Goal: Task Accomplishment & Management: Complete application form

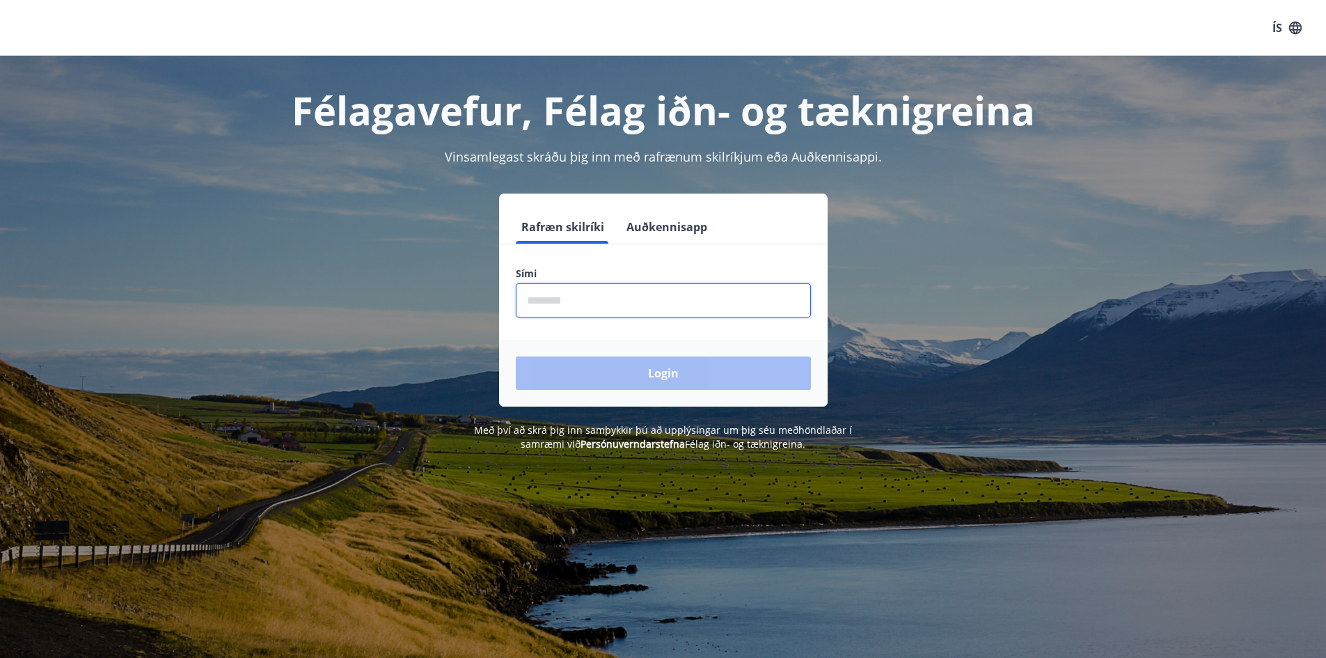
click at [609, 284] on input "phone" at bounding box center [663, 300] width 295 height 34
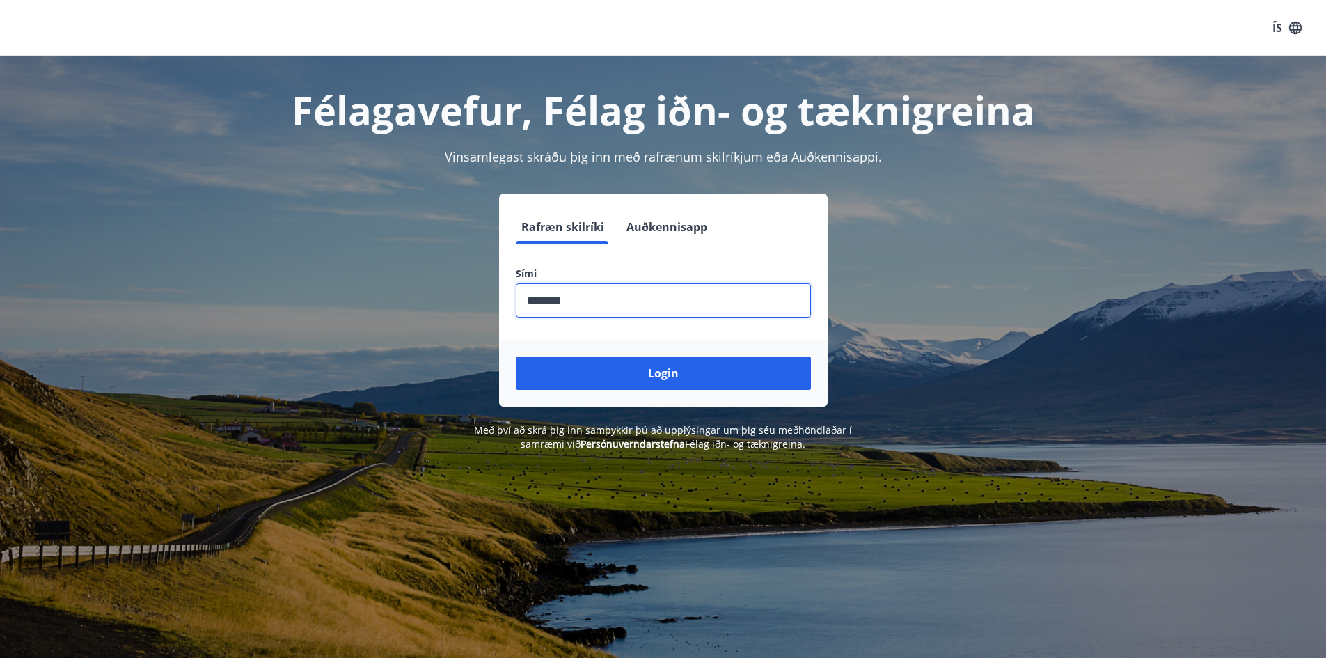
type input "********"
click at [516, 356] on button "Login" at bounding box center [663, 372] width 295 height 33
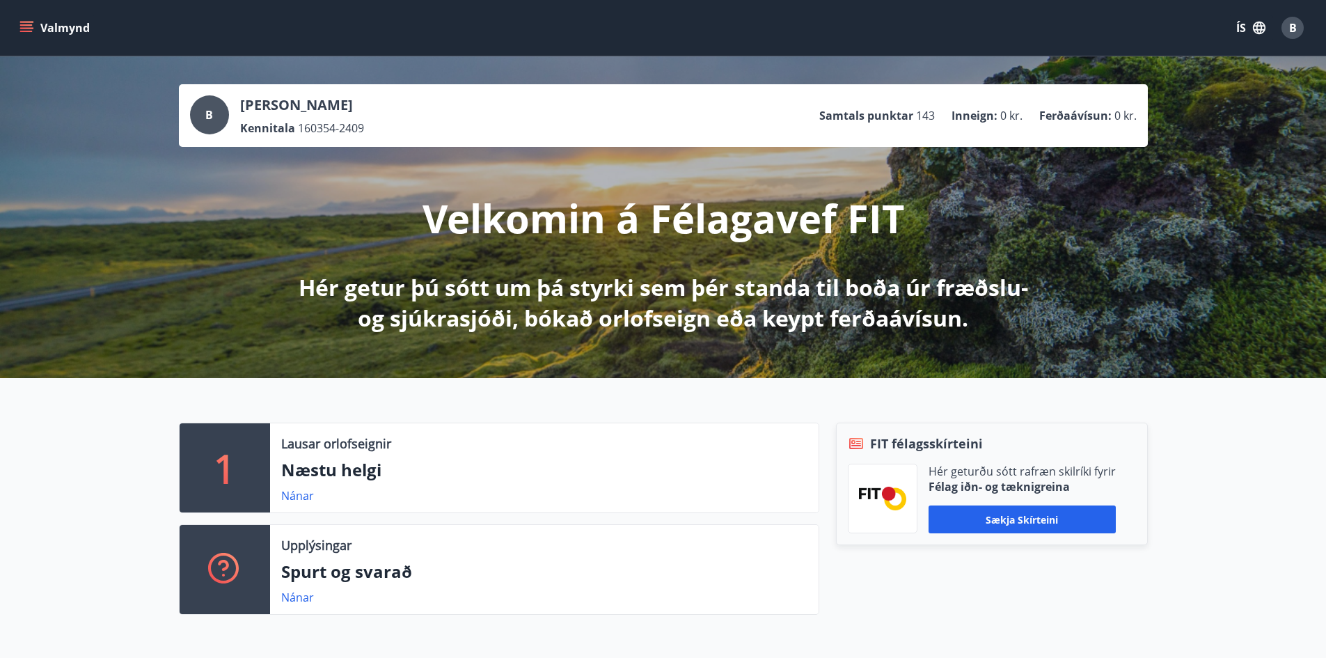
click at [22, 27] on icon "menu" at bounding box center [26, 28] width 14 height 14
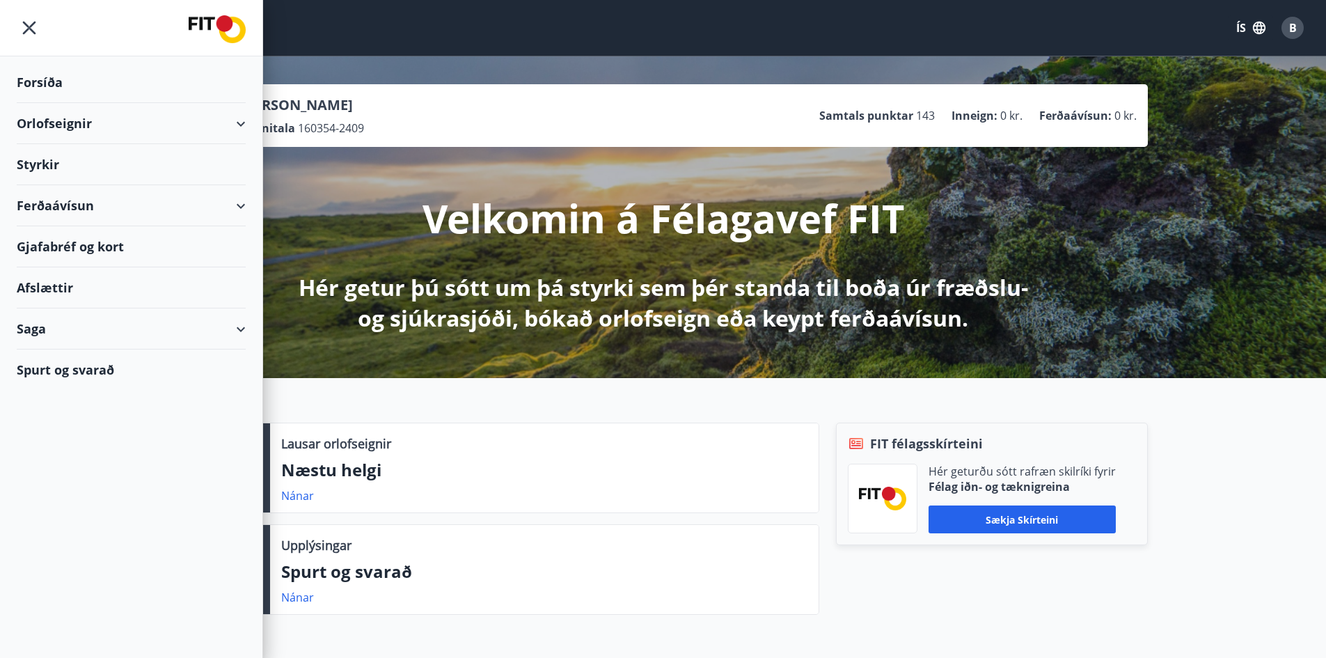
click at [946, 593] on div "FIT félagsskírteini Hér geturðu sótt rafræn skilríki fyrir Félag iðn- og tæknig…" at bounding box center [984, 524] width 329 height 203
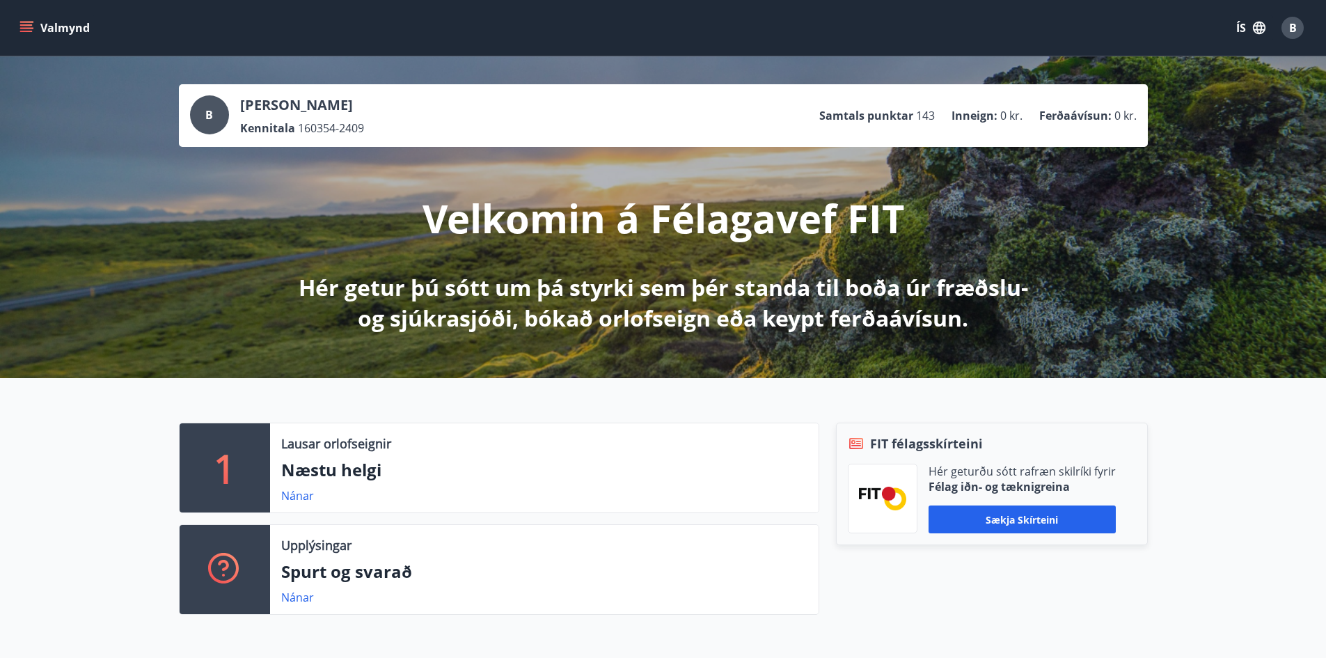
click at [24, 23] on icon "menu" at bounding box center [26, 28] width 14 height 14
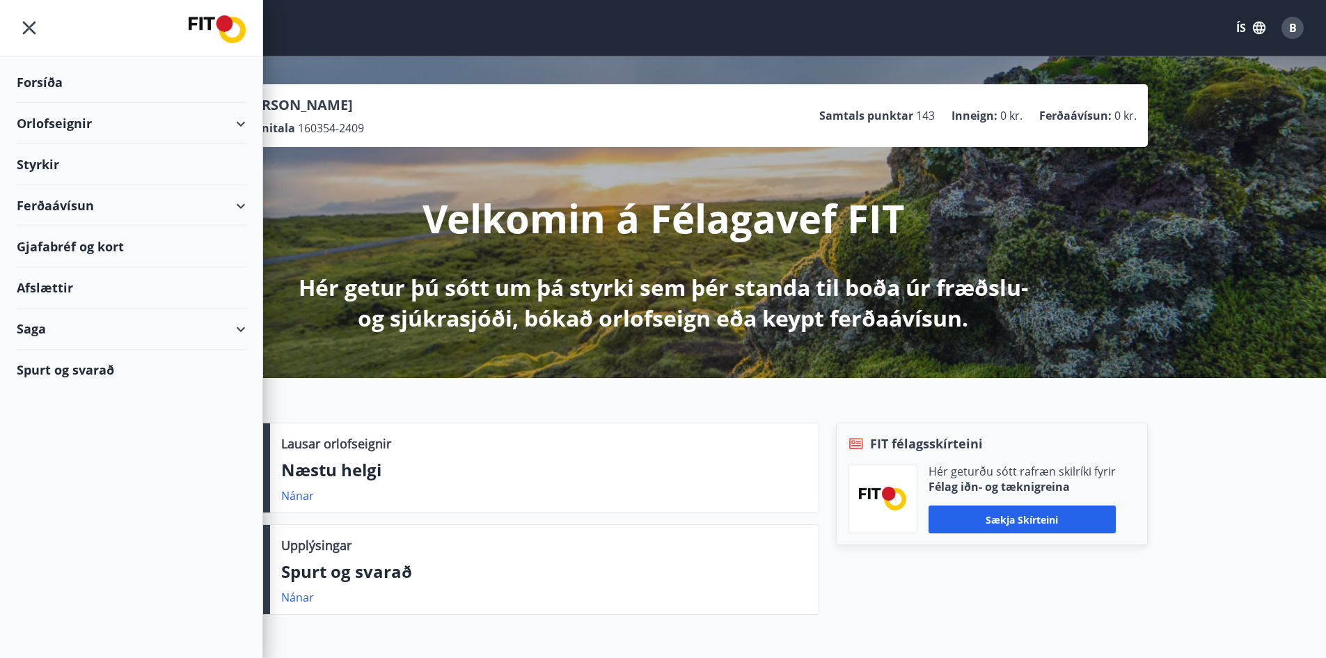
click at [946, 598] on div "FIT félagsskírteini Hér geturðu sótt rafræn skilríki fyrir Félag iðn- og tæknig…" at bounding box center [984, 524] width 329 height 203
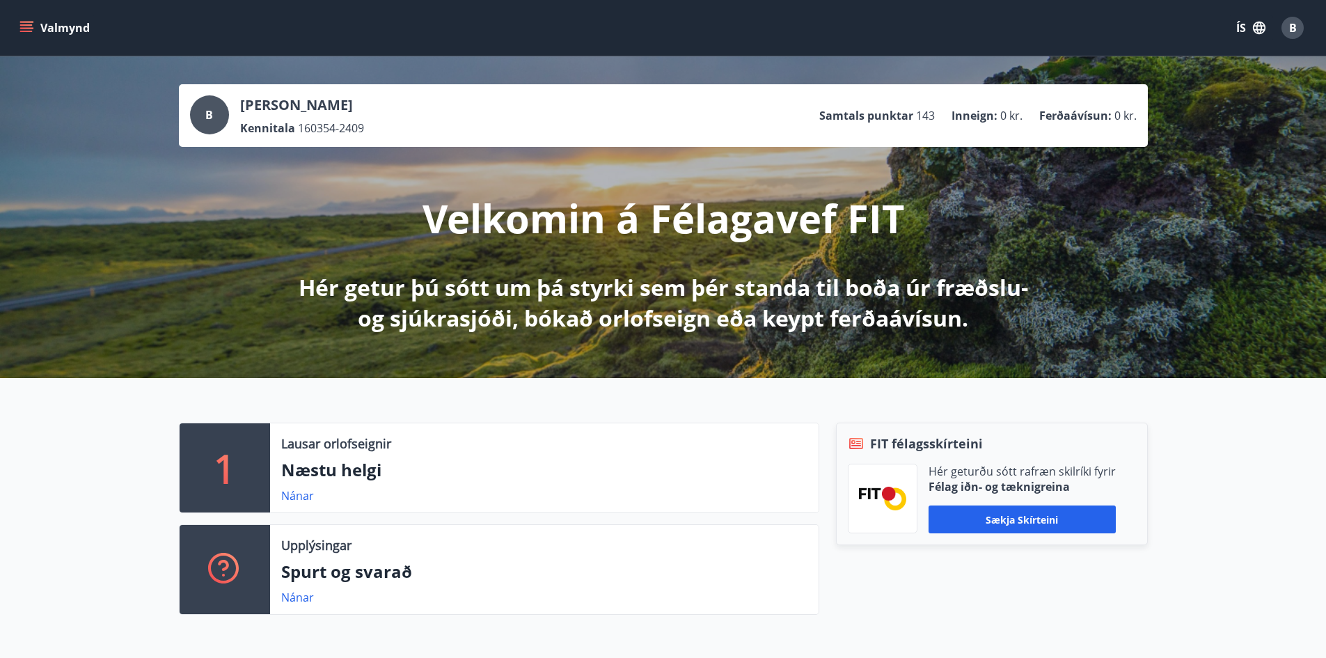
click at [20, 20] on button "Valmynd" at bounding box center [56, 27] width 79 height 25
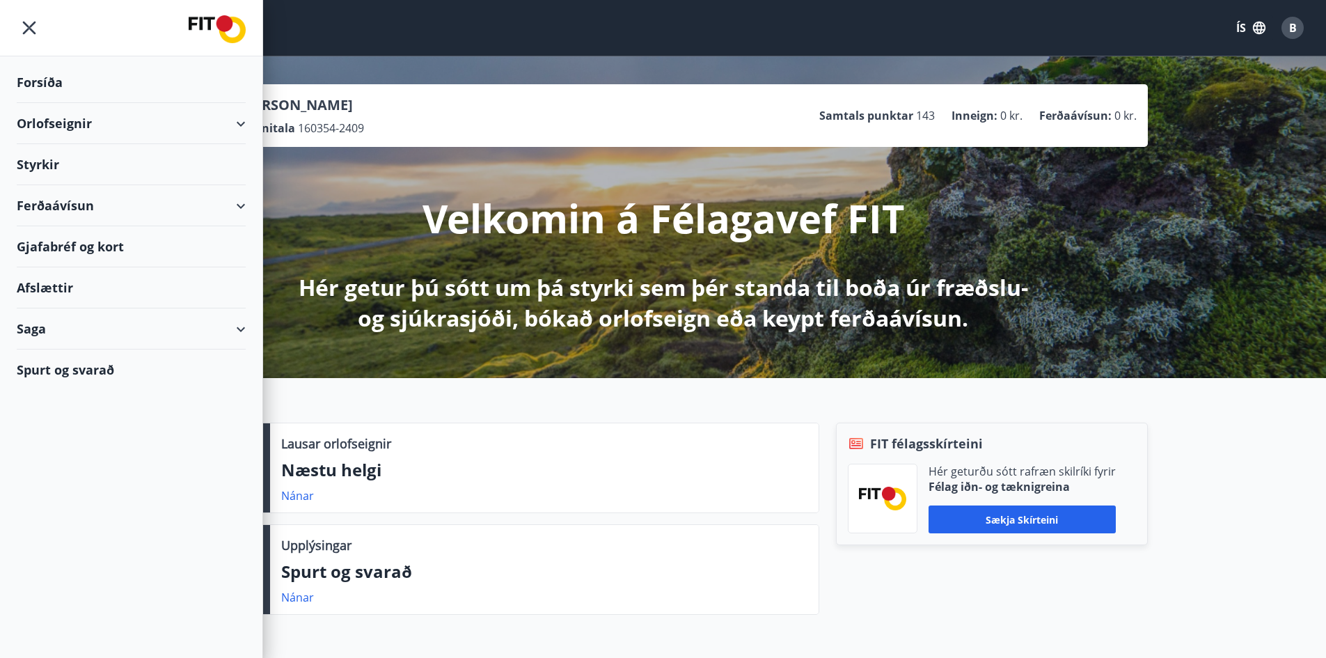
click at [27, 156] on div "Styrkir" at bounding box center [131, 164] width 229 height 41
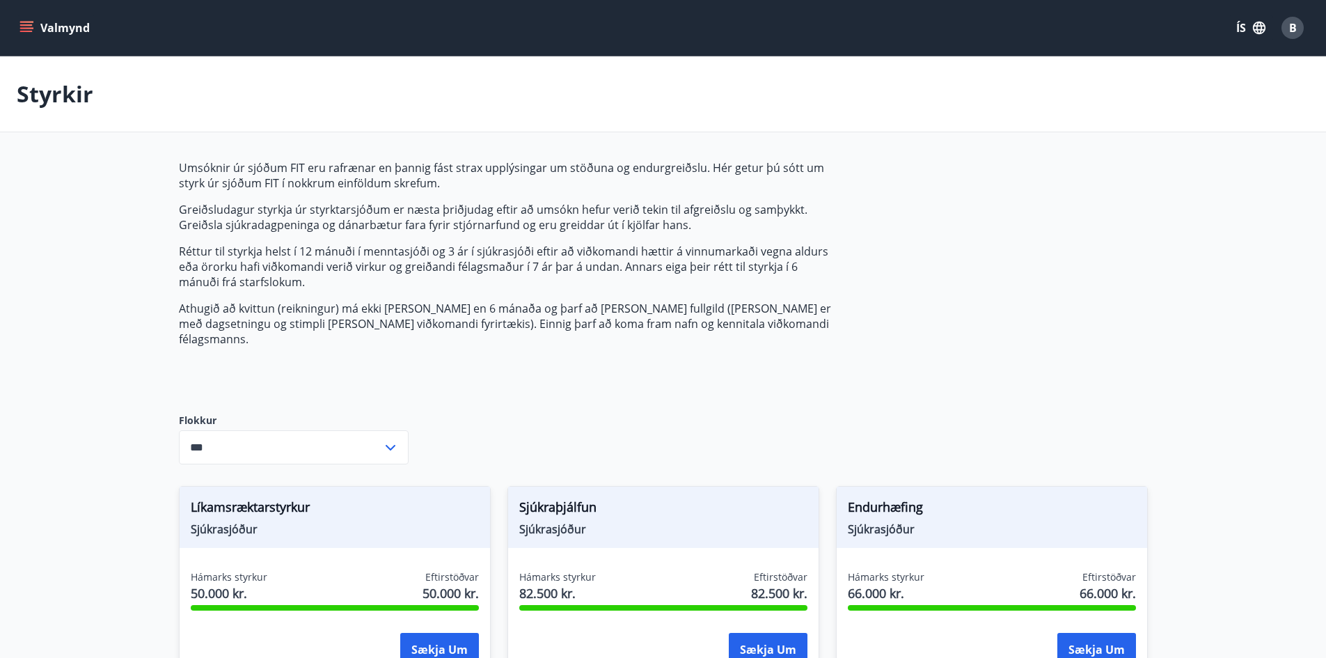
type input "***"
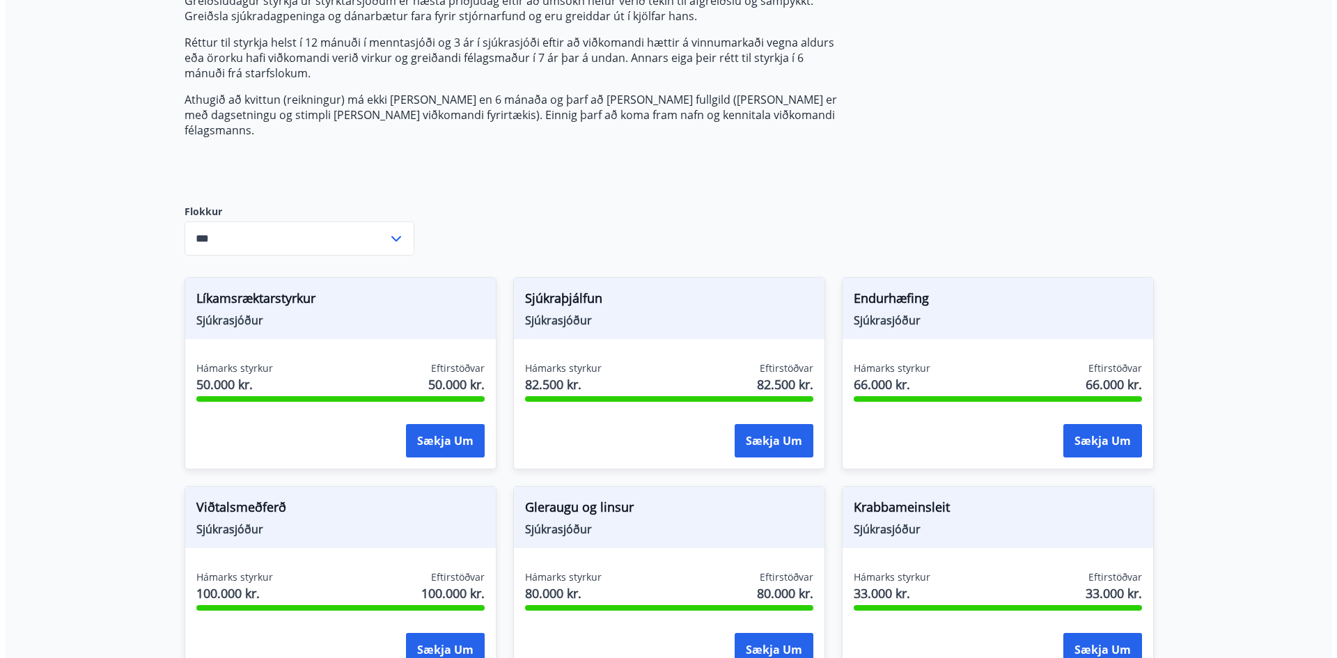
scroll to position [348, 0]
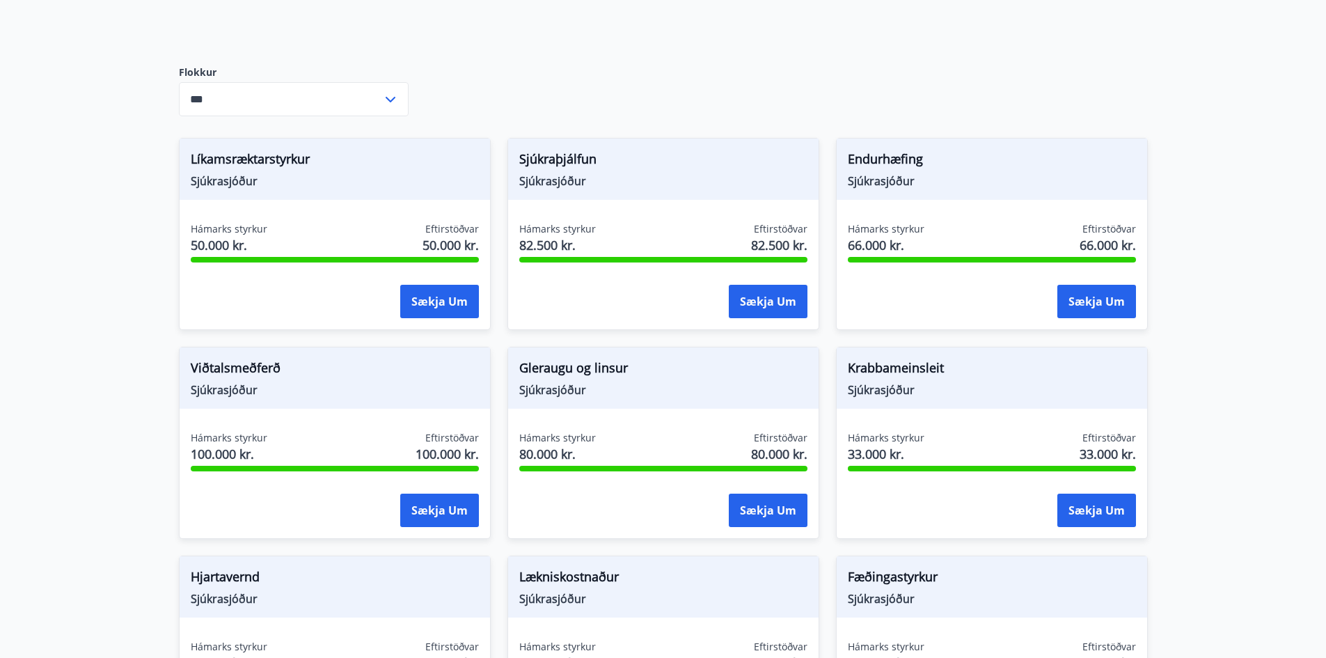
click at [1191, 301] on main "Styrkir Umsóknir úr sjóðum FIT eru rafrænar en þannig fást strax upplýsingar um…" at bounding box center [663, 340] width 1326 height 1265
drag, startPoint x: 579, startPoint y: 434, endPoint x: 538, endPoint y: 434, distance: 41.1
click at [538, 445] on span "80.000 kr." at bounding box center [557, 454] width 77 height 18
click at [599, 437] on div "Hámarks styrkur 80.000 kr. Eftirstöðvar 80.000 kr." at bounding box center [663, 448] width 288 height 35
click at [771, 294] on button "Sækja um" at bounding box center [768, 301] width 79 height 33
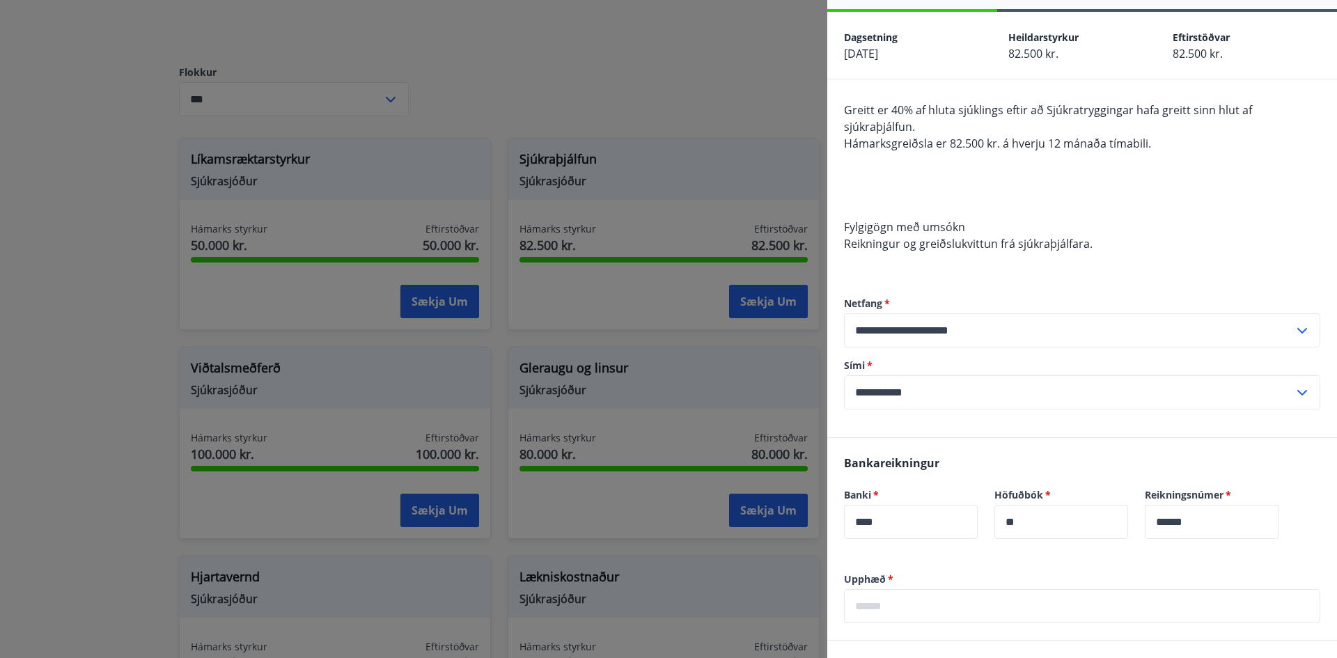
scroll to position [70, 0]
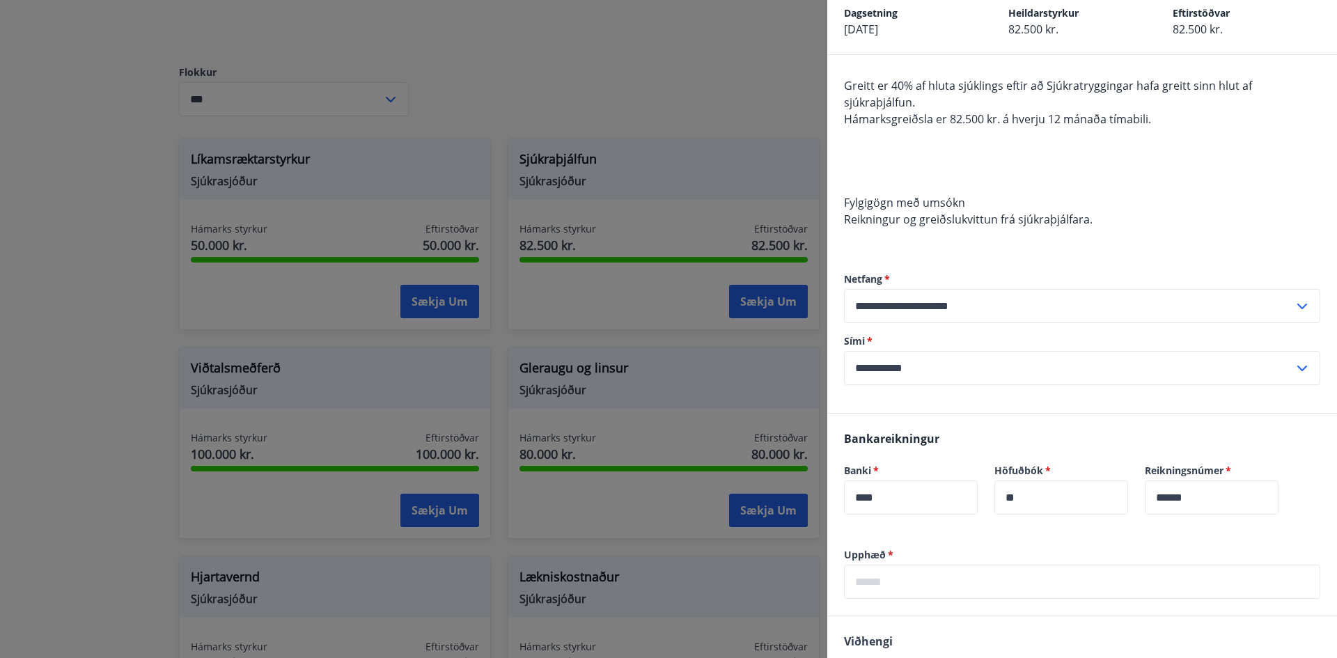
click at [892, 583] on input "text" at bounding box center [1082, 582] width 476 height 34
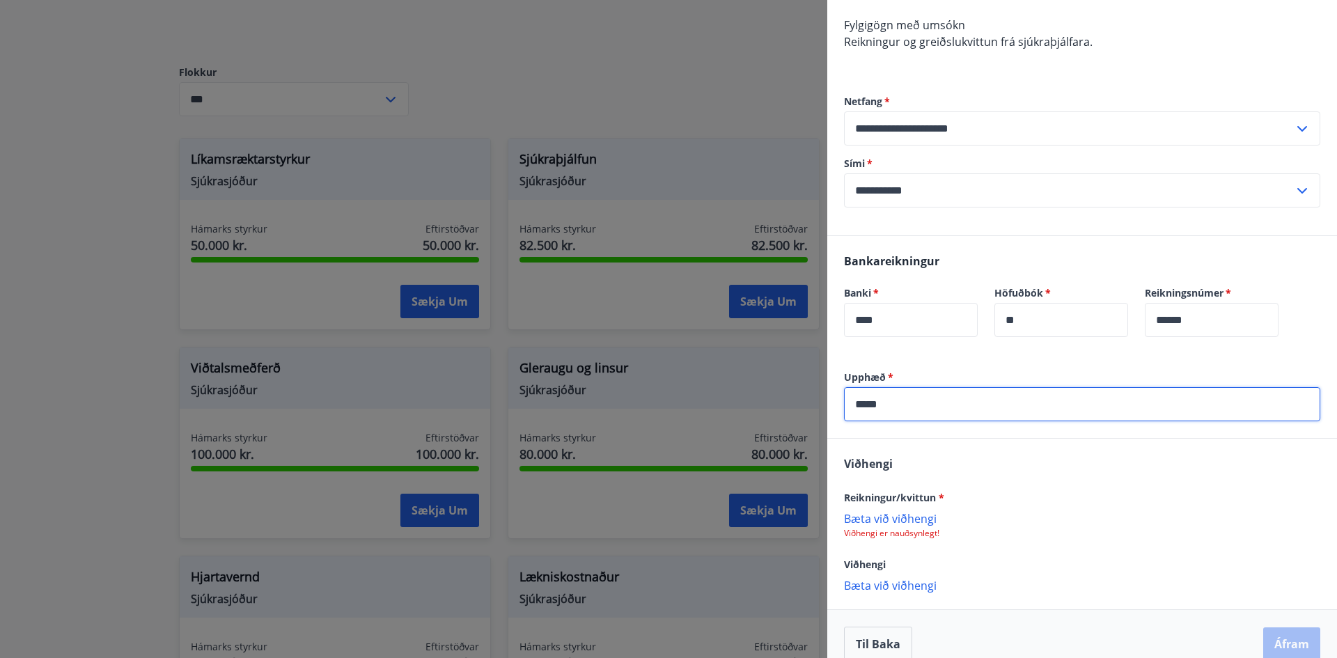
scroll to position [267, 0]
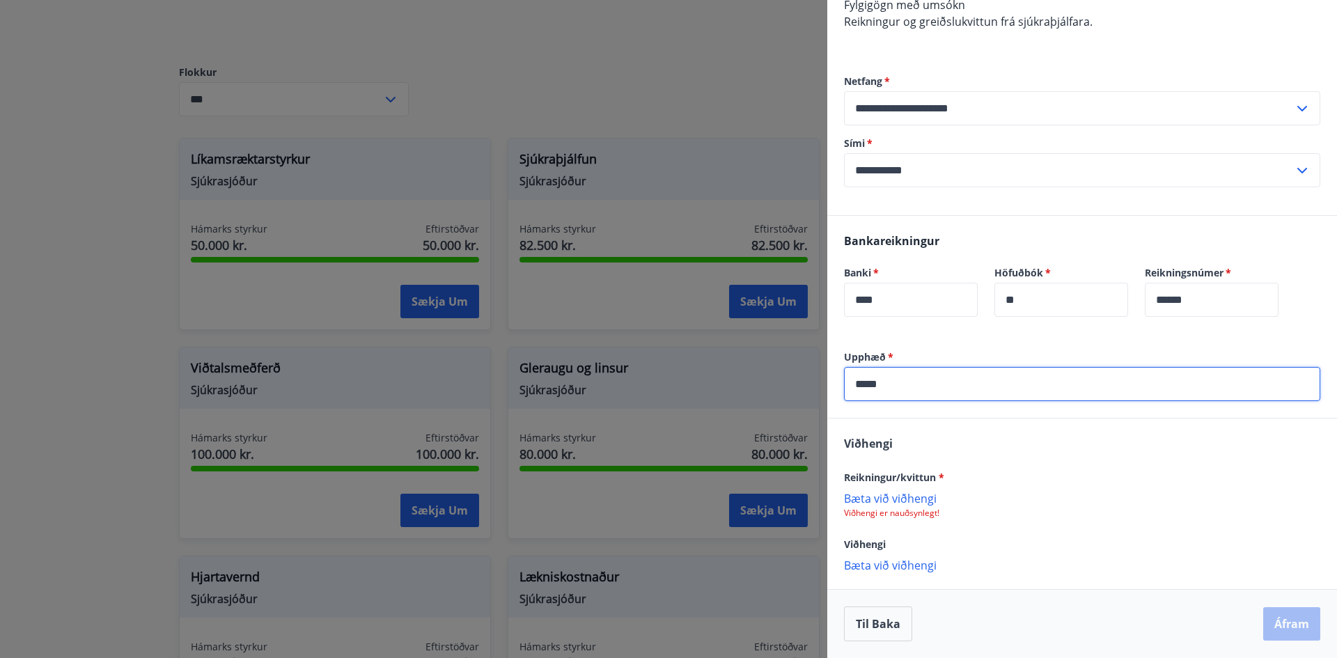
type input "*****"
click at [885, 500] on p "Bæta við viðhengi" at bounding box center [1082, 498] width 476 height 14
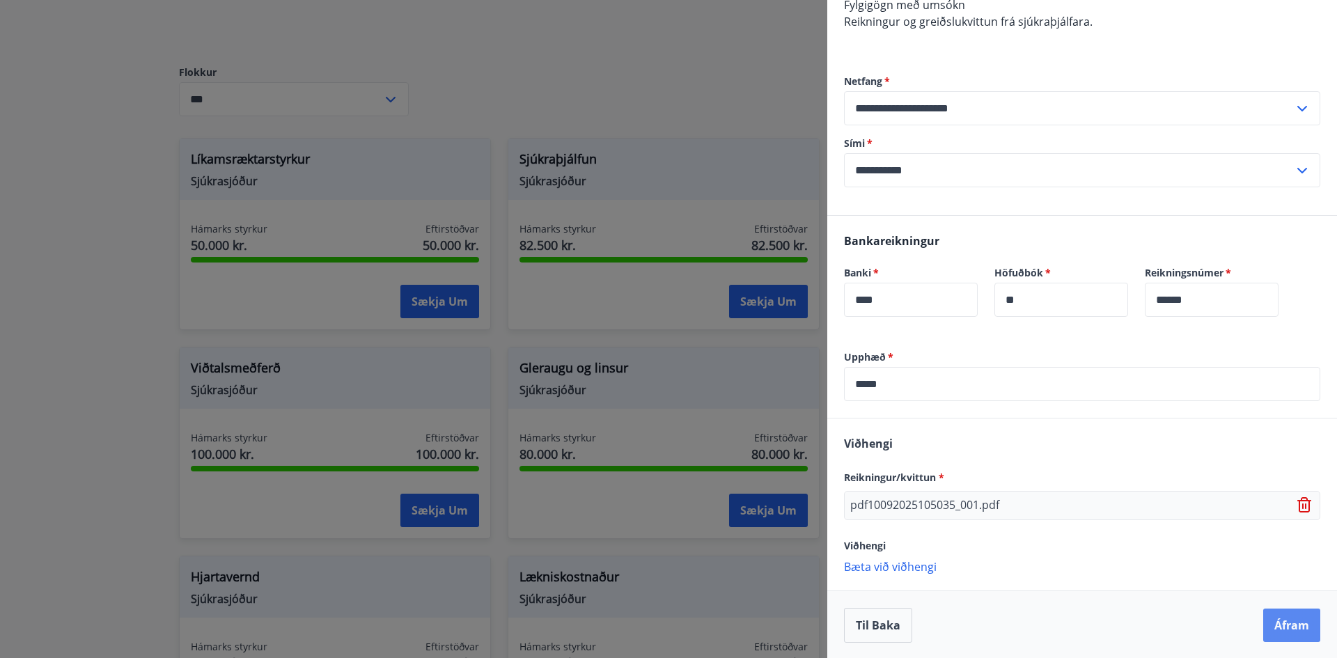
click at [1283, 621] on button "Áfram" at bounding box center [1291, 625] width 57 height 33
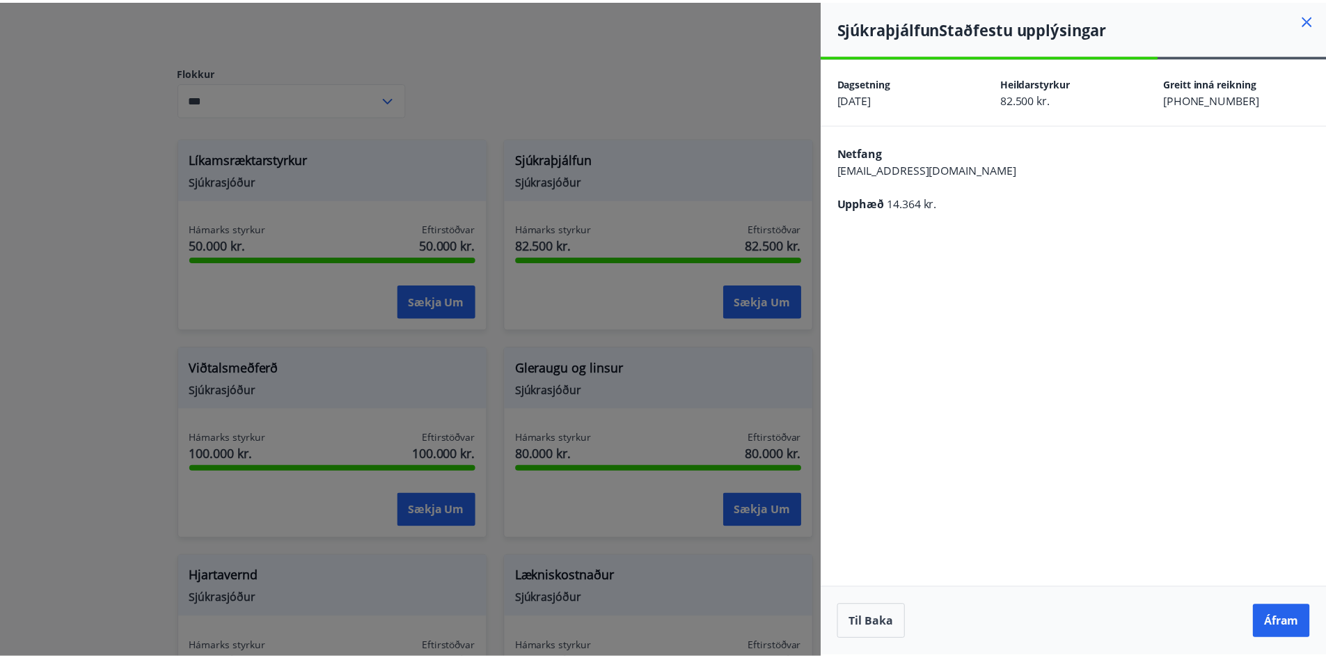
scroll to position [0, 0]
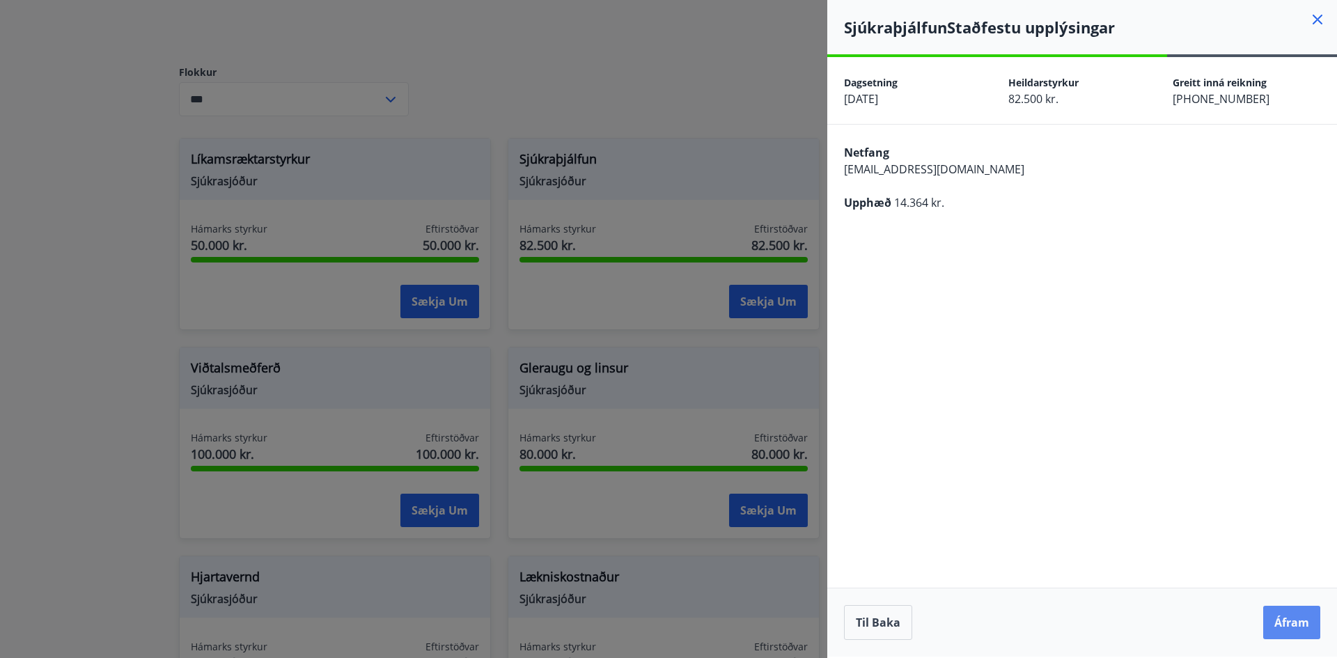
click at [1292, 620] on button "Áfram" at bounding box center [1291, 622] width 57 height 33
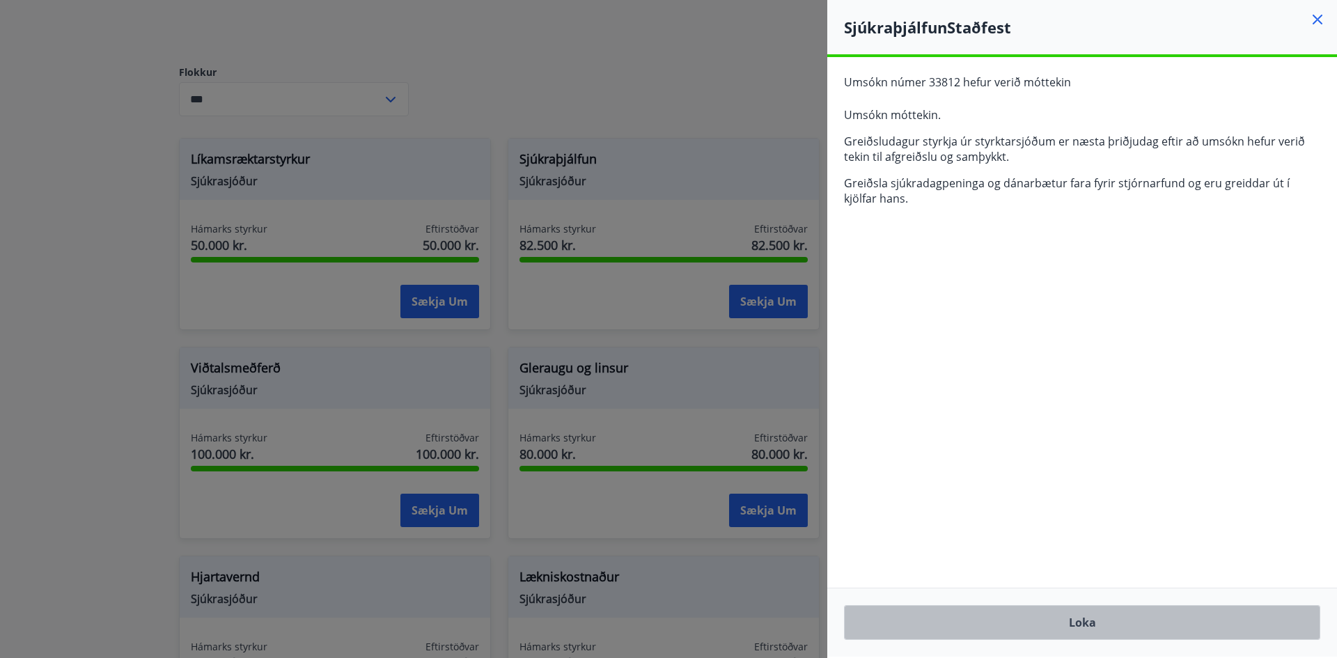
click at [1001, 625] on button "Loka" at bounding box center [1082, 622] width 476 height 35
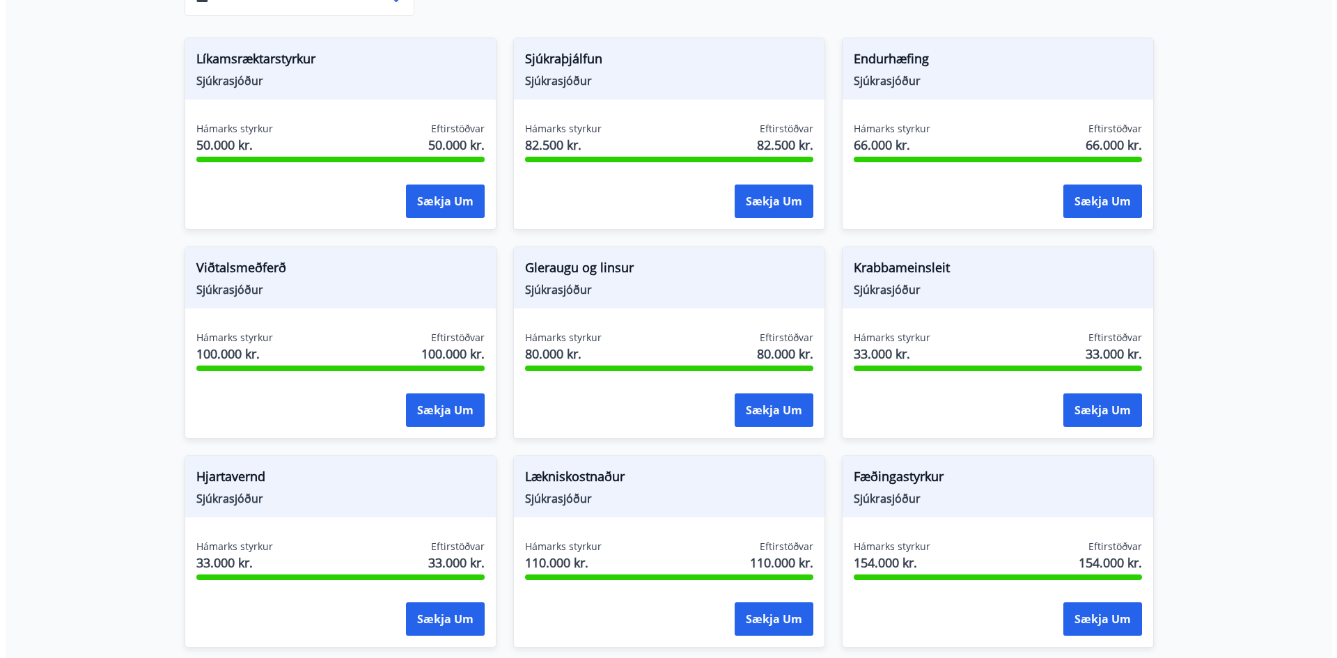
scroll to position [487, 0]
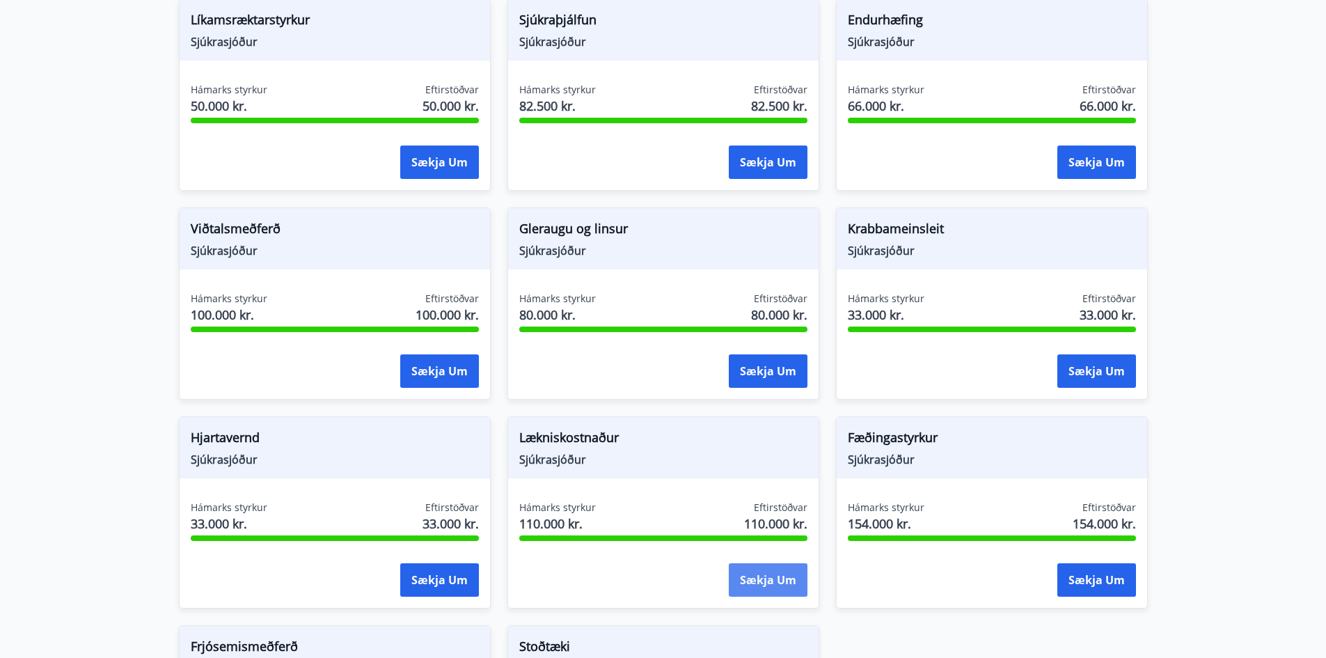
click at [758, 563] on button "Sækja um" at bounding box center [768, 579] width 79 height 33
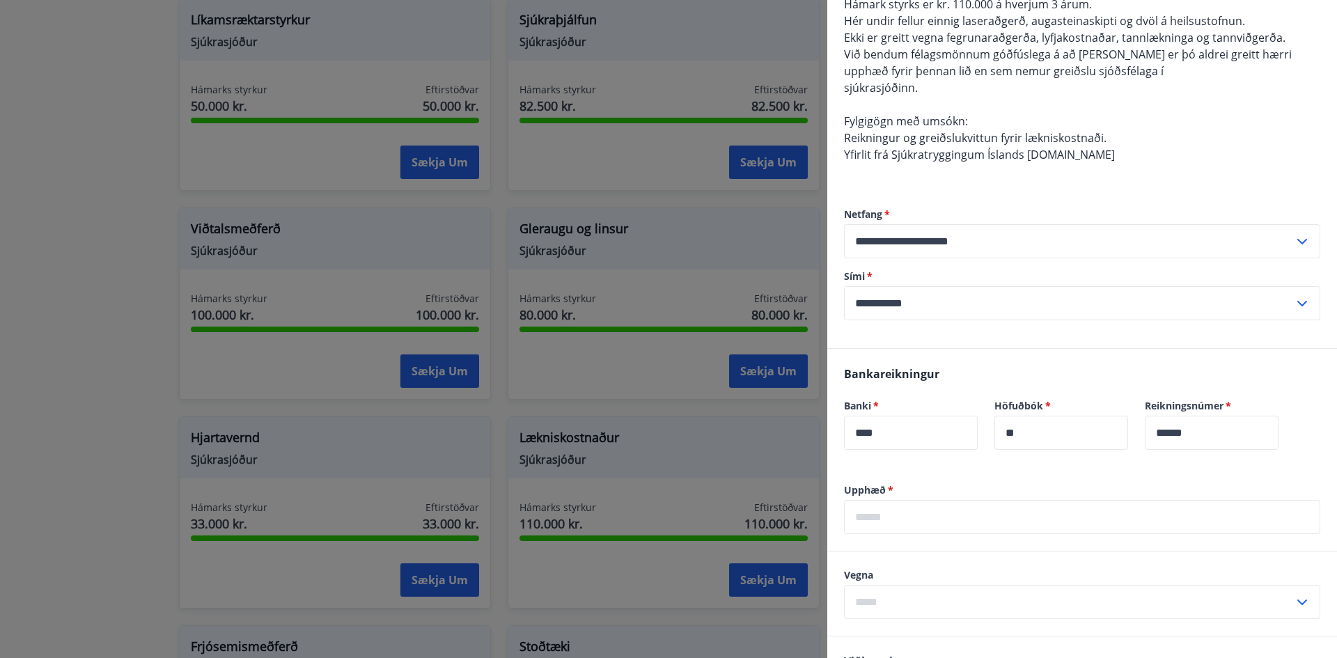
scroll to position [209, 0]
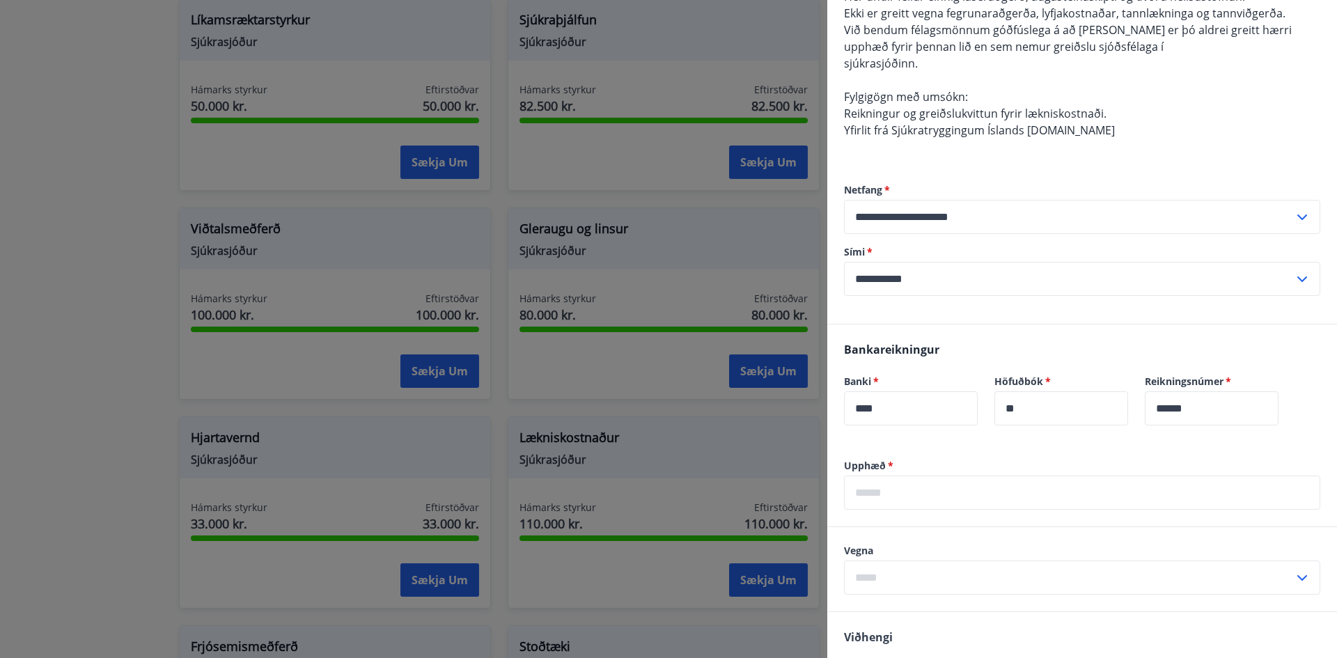
click at [923, 495] on input "text" at bounding box center [1082, 493] width 476 height 34
click at [918, 502] on input "text" at bounding box center [1082, 493] width 476 height 34
type input "*****"
click at [967, 574] on input "text" at bounding box center [1069, 578] width 450 height 34
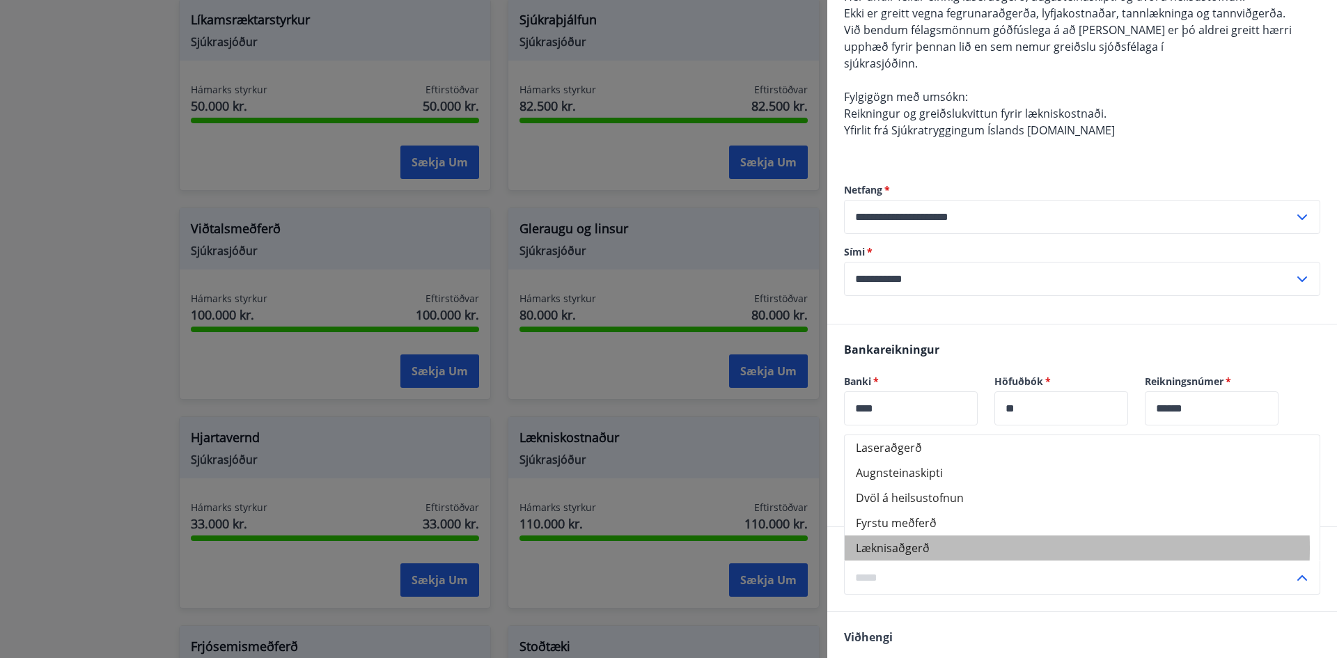
click at [914, 548] on li "Læknisaðgerð" at bounding box center [1082, 547] width 475 height 25
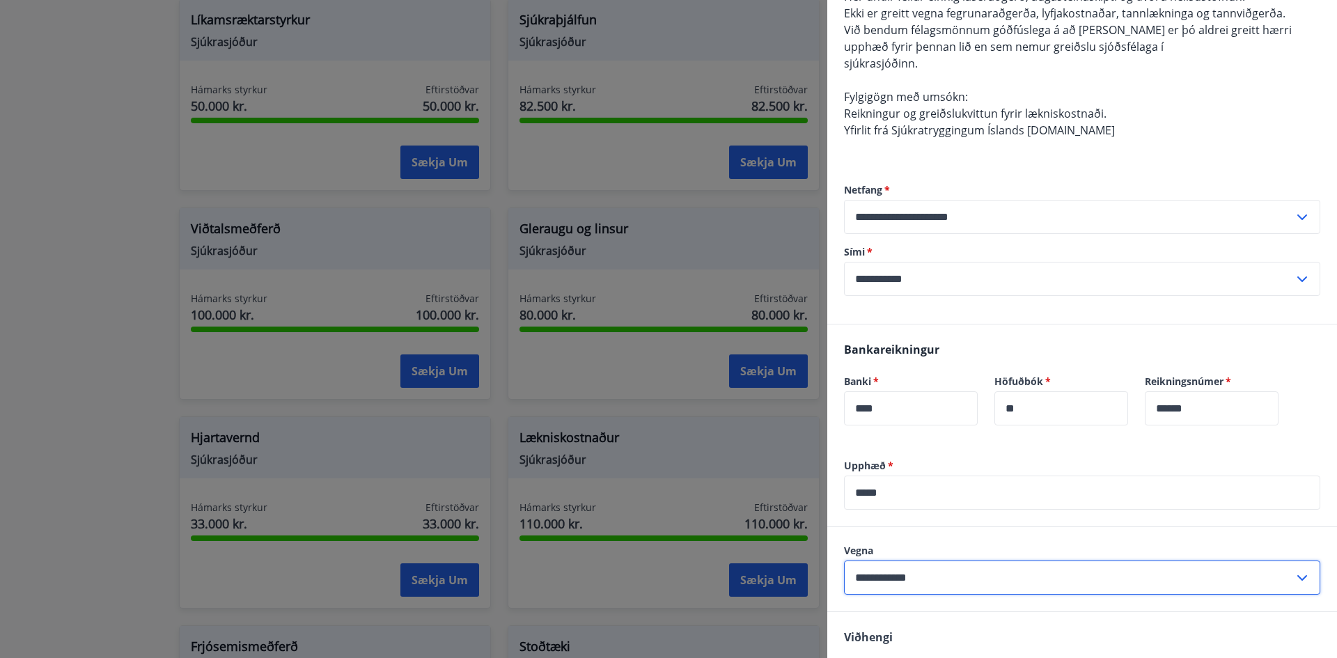
click at [900, 586] on input "**********" at bounding box center [1069, 578] width 450 height 34
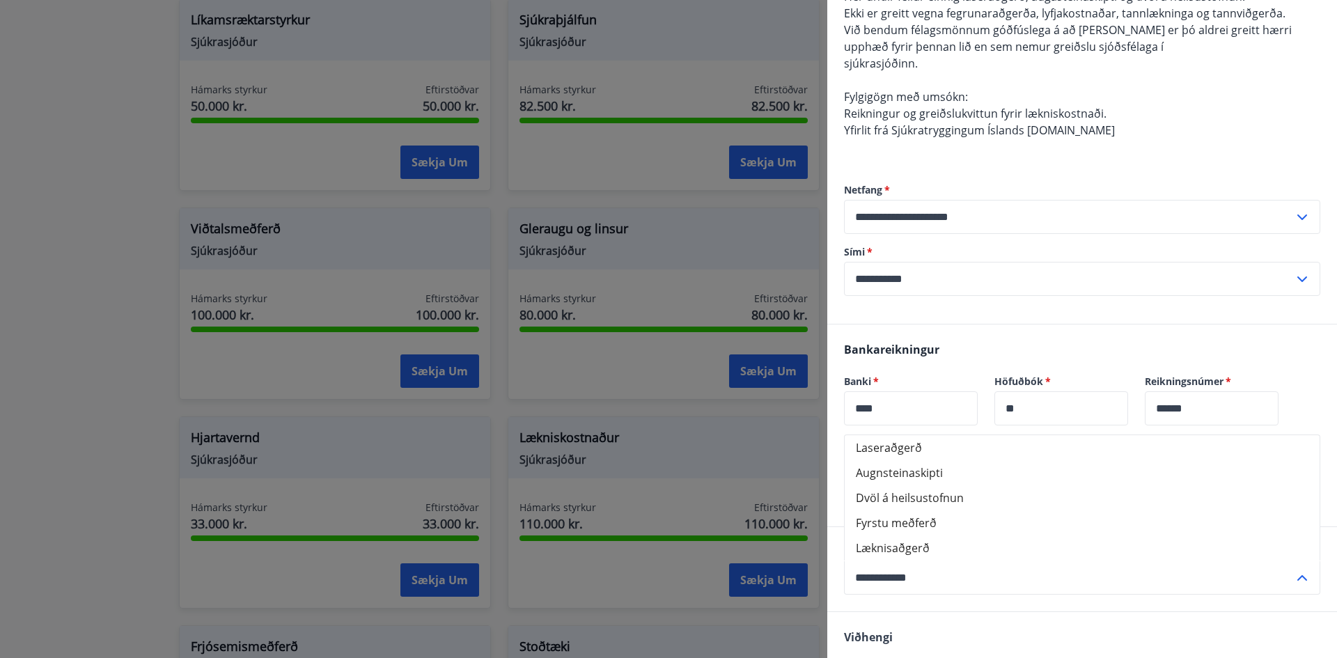
drag, startPoint x: 949, startPoint y: 575, endPoint x: 857, endPoint y: 570, distance: 92.0
click at [863, 570] on input "**********" at bounding box center [1069, 578] width 450 height 34
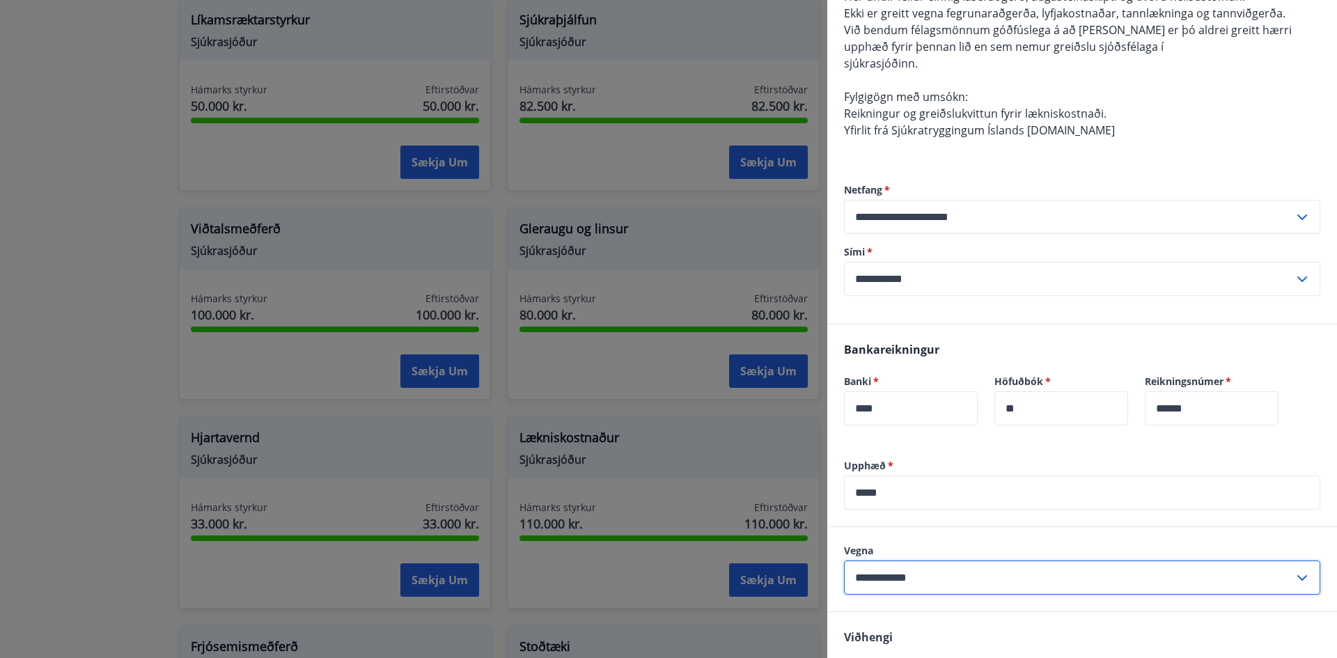
drag, startPoint x: 950, startPoint y: 570, endPoint x: 830, endPoint y: 565, distance: 120.6
click at [834, 564] on div "**********" at bounding box center [1082, 569] width 510 height 84
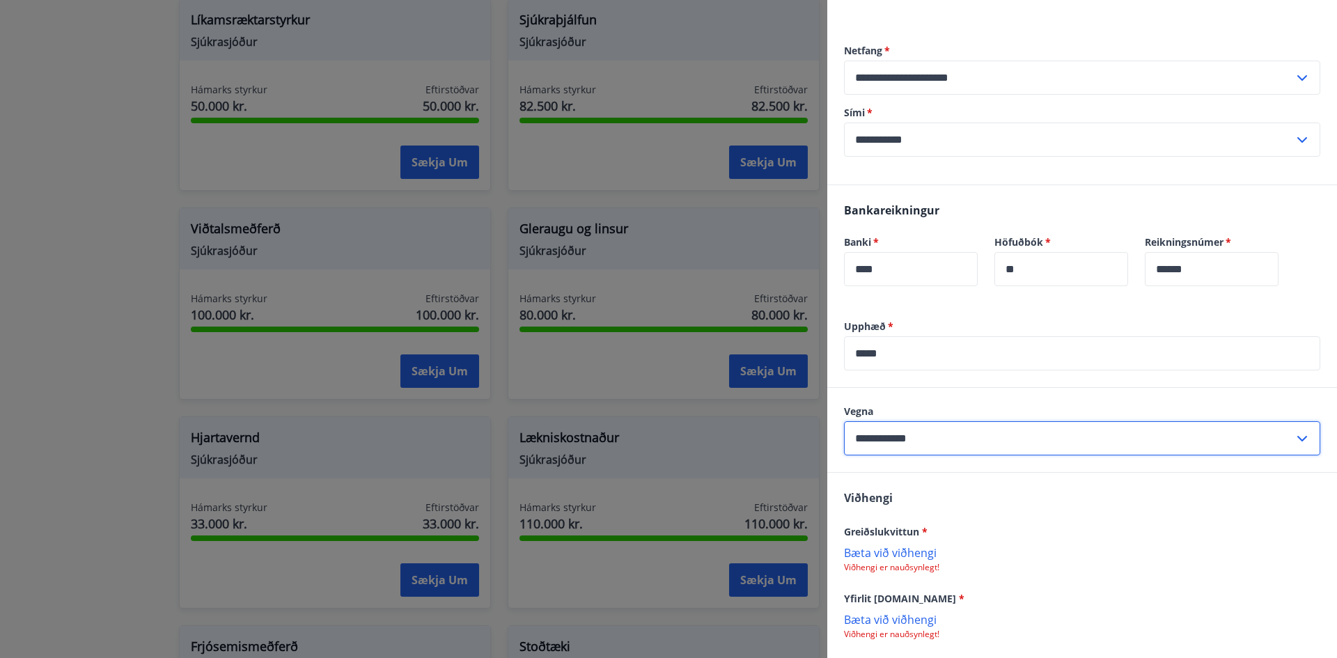
scroll to position [418, 0]
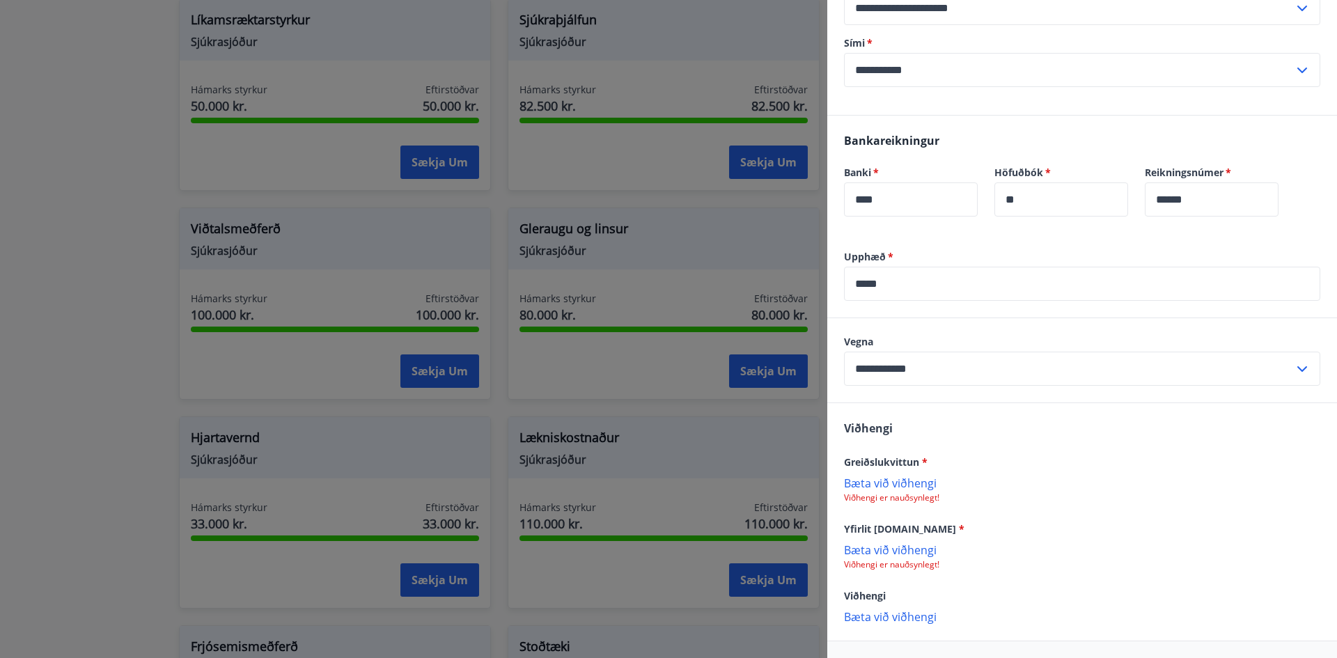
click at [859, 503] on div "Viðhengi Greiðslukvittun * [PERSON_NAME] við viðhengi Viðhengi er nauðsynlegt! …" at bounding box center [1082, 521] width 510 height 237
click at [862, 499] on p "Viðhengi er nauðsynlegt!" at bounding box center [1082, 497] width 476 height 11
click at [872, 475] on div "Greiðslukvittun * [PERSON_NAME] við viðhengi Viðhengi er nauðsynlegt!" at bounding box center [1082, 478] width 476 height 50
click at [870, 480] on p "Bæta við viðhengi" at bounding box center [1082, 483] width 476 height 14
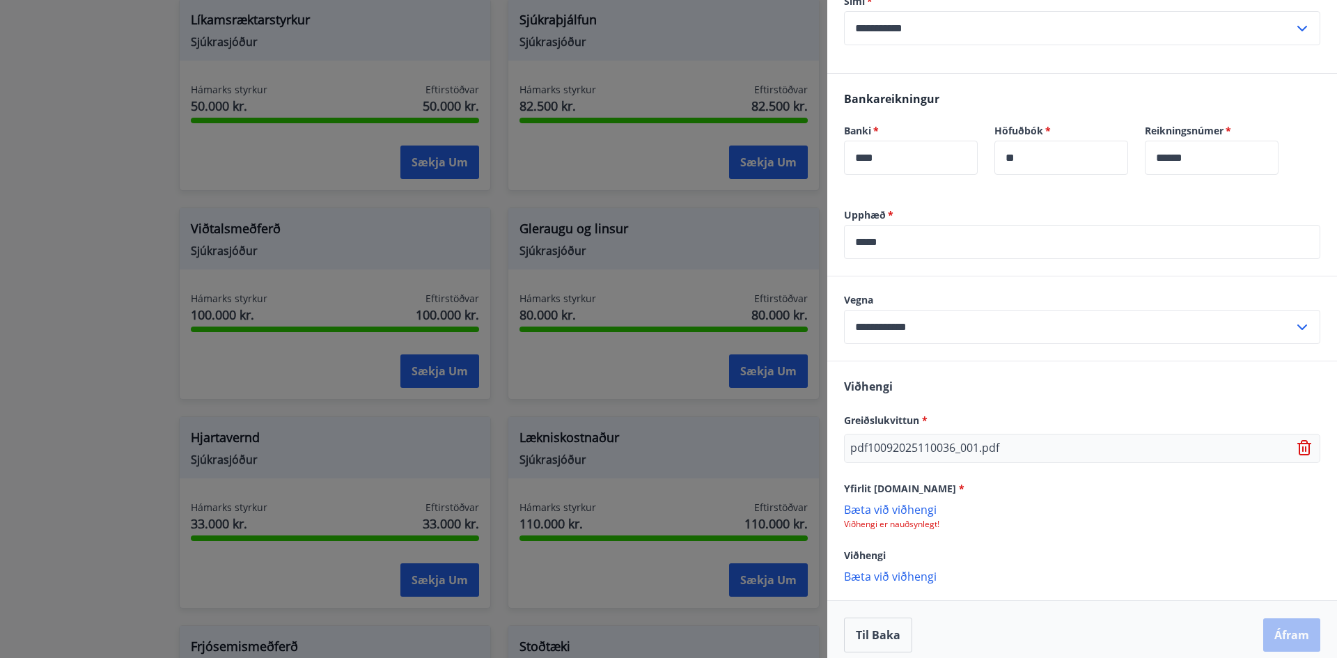
scroll to position [471, 0]
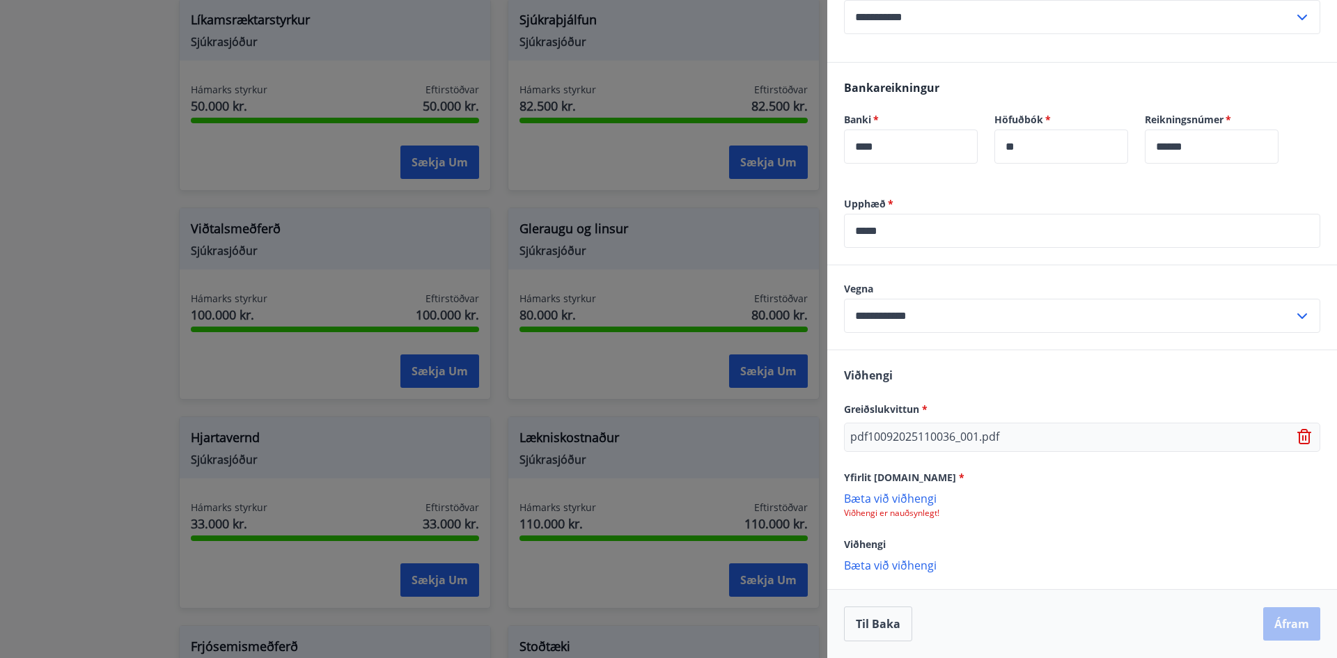
click at [895, 494] on p "Bæta við viðhengi" at bounding box center [1082, 498] width 476 height 14
click at [891, 566] on p "Bæta við viðhengi" at bounding box center [1082, 565] width 476 height 14
click at [870, 562] on p "Bæta við viðhengi" at bounding box center [1082, 565] width 476 height 14
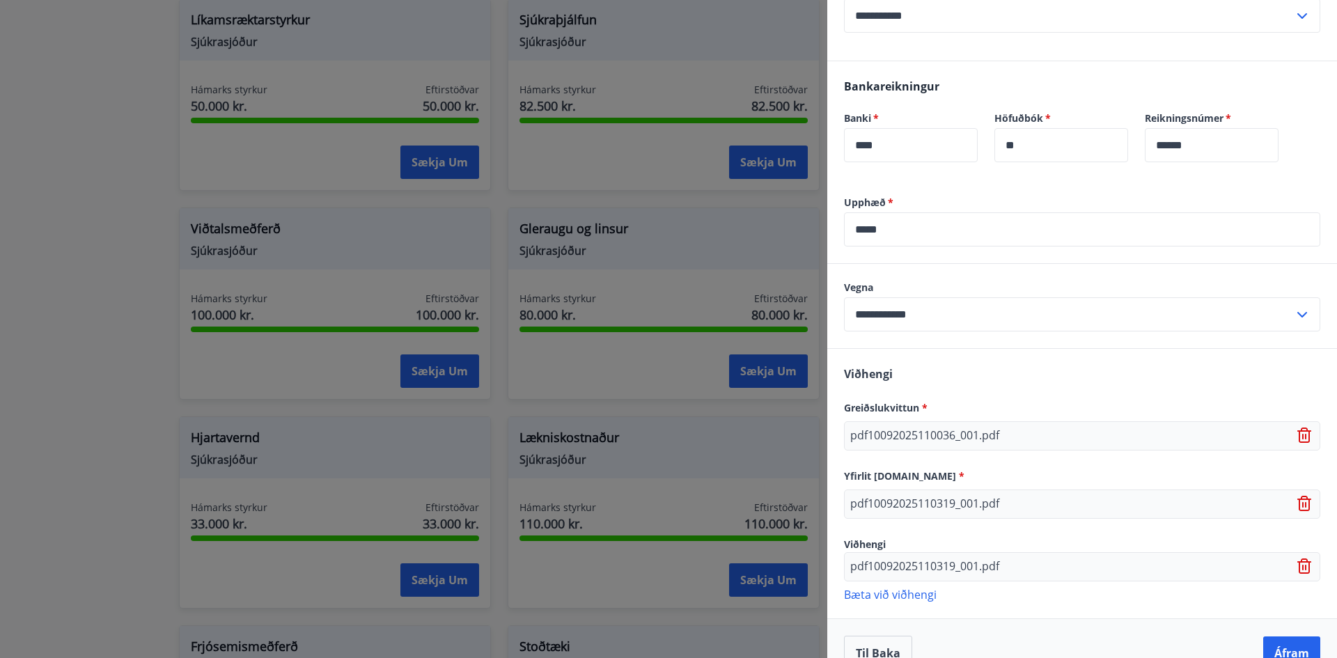
click at [893, 592] on p "Bæta við viðhengi" at bounding box center [1082, 594] width 476 height 14
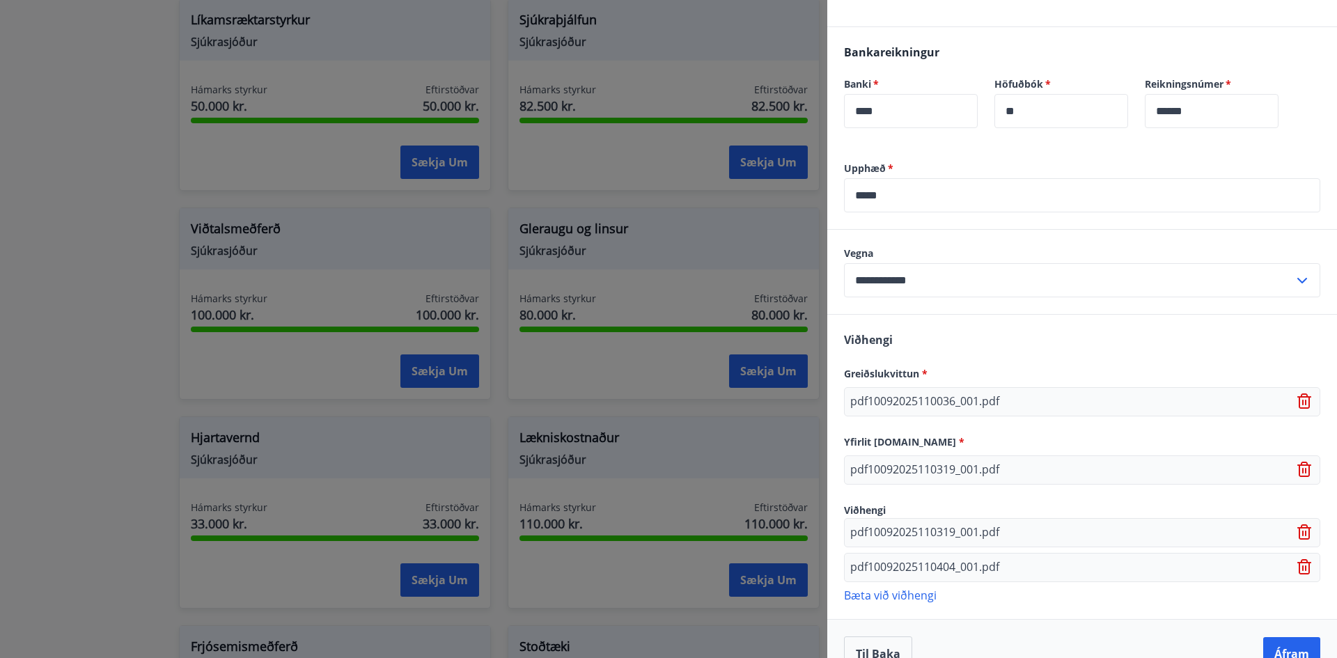
scroll to position [536, 0]
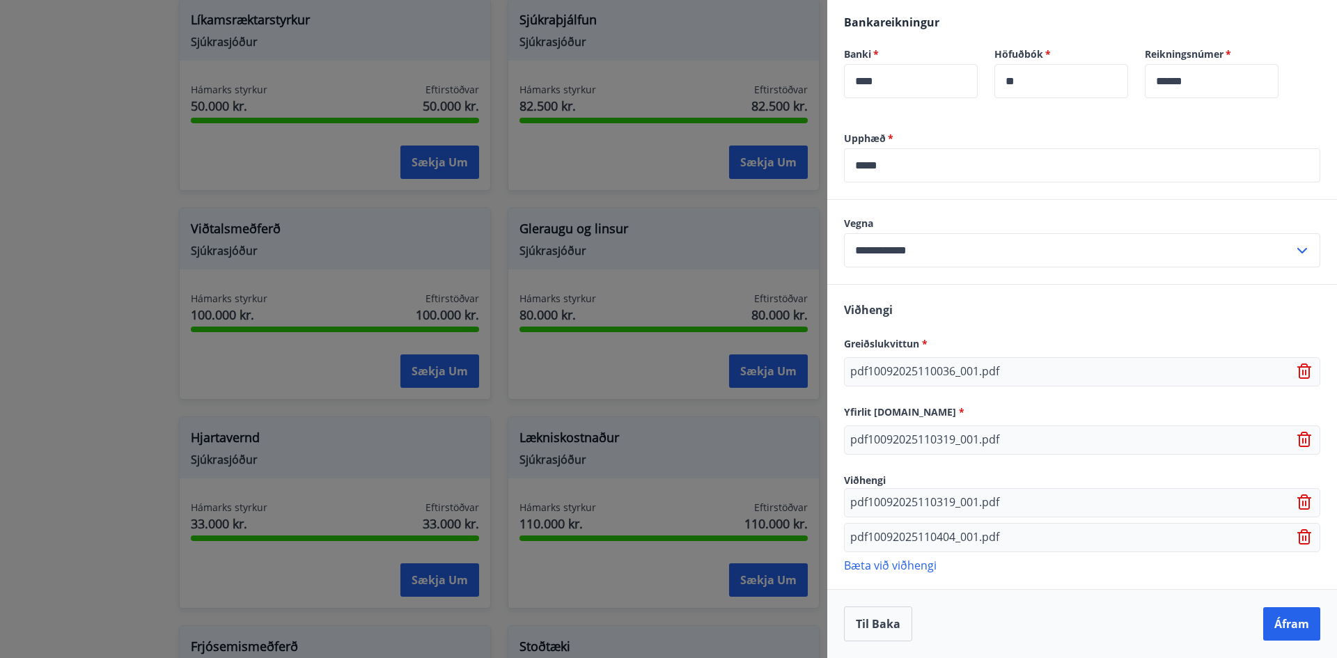
click at [879, 565] on p "Bæta við viðhengi" at bounding box center [1082, 565] width 476 height 14
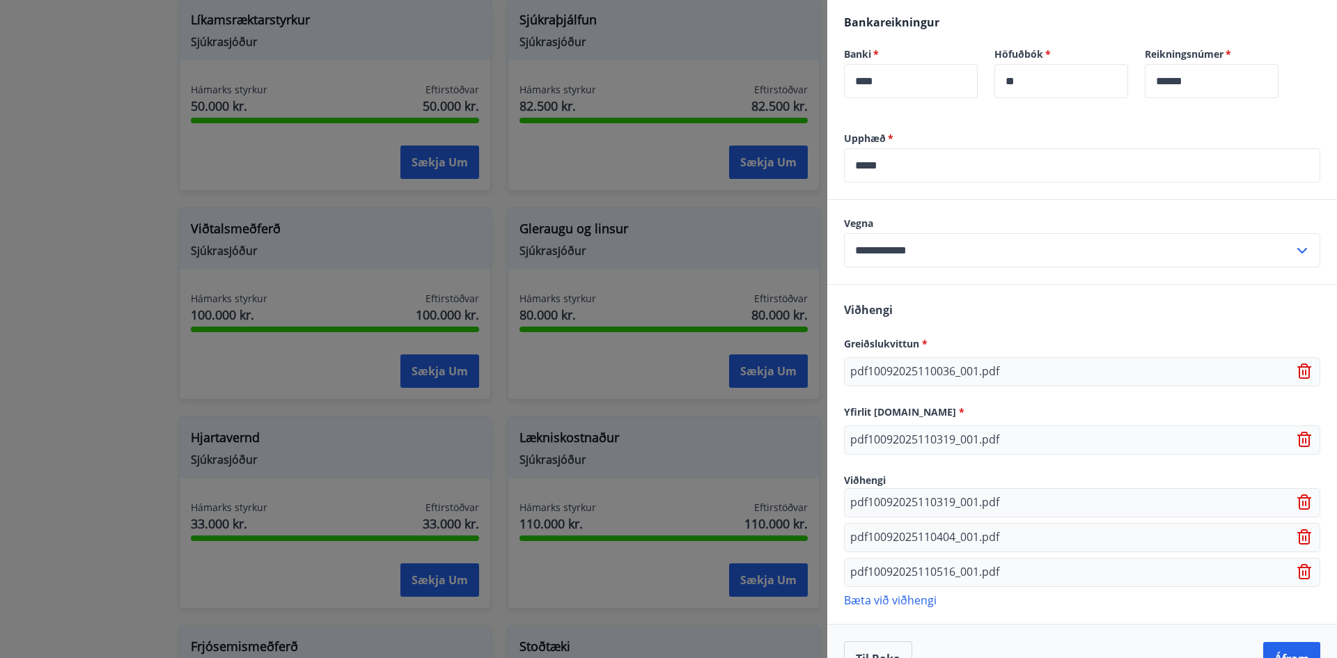
click at [1299, 505] on icon at bounding box center [1304, 501] width 14 height 15
click at [1283, 621] on button "Áfram" at bounding box center [1291, 623] width 57 height 33
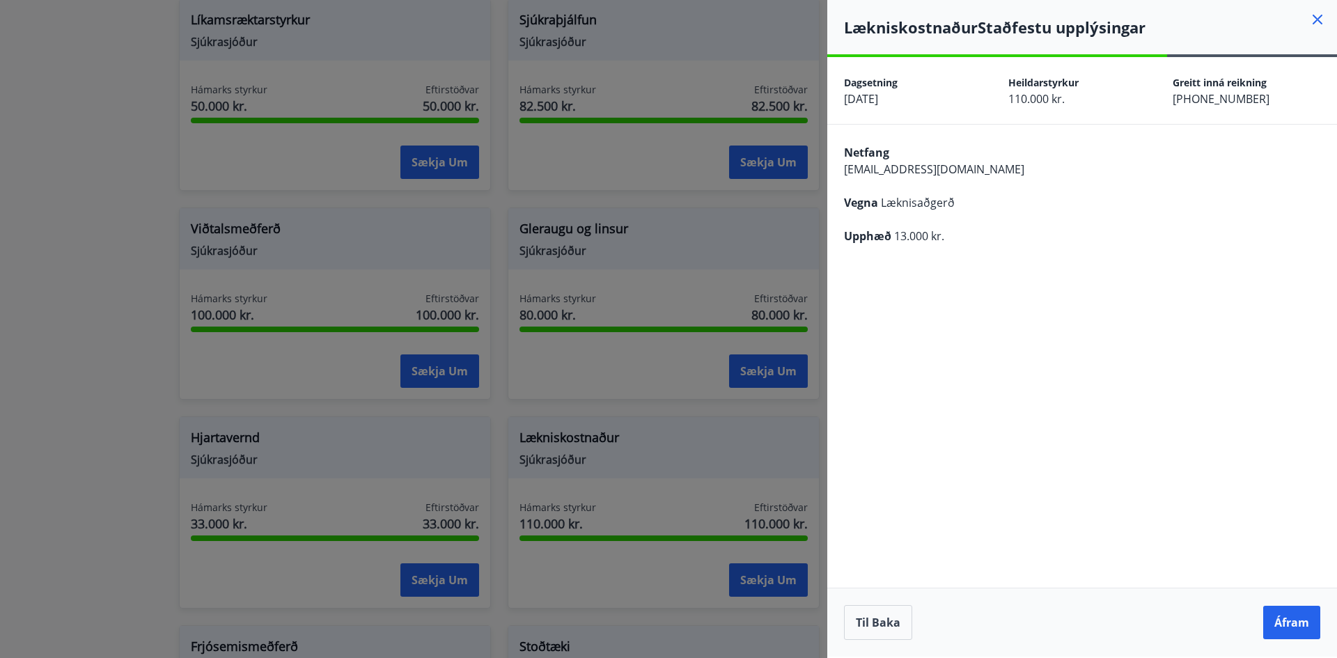
scroll to position [0, 0]
click at [1297, 615] on button "Áfram" at bounding box center [1291, 622] width 57 height 33
click at [1303, 68] on icon "Close" at bounding box center [1307, 69] width 17 height 17
click at [1305, 633] on button "Áfram" at bounding box center [1291, 622] width 57 height 33
click at [1305, 634] on button "Áfram" at bounding box center [1291, 622] width 57 height 33
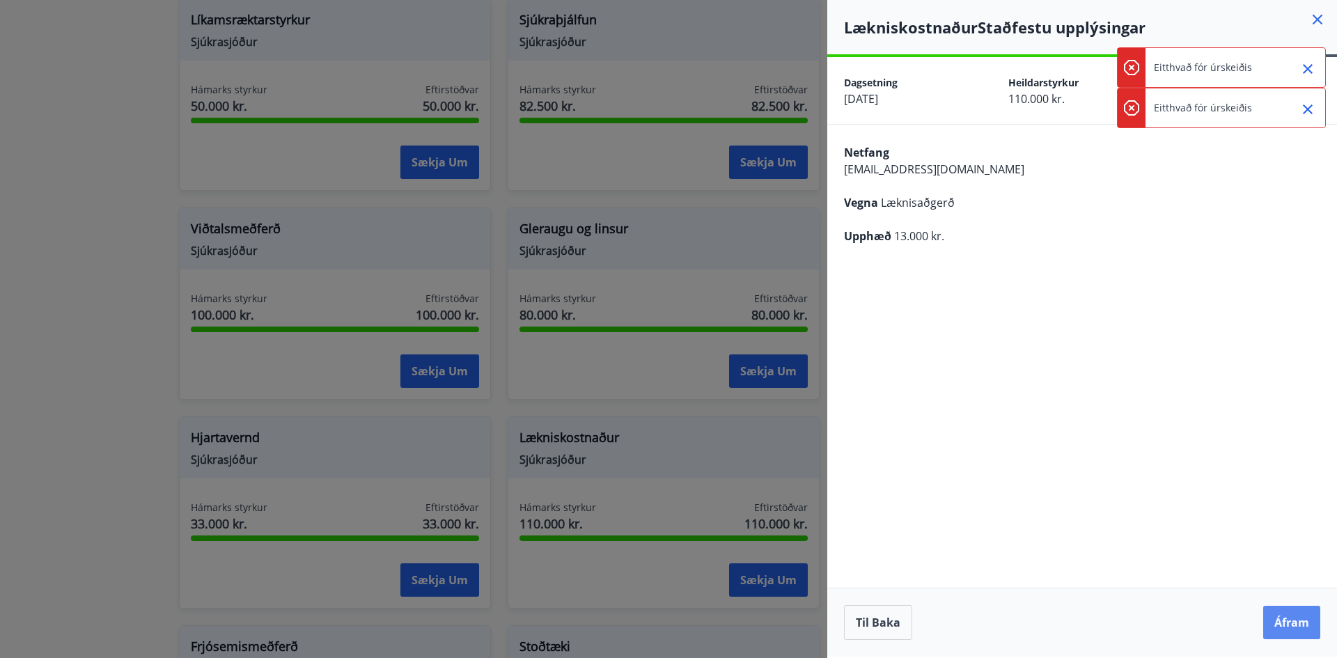
click at [1305, 633] on button "Áfram" at bounding box center [1291, 622] width 57 height 33
click at [1305, 75] on icon "Close" at bounding box center [1307, 69] width 17 height 17
click at [1307, 75] on icon "Close" at bounding box center [1307, 69] width 17 height 17
click at [1308, 79] on button "Close" at bounding box center [1308, 69] width 24 height 24
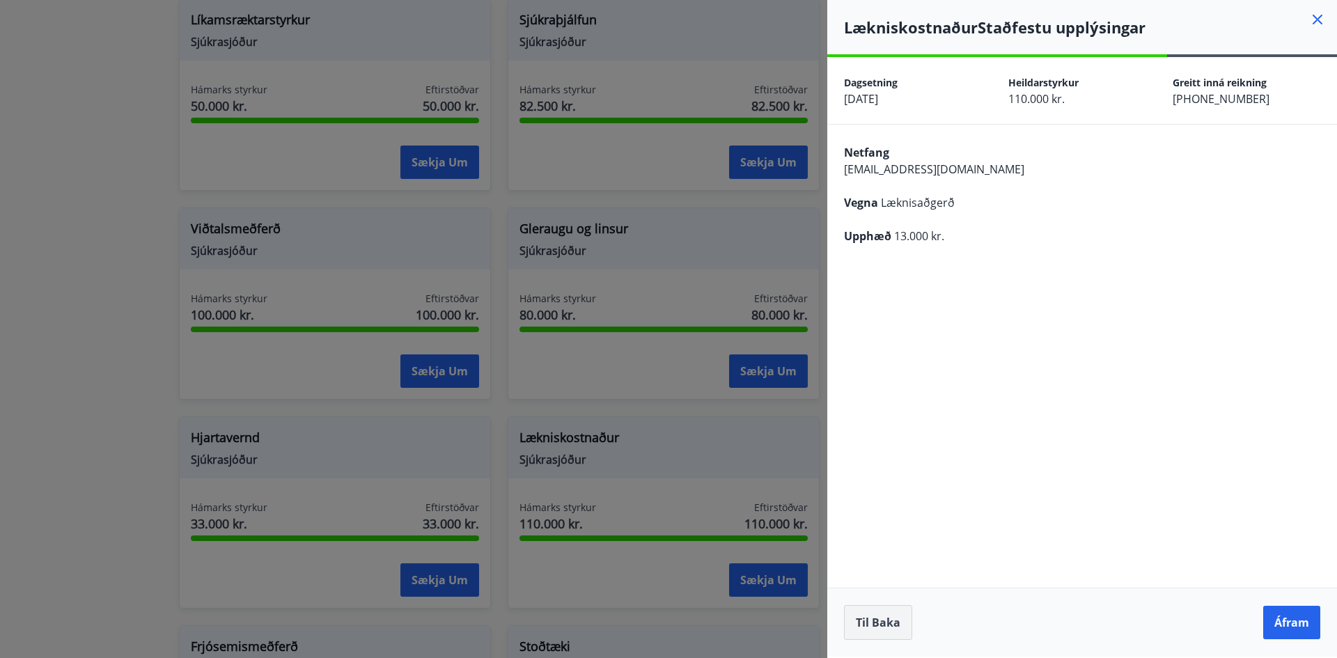
click at [867, 623] on button "Til baka" at bounding box center [878, 622] width 68 height 35
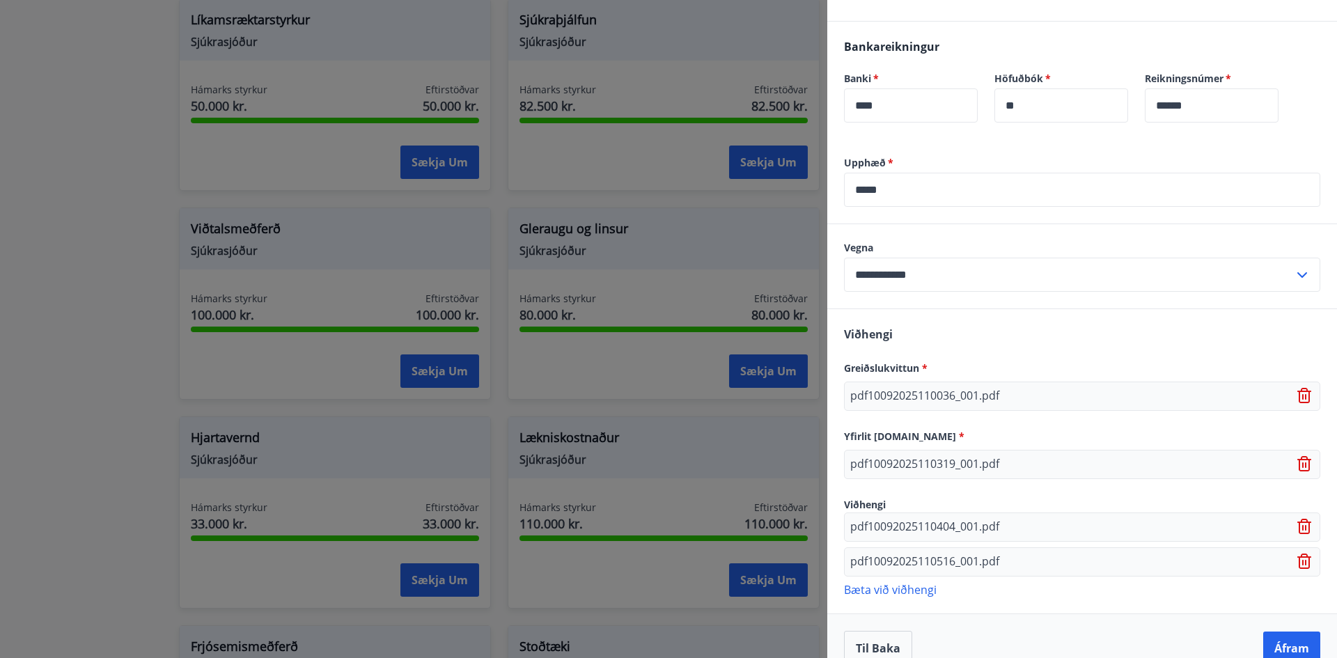
scroll to position [536, 0]
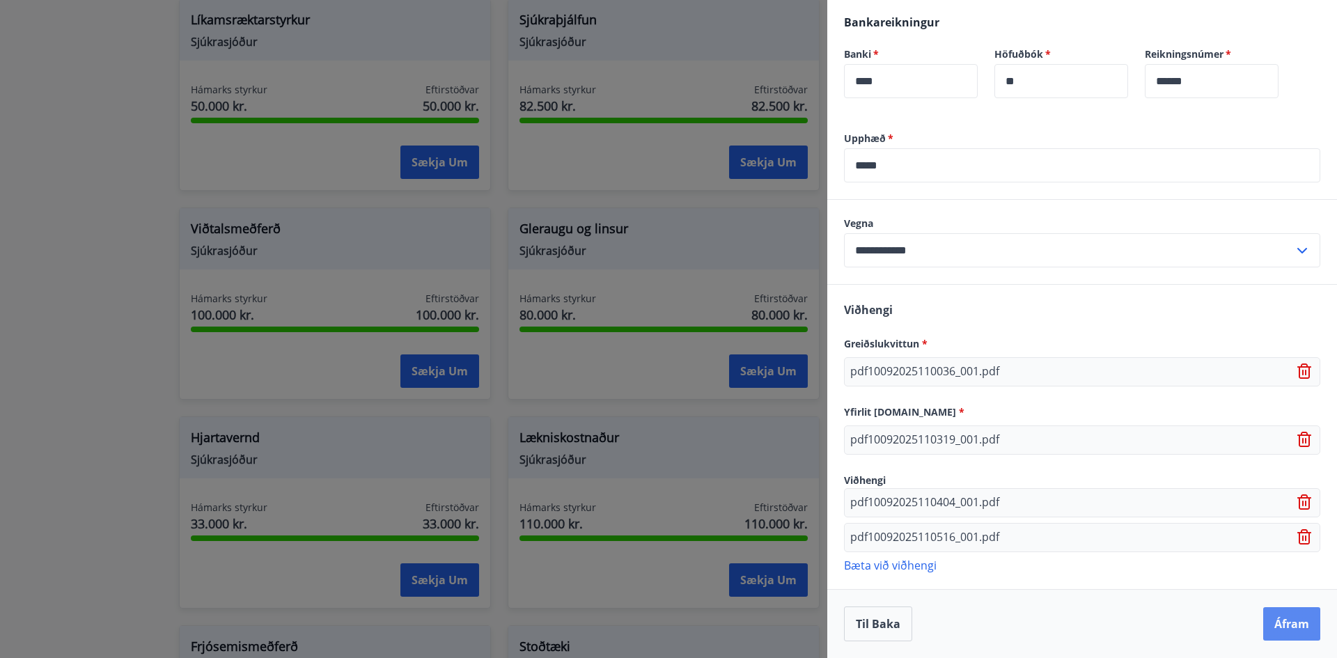
click at [1294, 627] on button "Áfram" at bounding box center [1291, 623] width 57 height 33
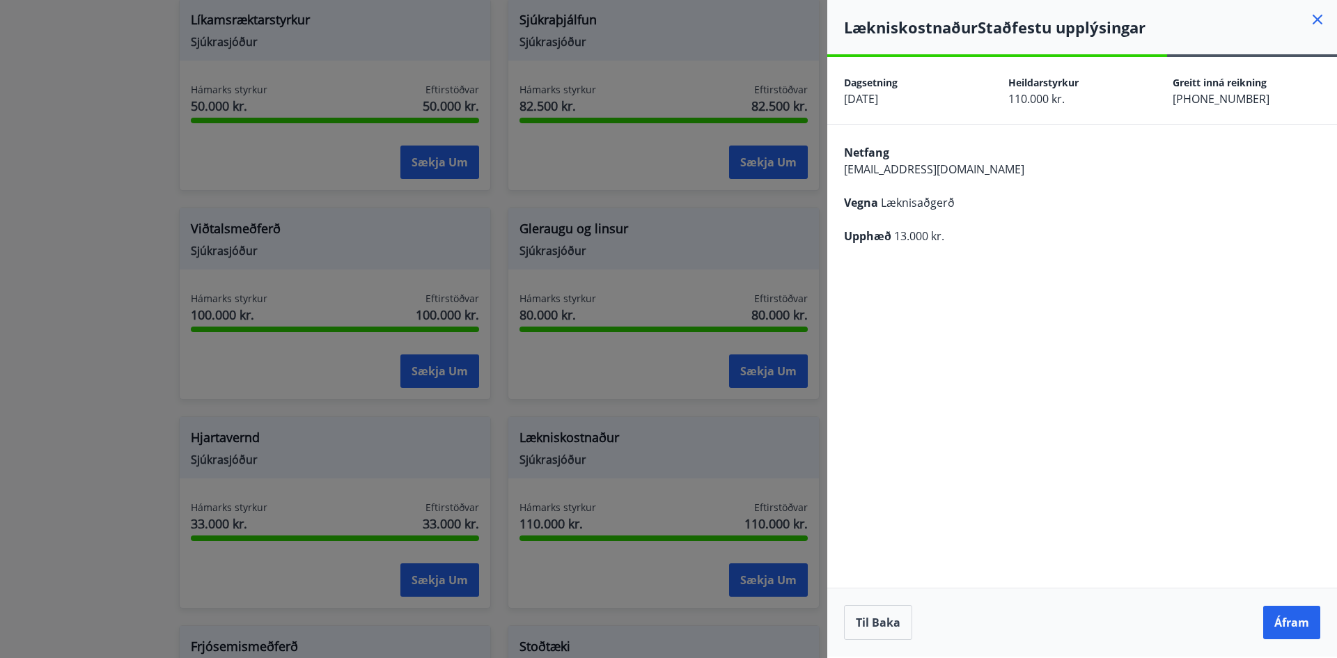
scroll to position [0, 0]
click at [1294, 627] on button "Áfram" at bounding box center [1291, 622] width 57 height 33
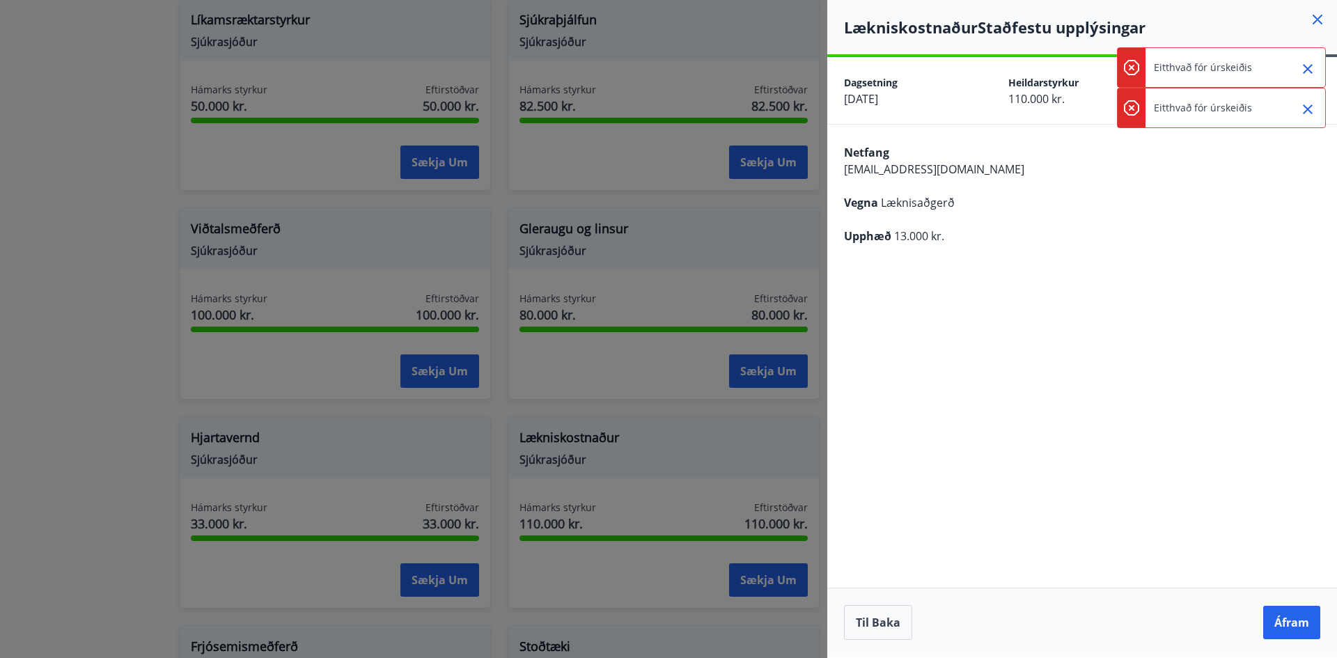
click at [1294, 627] on button "Áfram" at bounding box center [1291, 622] width 57 height 33
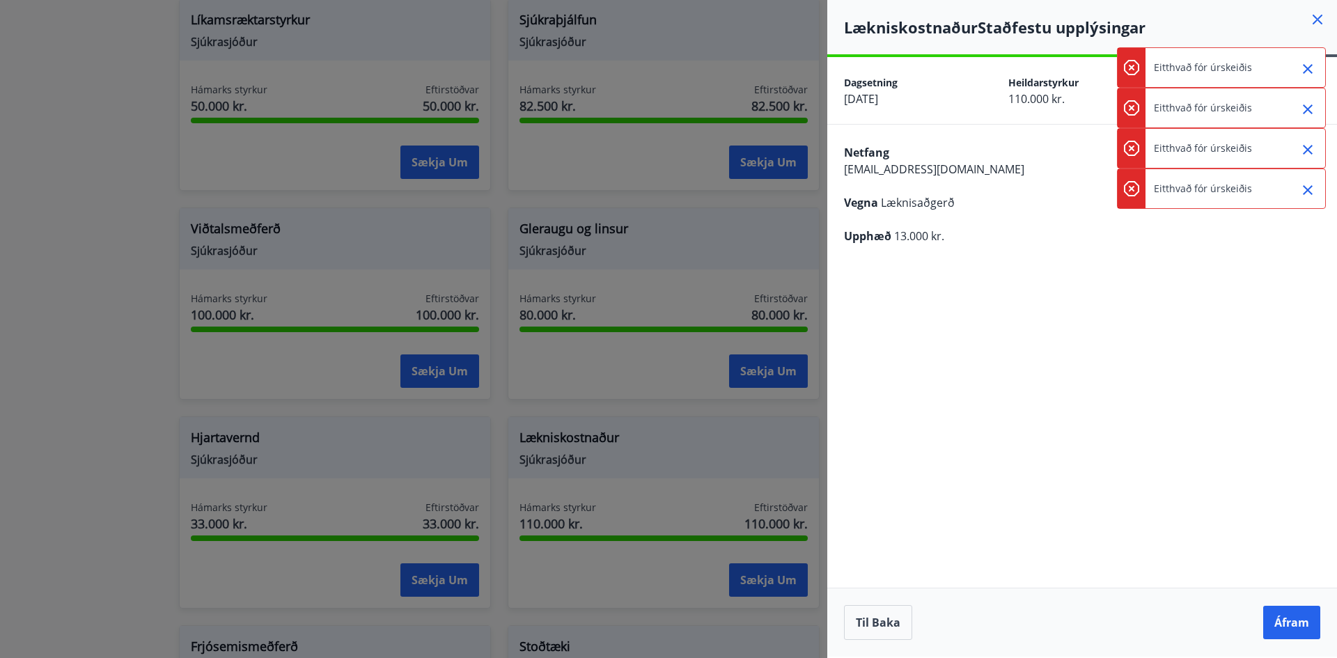
click at [1302, 75] on icon "Close" at bounding box center [1307, 69] width 17 height 17
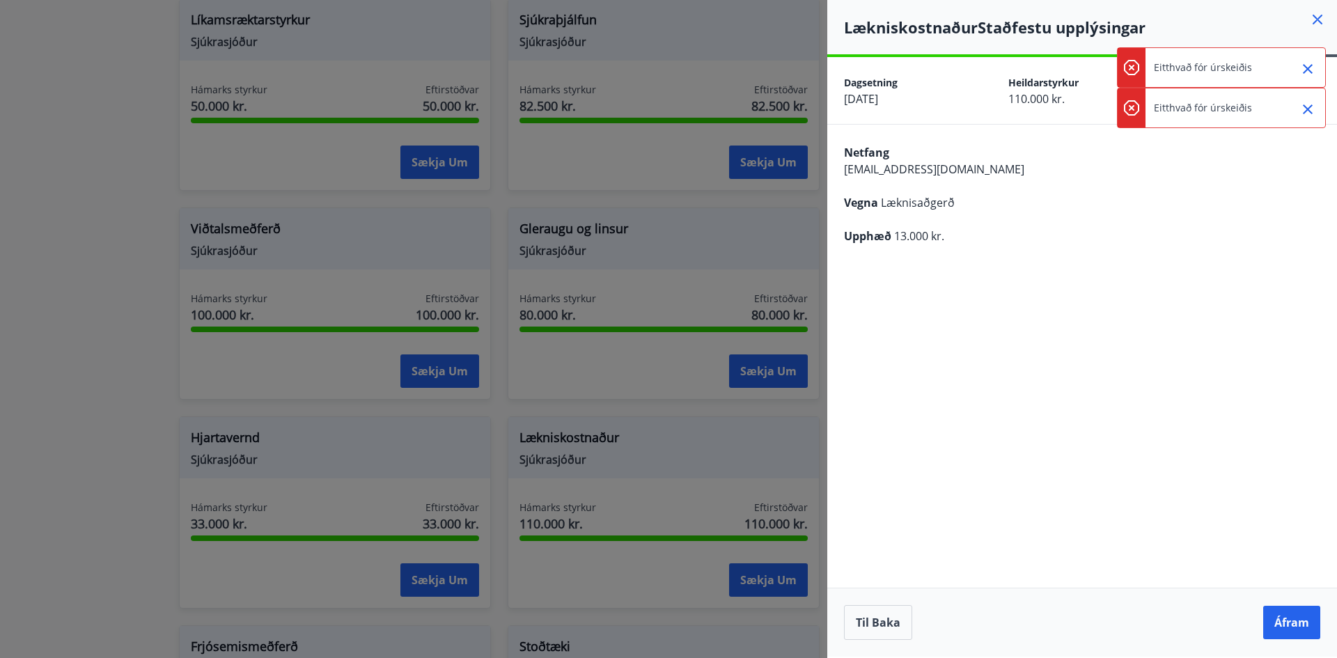
click at [1302, 75] on icon "Close" at bounding box center [1307, 69] width 17 height 17
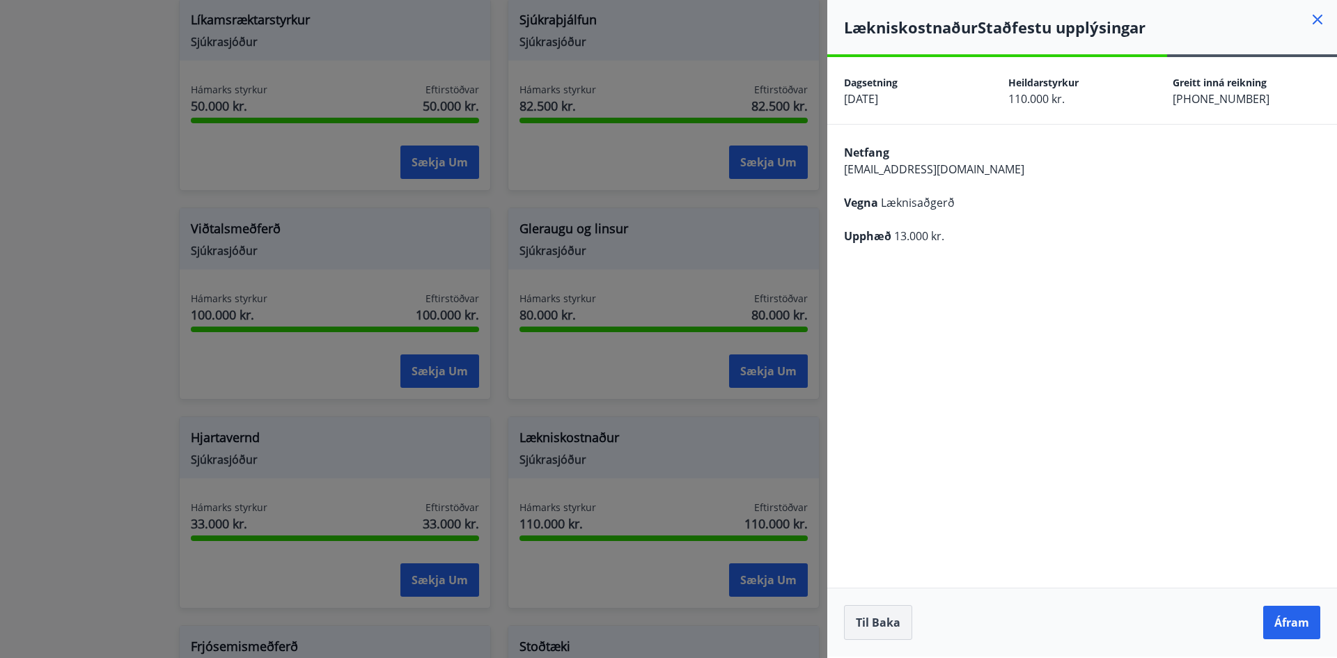
click at [870, 622] on button "Til baka" at bounding box center [878, 622] width 68 height 35
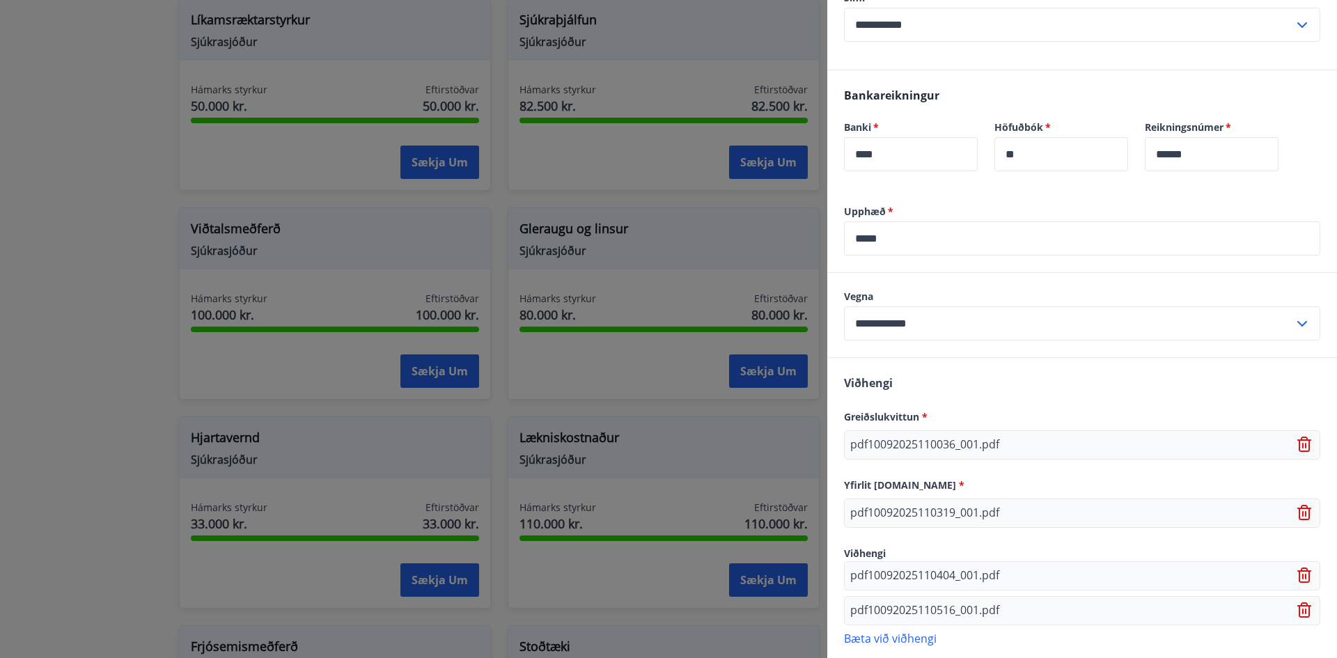
scroll to position [536, 0]
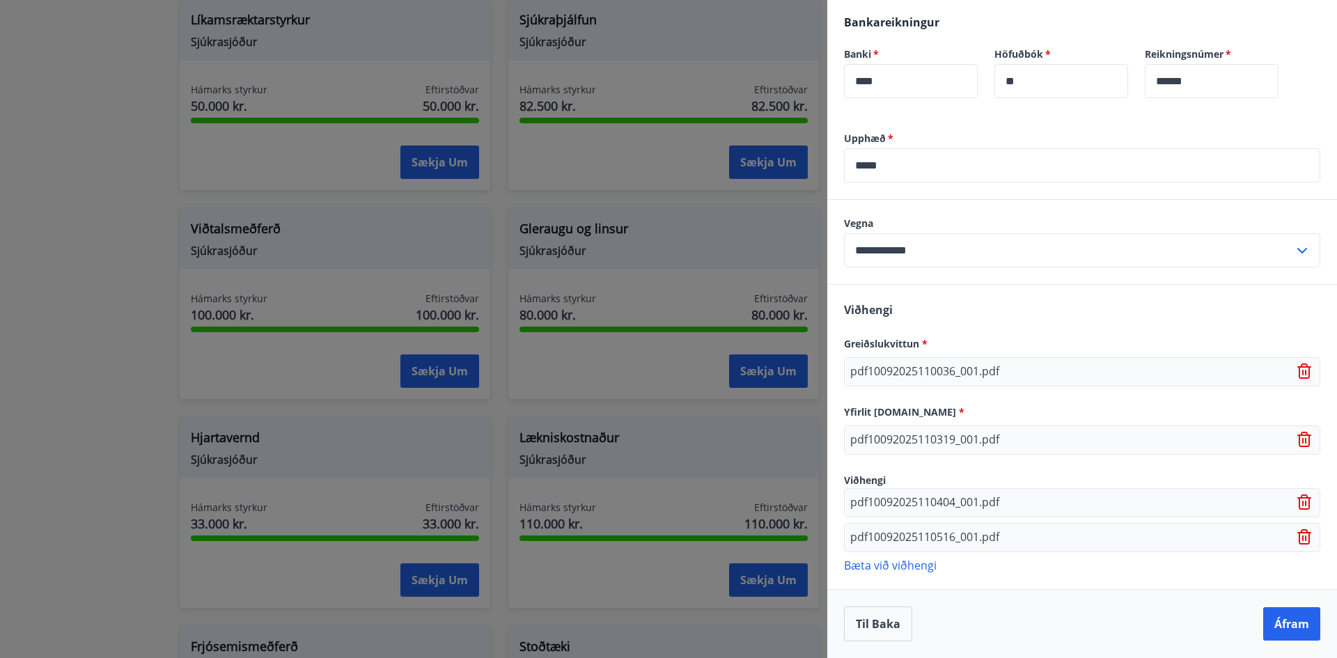
click at [1298, 501] on icon at bounding box center [1304, 501] width 14 height 15
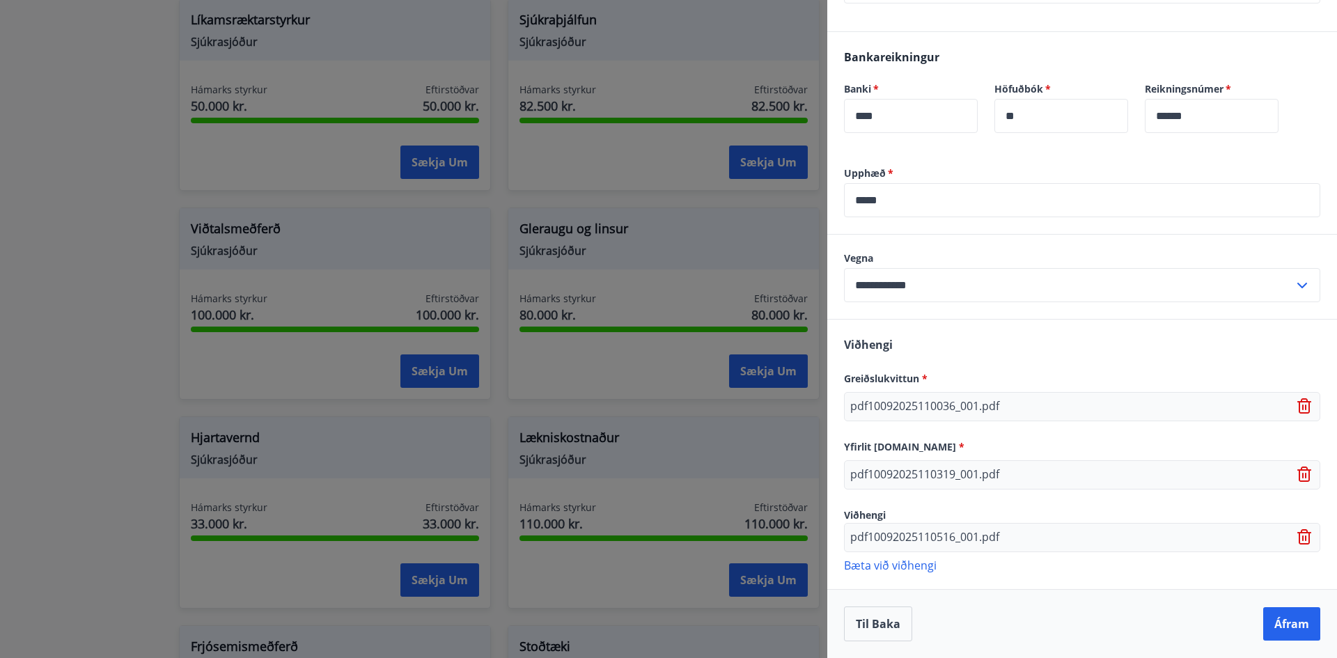
click at [1297, 531] on icon at bounding box center [1305, 537] width 17 height 17
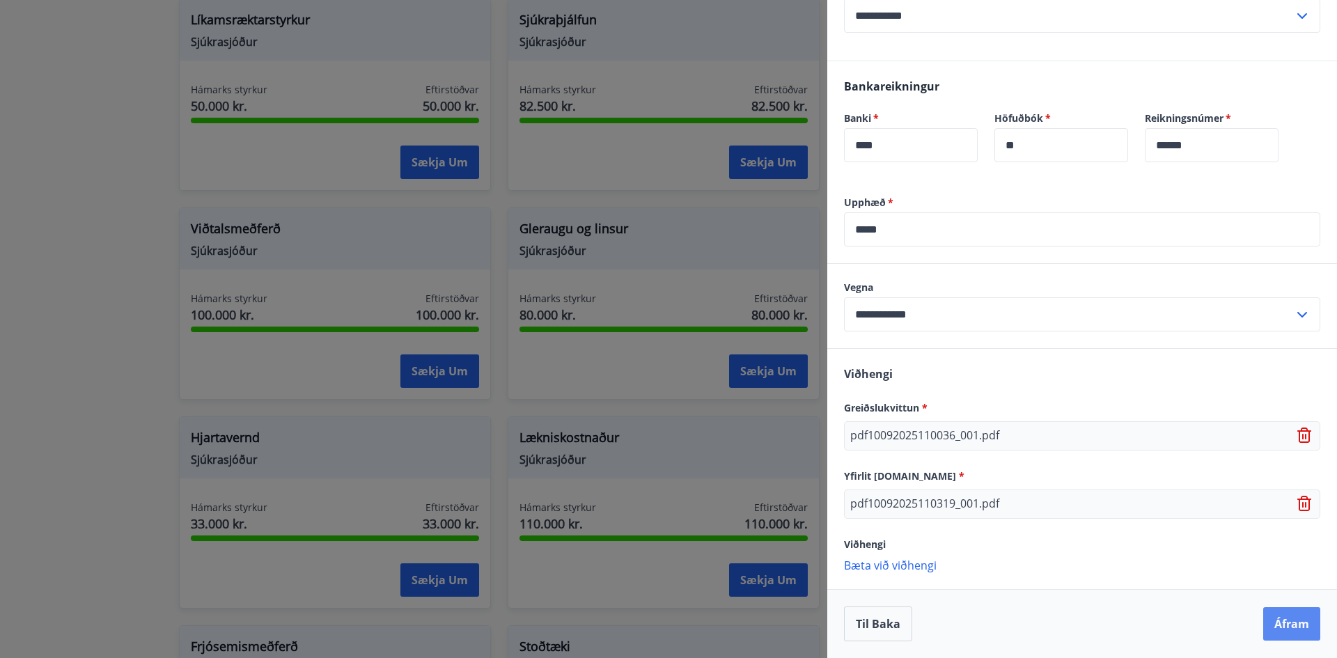
click at [1273, 629] on button "Áfram" at bounding box center [1291, 623] width 57 height 33
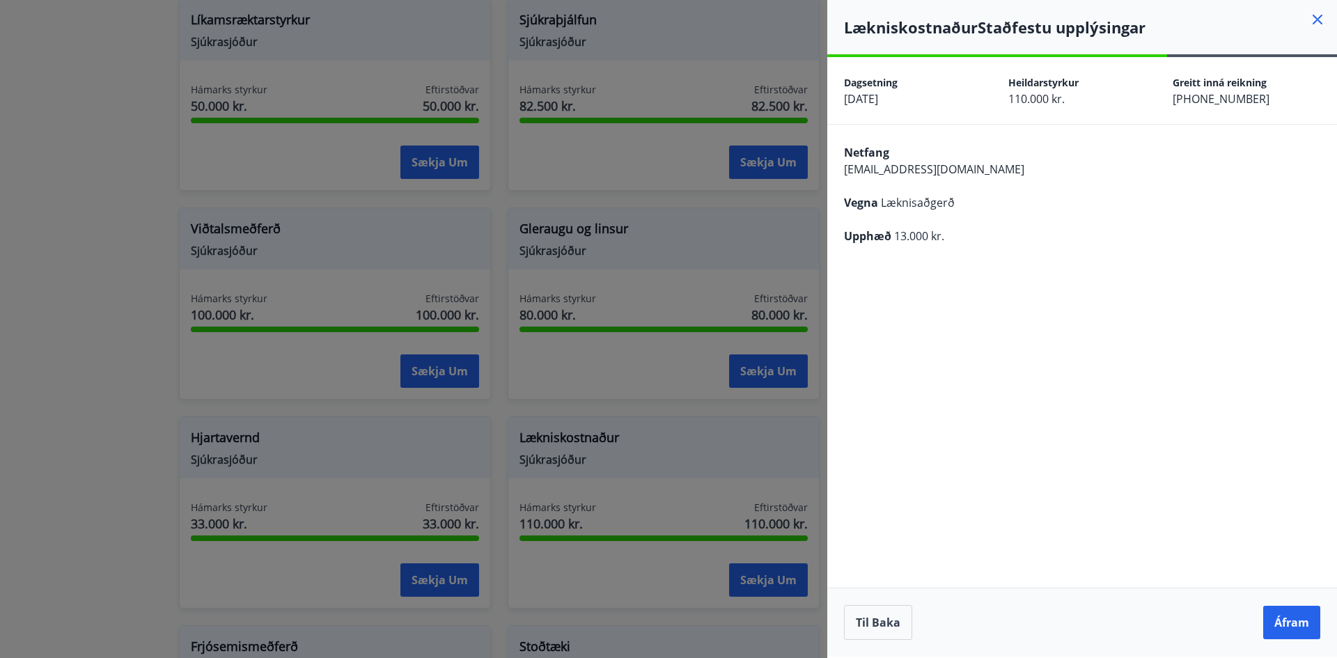
scroll to position [0, 0]
click at [1281, 627] on button "Áfram" at bounding box center [1291, 622] width 57 height 33
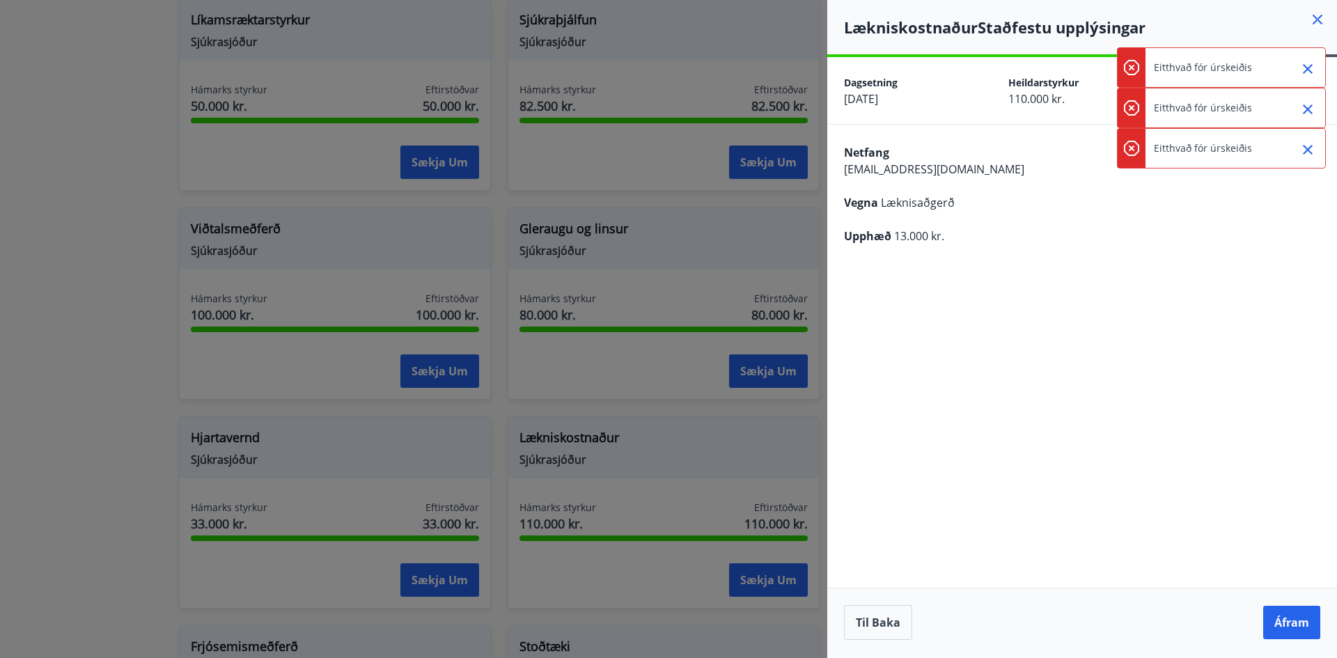
click at [1281, 627] on button "Áfram" at bounding box center [1291, 622] width 57 height 33
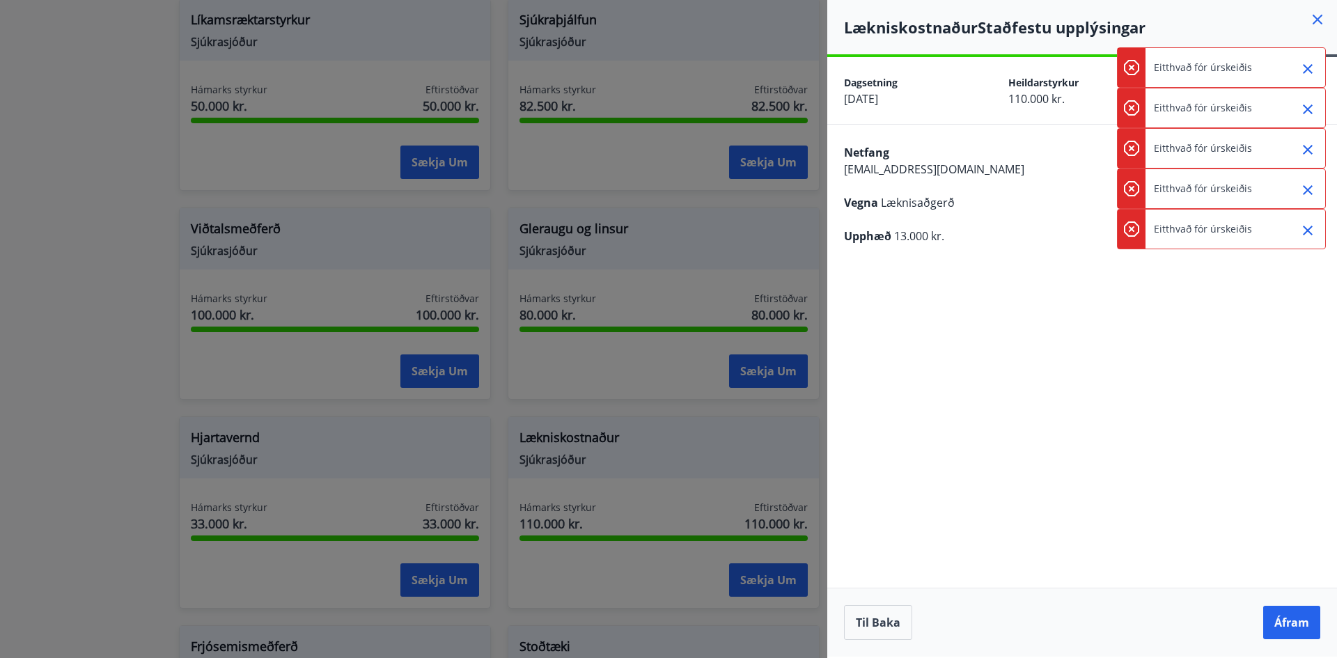
click at [1129, 379] on div "**********" at bounding box center [1082, 356] width 510 height 599
click at [1310, 68] on icon "Close" at bounding box center [1308, 69] width 10 height 10
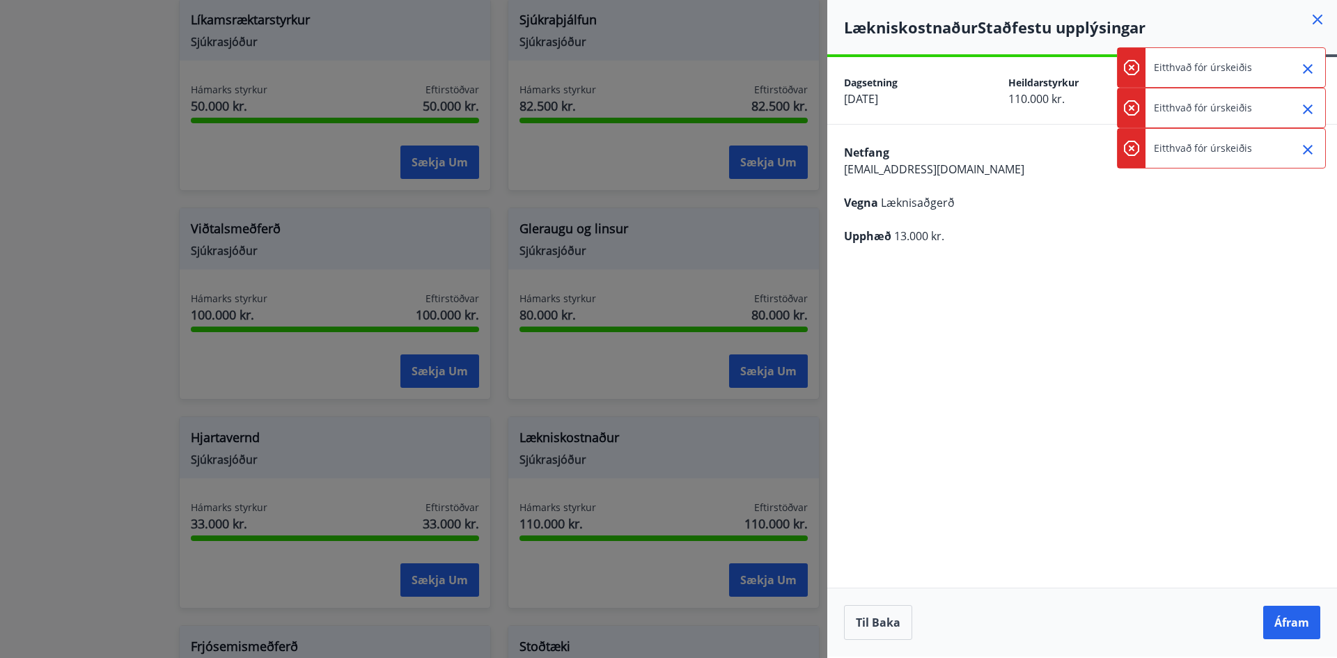
click at [1310, 68] on icon "Close" at bounding box center [1308, 69] width 10 height 10
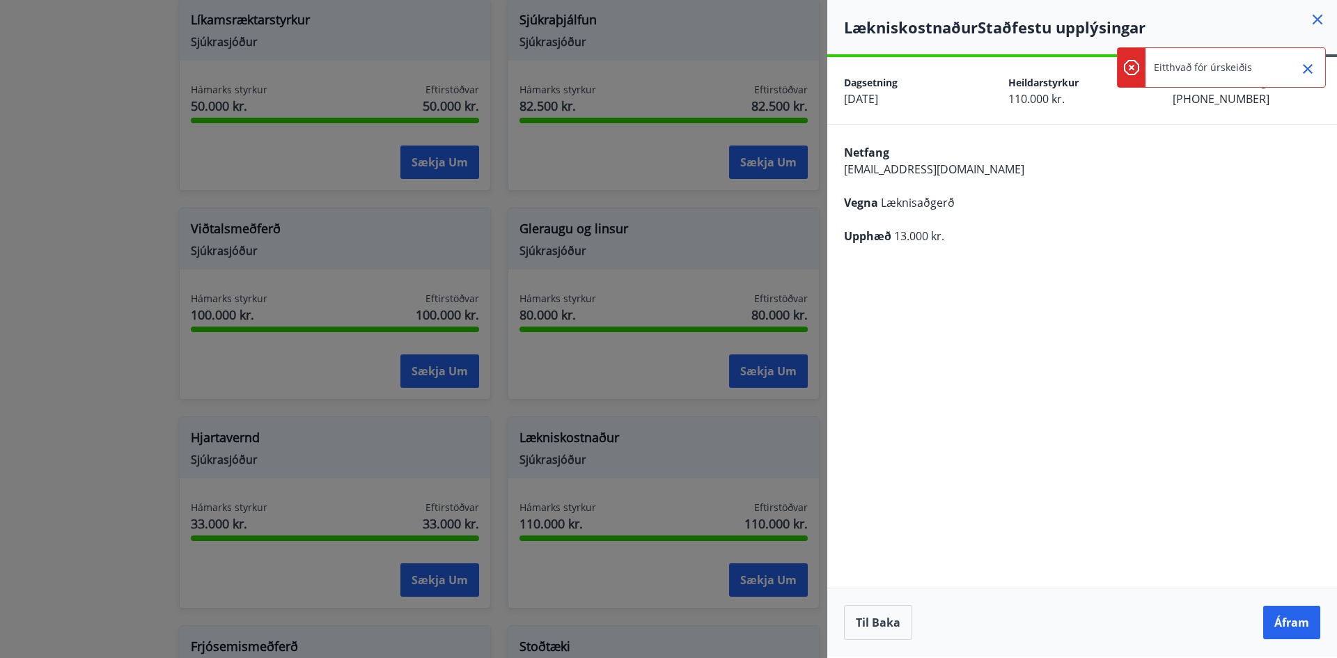
click at [1310, 68] on icon "Close" at bounding box center [1308, 69] width 10 height 10
click at [845, 621] on button "Til baka" at bounding box center [878, 622] width 68 height 35
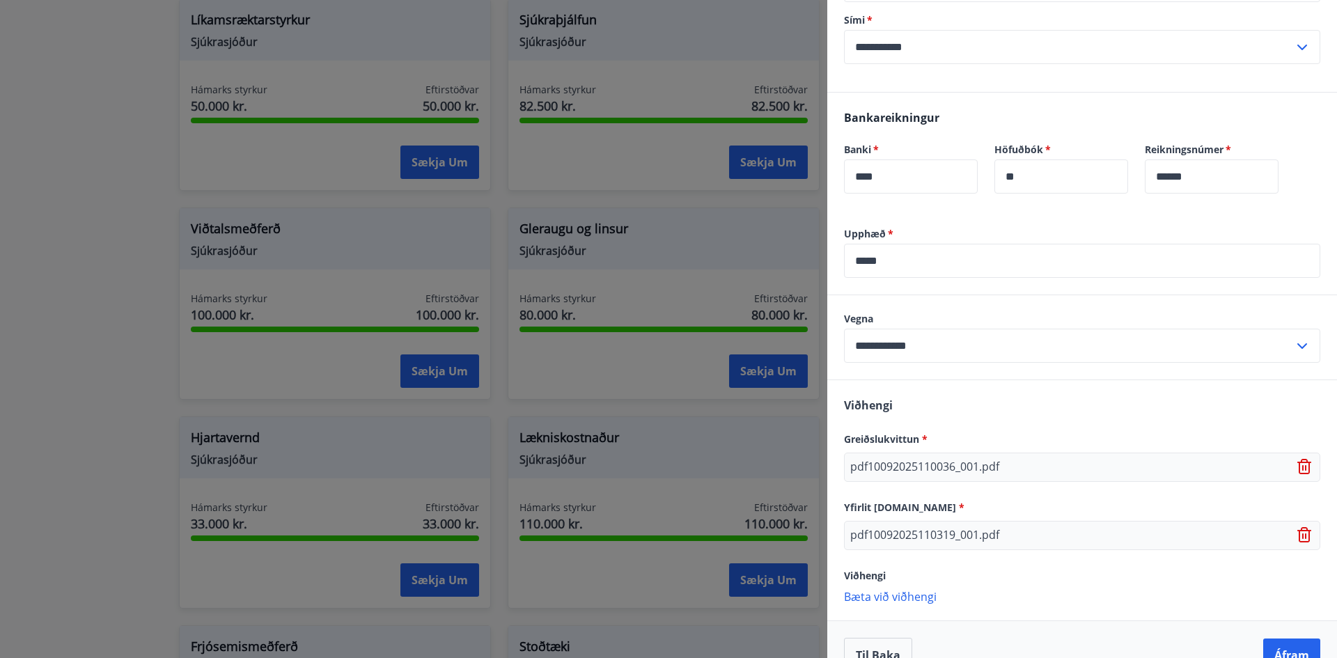
scroll to position [472, 0]
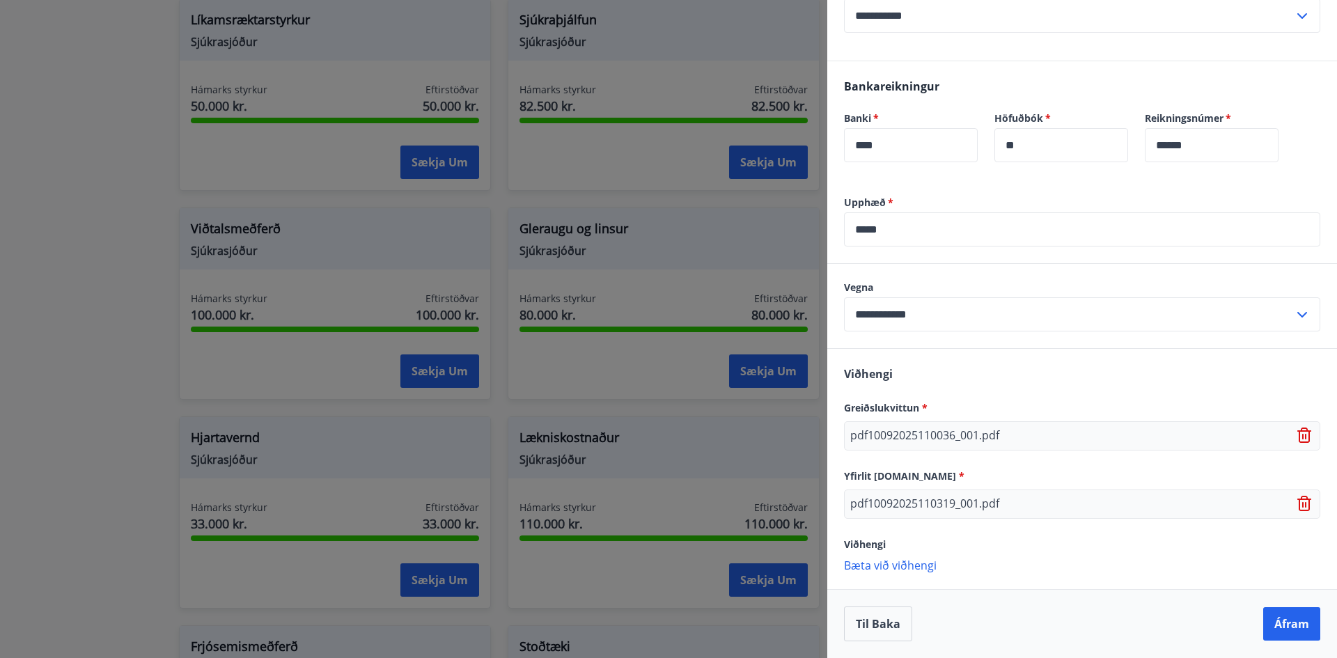
click at [973, 315] on input "**********" at bounding box center [1069, 314] width 450 height 34
click at [933, 427] on li "Fyrstu meðferð" at bounding box center [1082, 419] width 475 height 25
type input "**********"
click at [880, 565] on p "Bæta við viðhengi" at bounding box center [1082, 565] width 476 height 14
click at [885, 593] on p "Bæta við viðhengi" at bounding box center [1082, 594] width 476 height 14
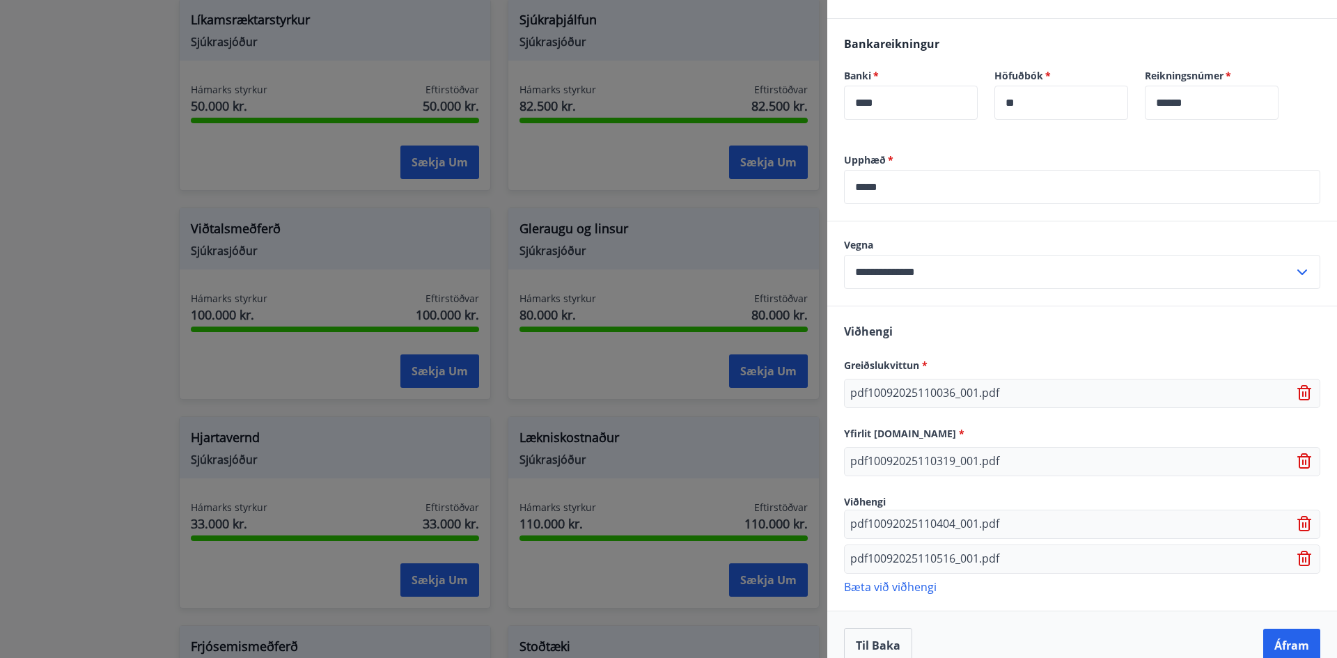
scroll to position [536, 0]
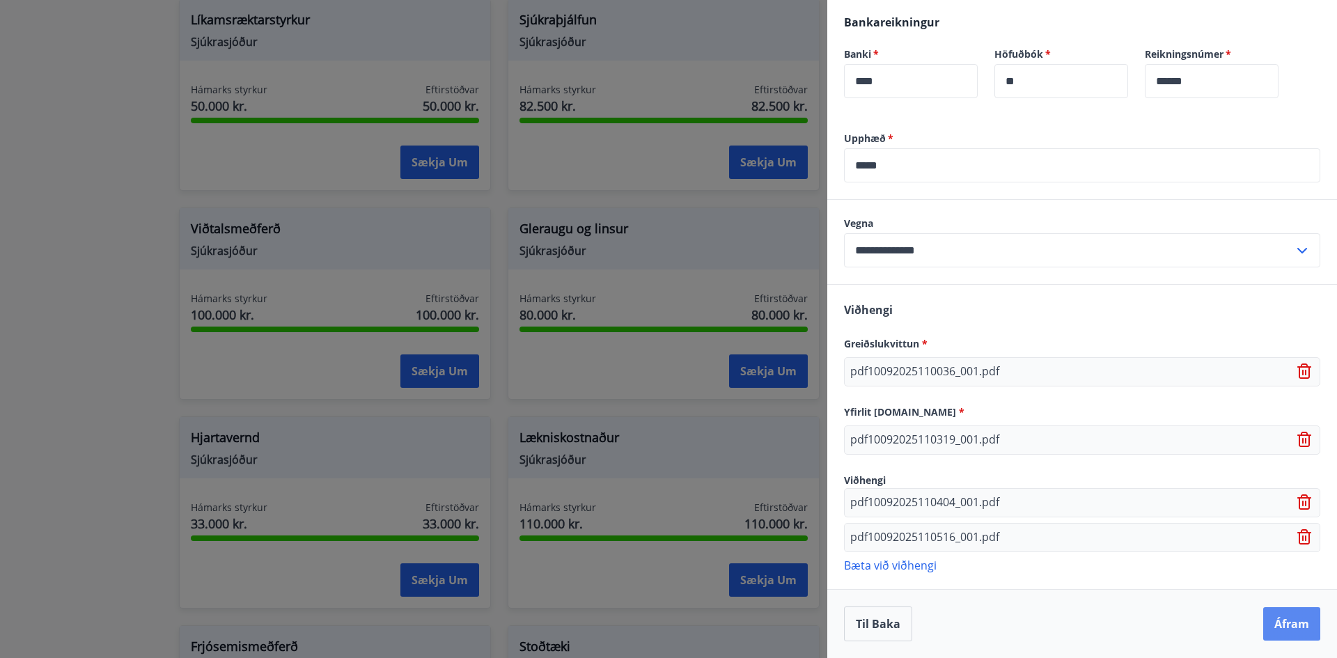
click at [1280, 626] on button "Áfram" at bounding box center [1291, 623] width 57 height 33
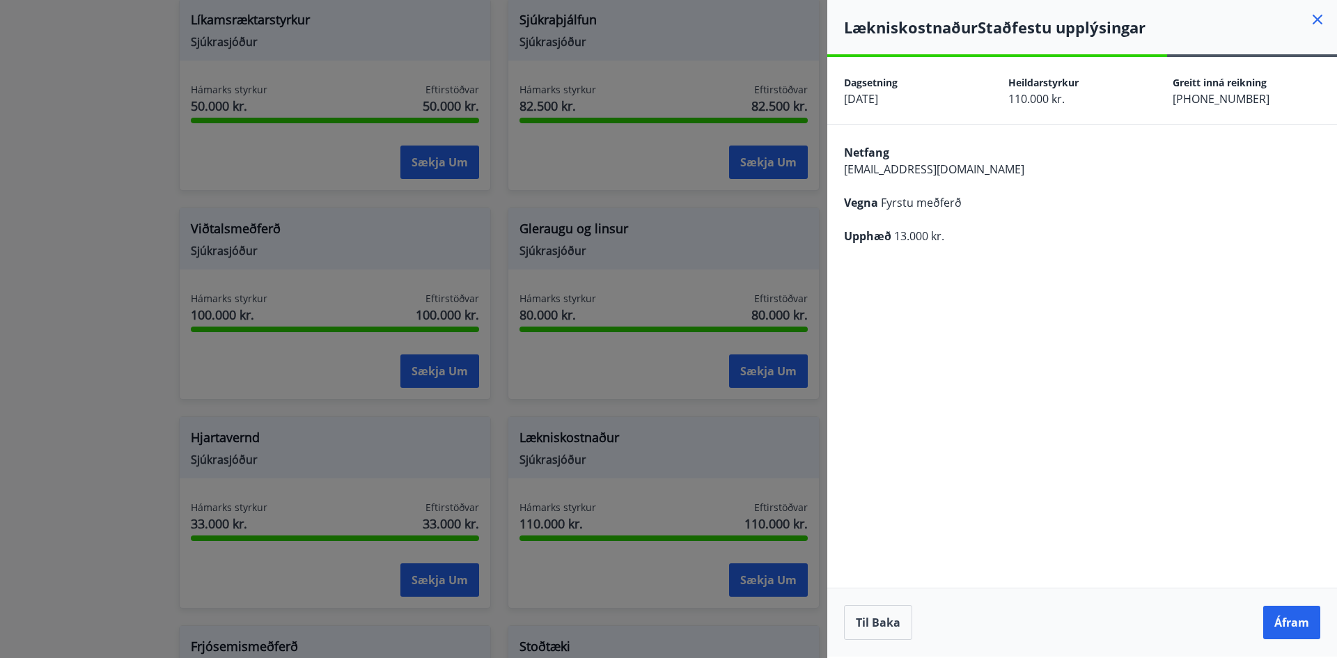
scroll to position [0, 0]
click at [1280, 626] on button "Áfram" at bounding box center [1291, 622] width 57 height 33
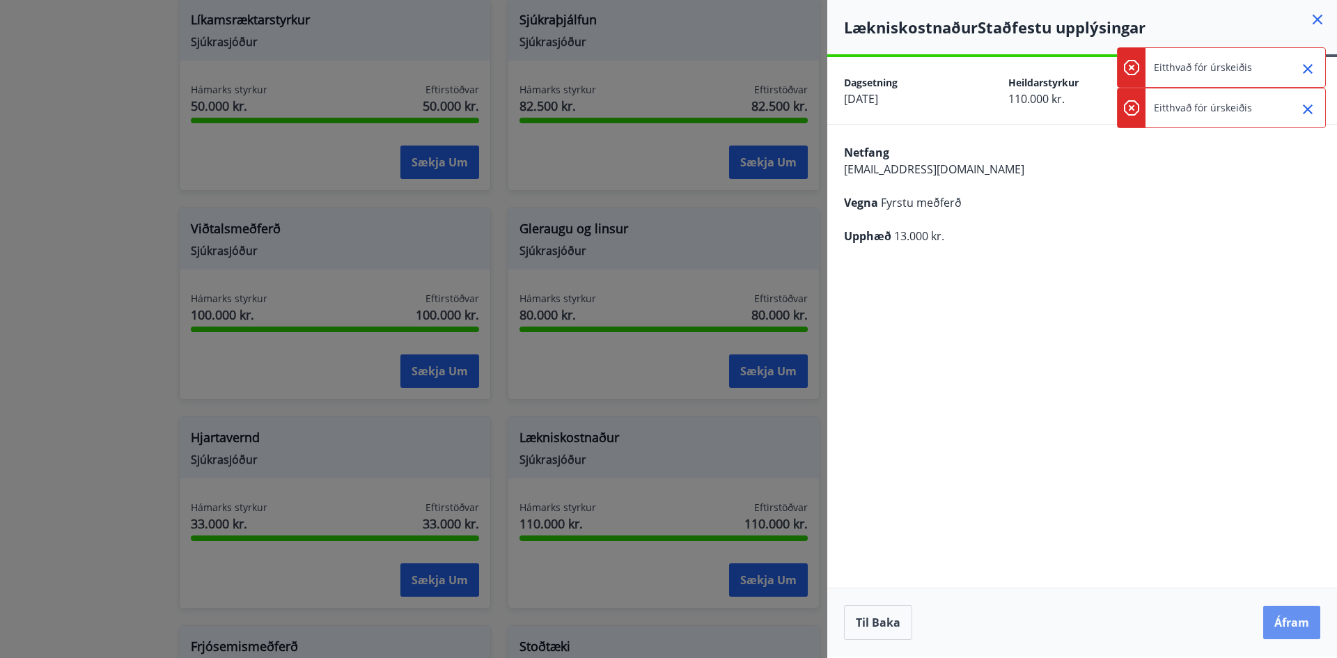
click at [1280, 627] on button "Áfram" at bounding box center [1291, 622] width 57 height 33
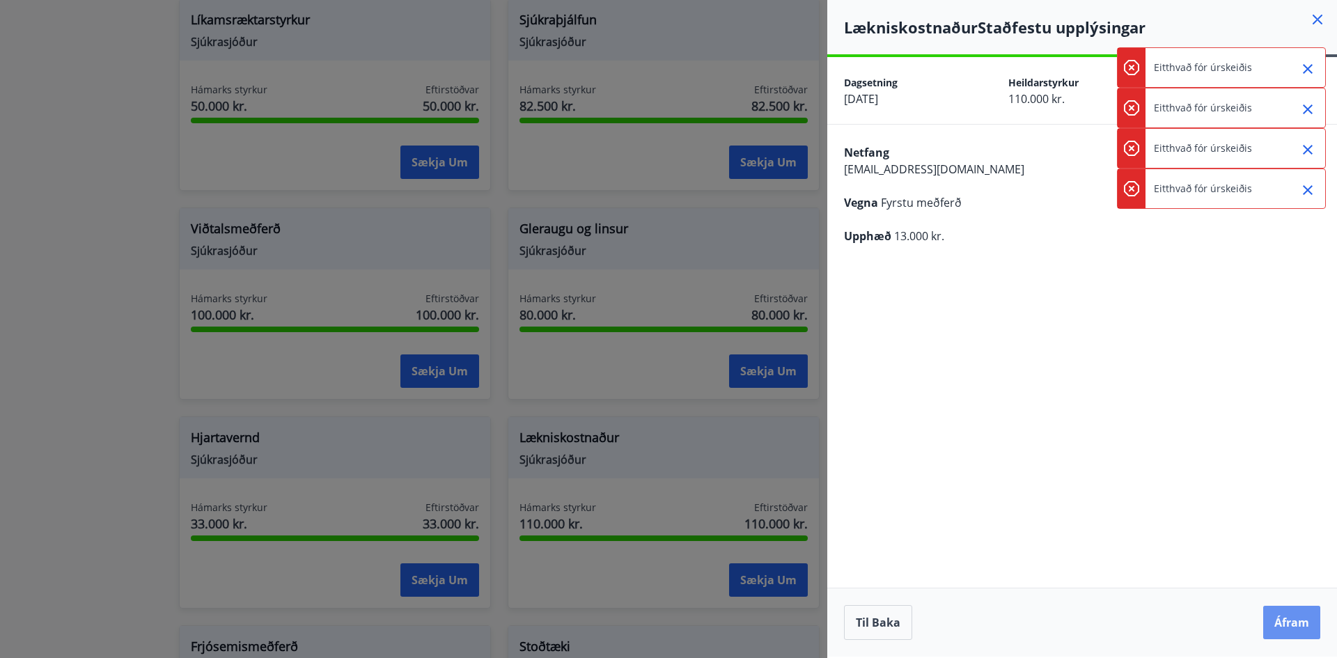
click at [1280, 627] on button "Áfram" at bounding box center [1291, 622] width 57 height 33
click at [1306, 63] on icon "Close" at bounding box center [1307, 69] width 17 height 17
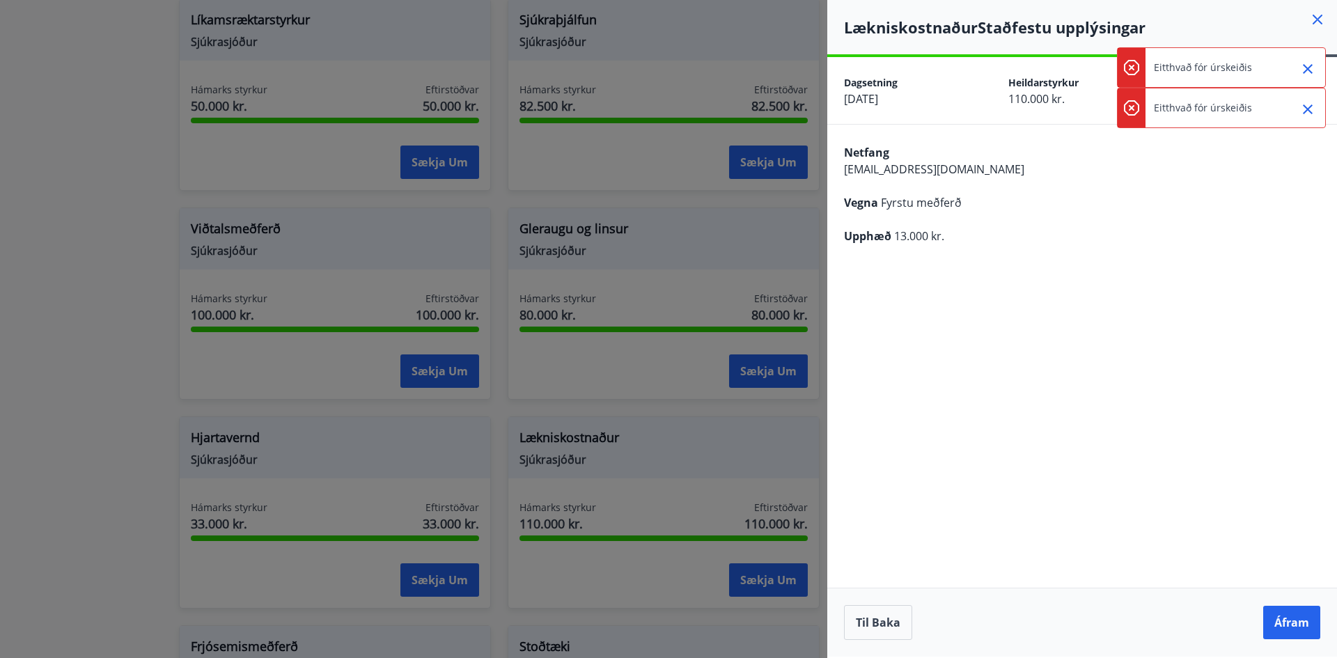
click at [1306, 63] on icon "Close" at bounding box center [1307, 69] width 17 height 17
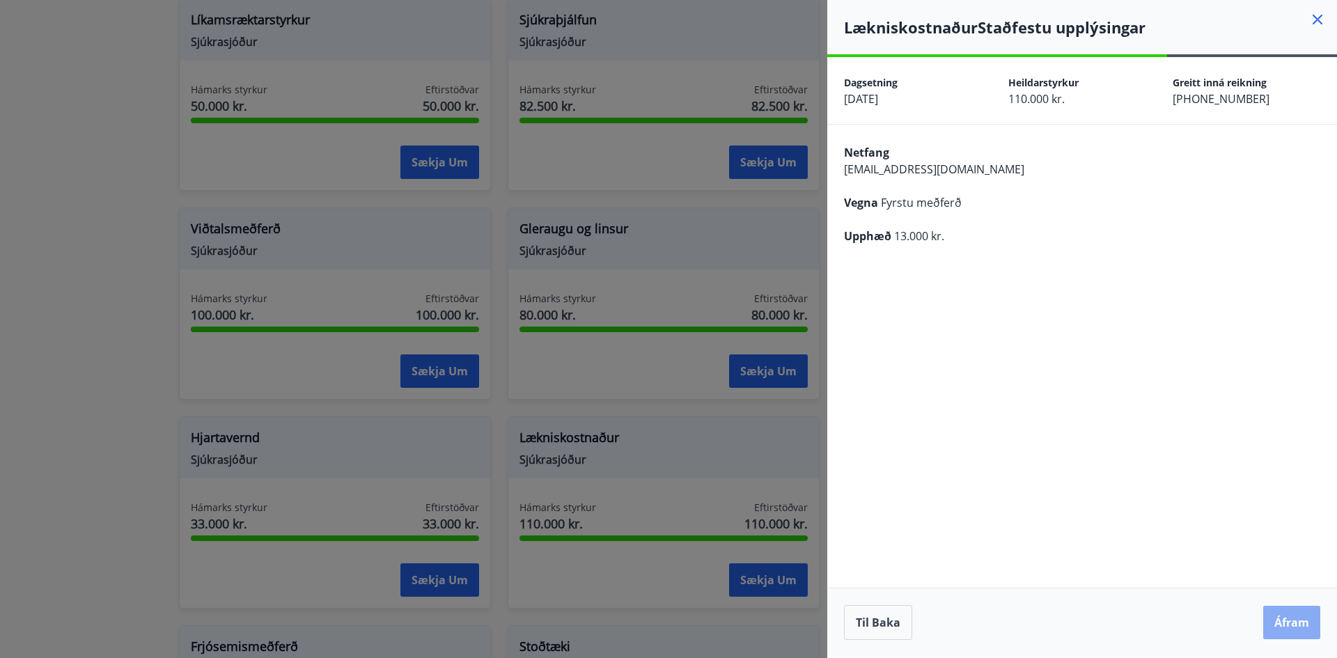
click at [1283, 622] on button "Áfram" at bounding box center [1291, 622] width 57 height 33
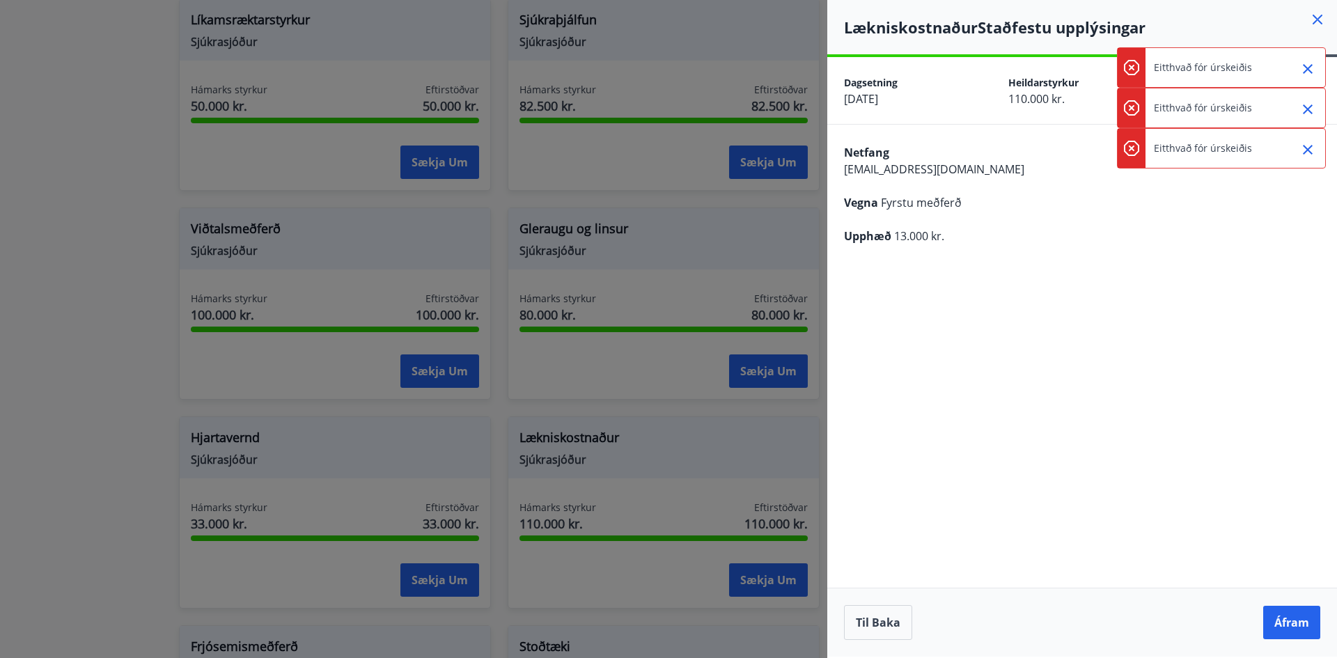
click at [1299, 75] on icon "Close" at bounding box center [1307, 69] width 17 height 17
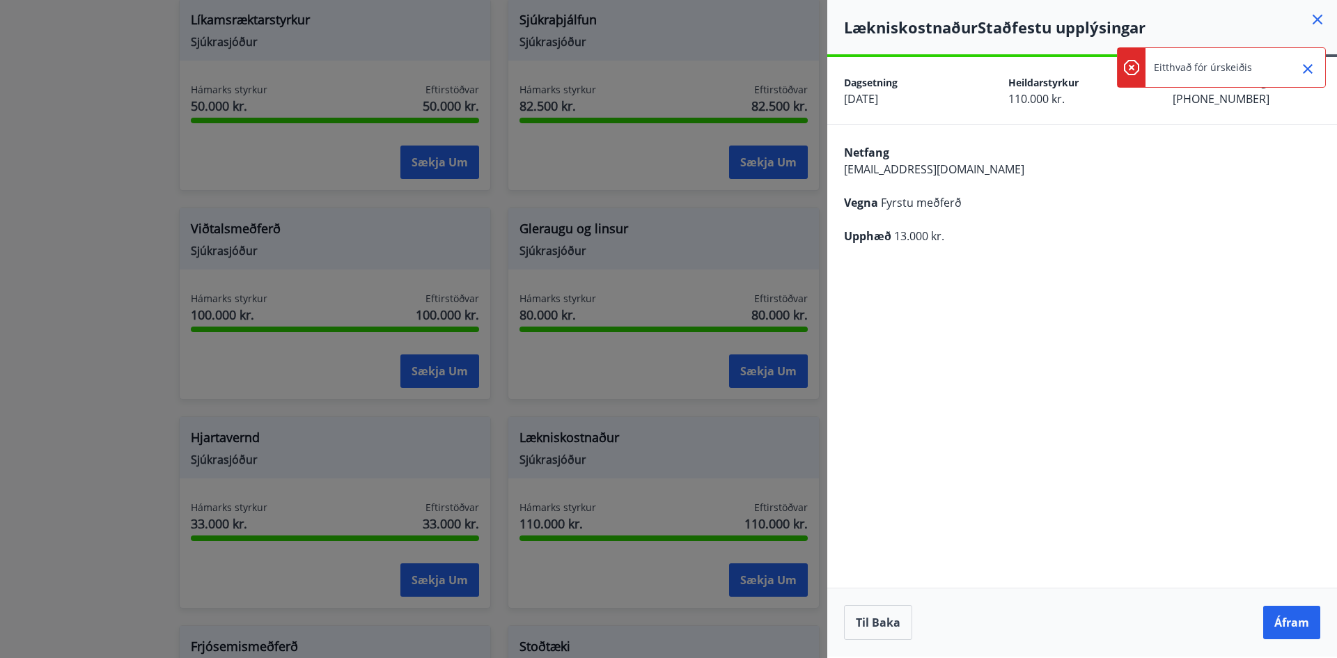
click at [1299, 75] on icon "Close" at bounding box center [1307, 69] width 17 height 17
click at [858, 635] on button "Til baka" at bounding box center [878, 622] width 68 height 35
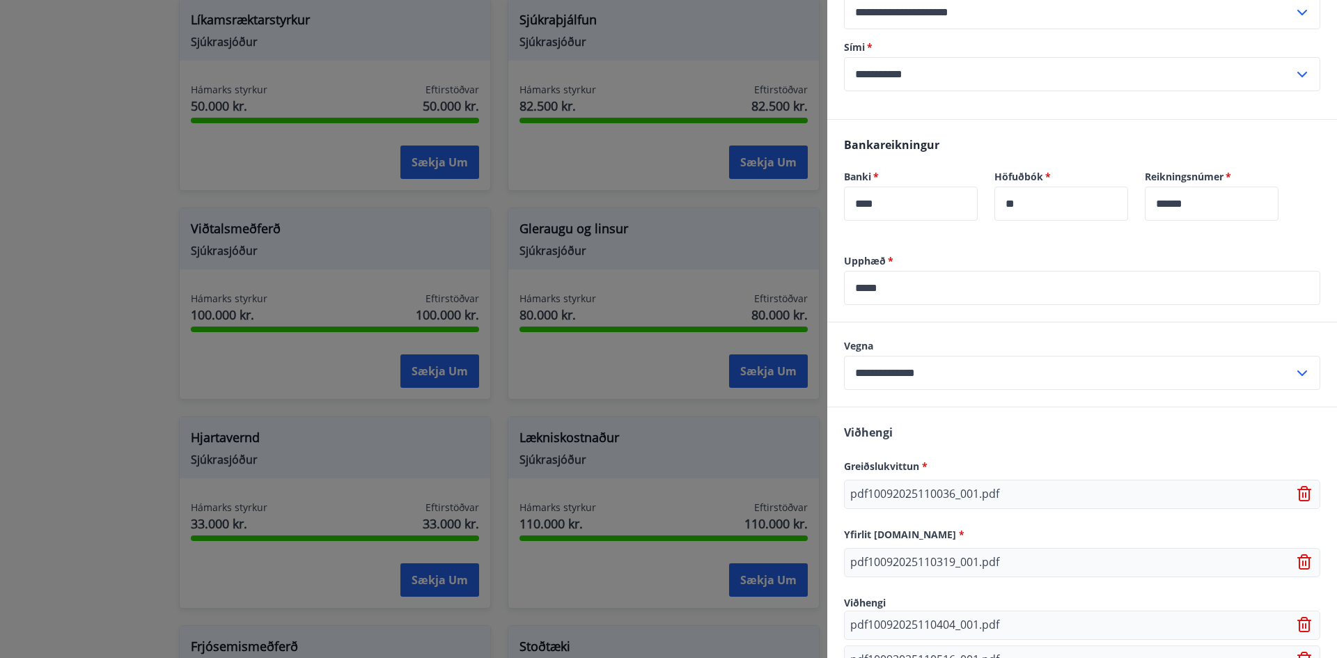
scroll to position [418, 0]
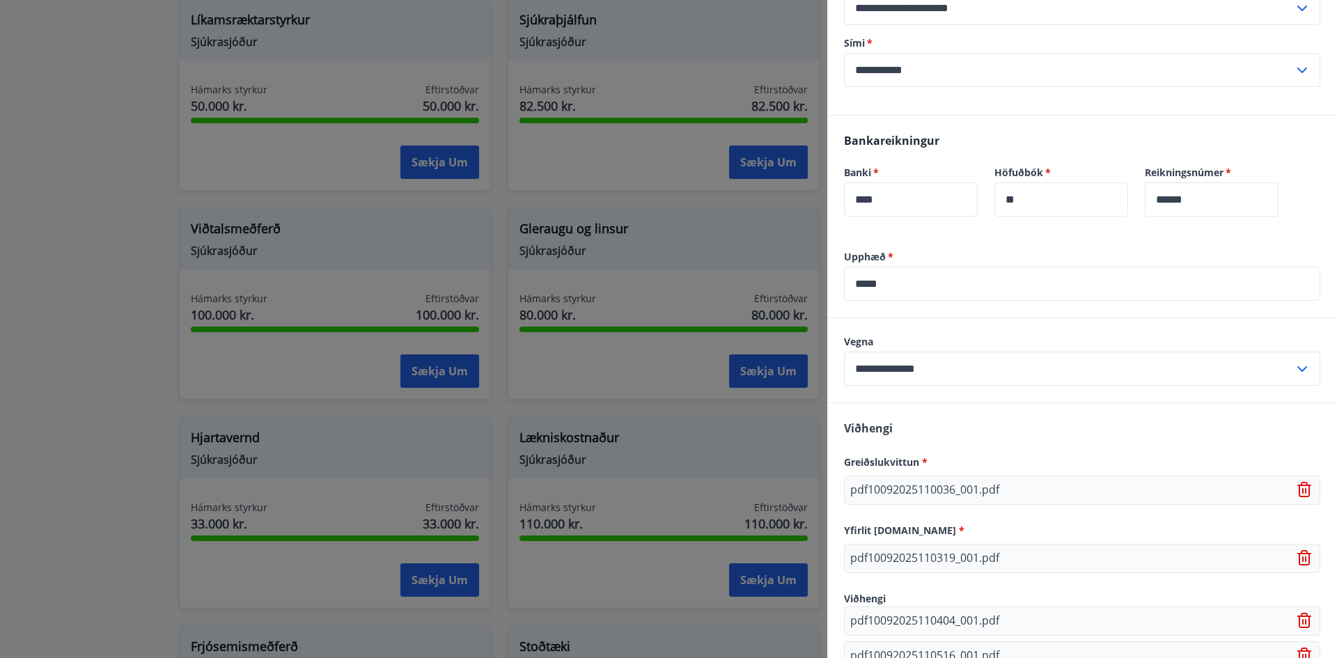
click at [961, 361] on input "**********" at bounding box center [1069, 369] width 450 height 34
click at [900, 288] on input "*****" at bounding box center [1082, 284] width 476 height 34
type input "*"
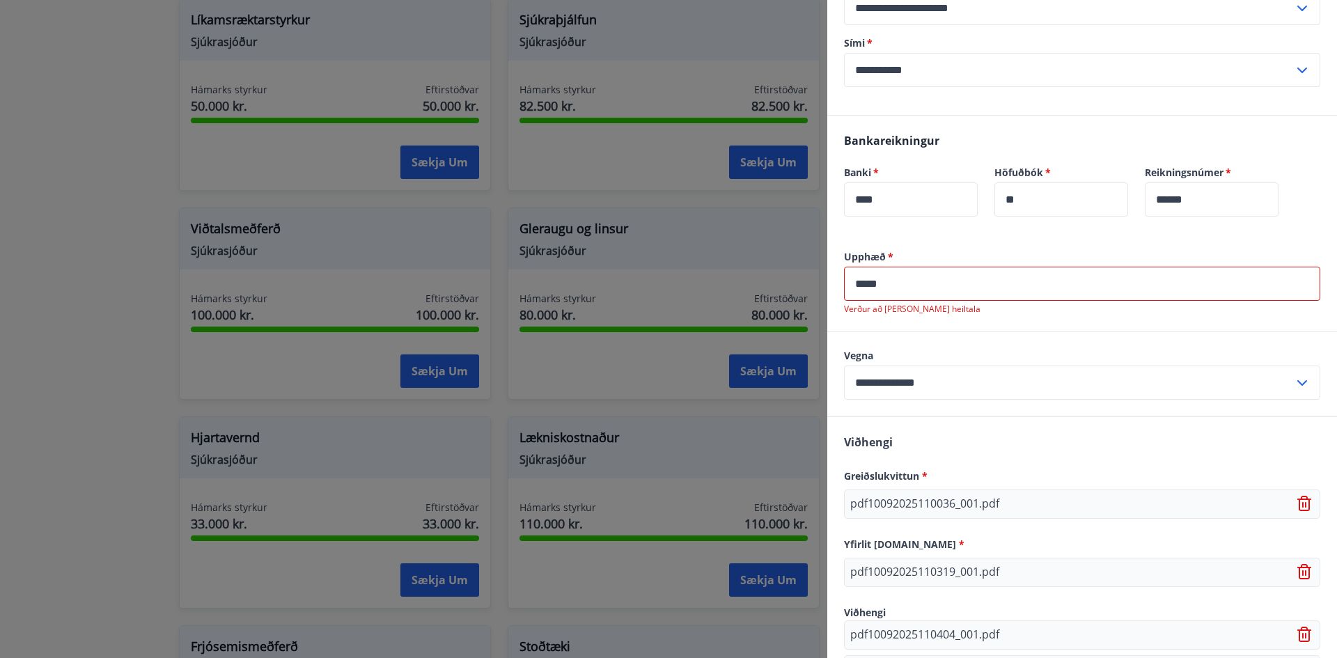
type input "*****"
click at [980, 384] on input "**********" at bounding box center [1069, 383] width 450 height 34
click at [925, 461] on li "Dvöl á heilsustofnun" at bounding box center [1082, 462] width 475 height 25
type input "**********"
drag, startPoint x: 921, startPoint y: 289, endPoint x: 783, endPoint y: 290, distance: 137.9
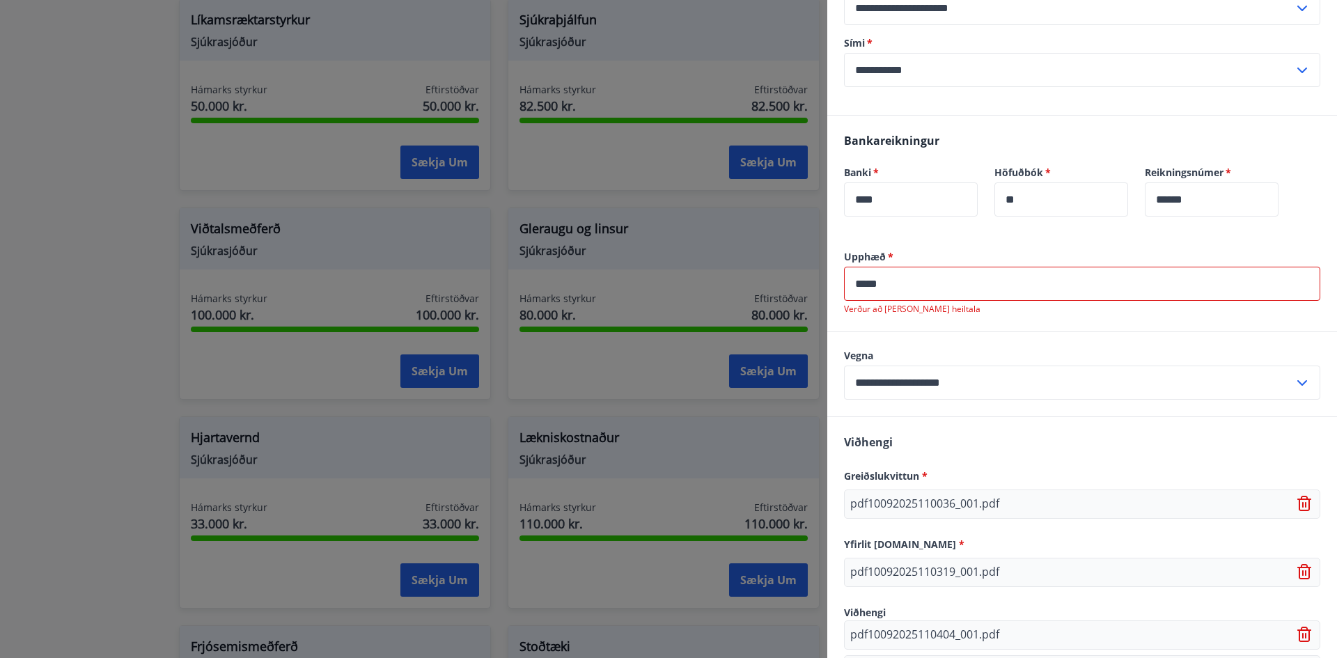
click at [783, 290] on div "**********" at bounding box center [668, 329] width 1337 height 658
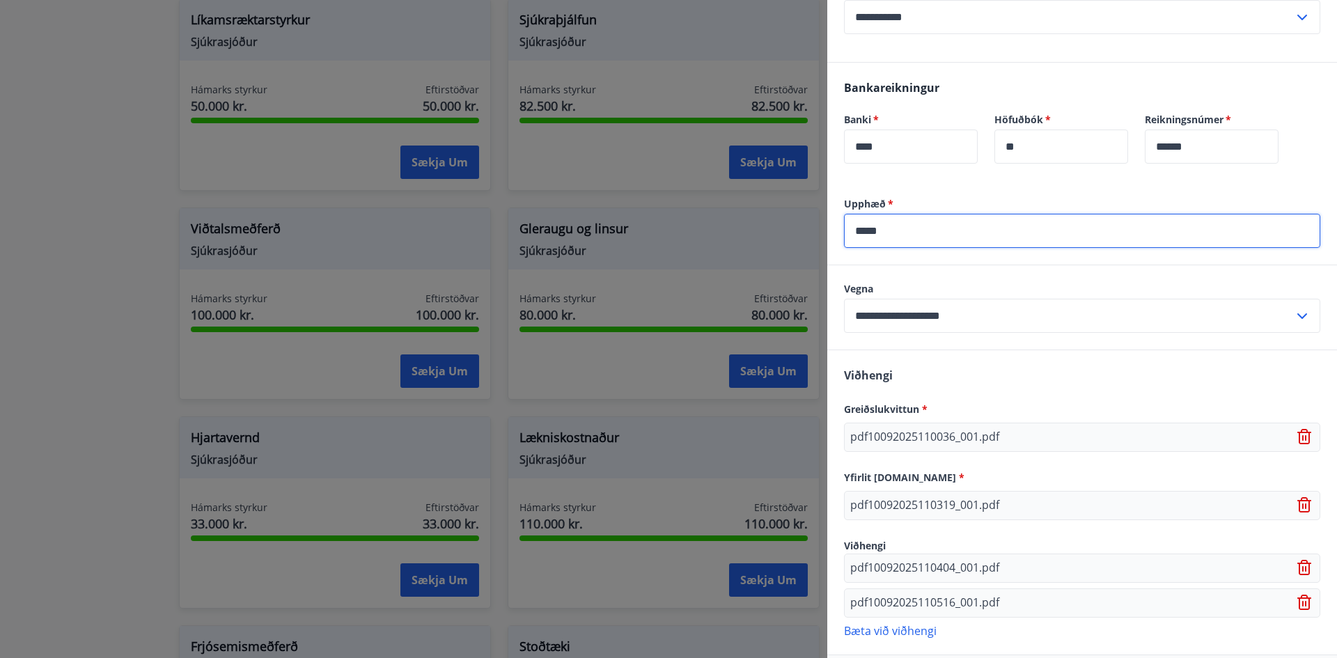
scroll to position [536, 0]
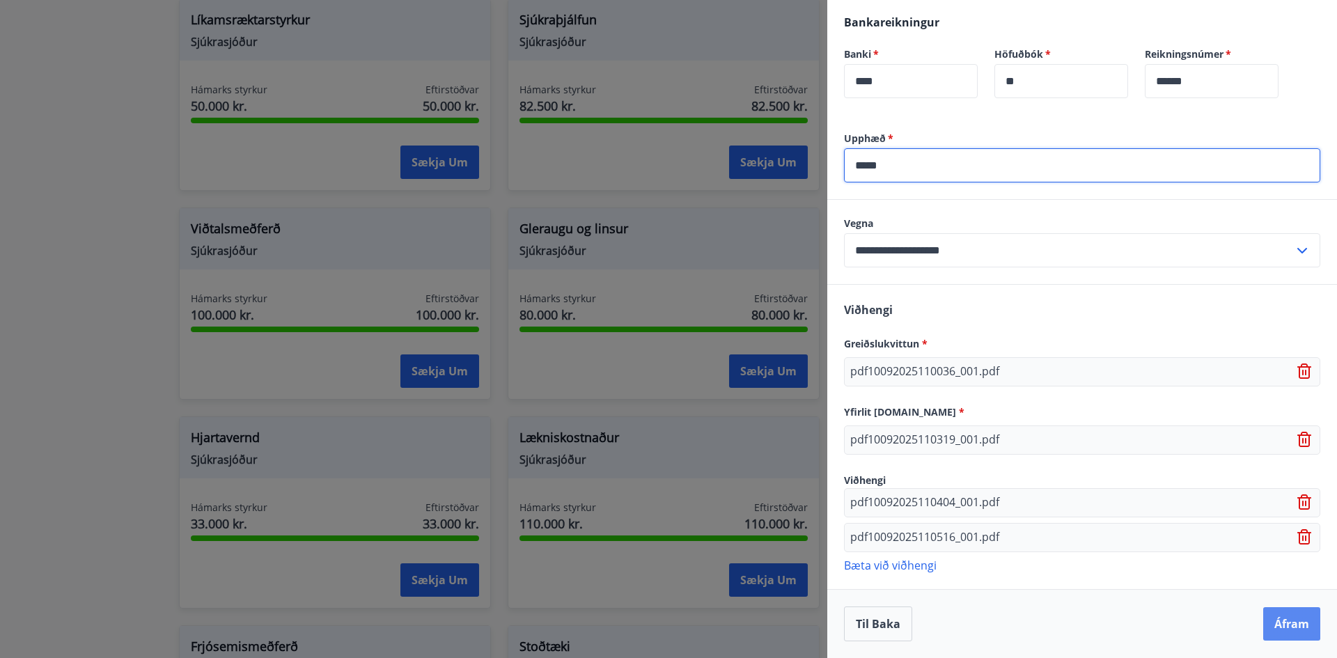
type input "*****"
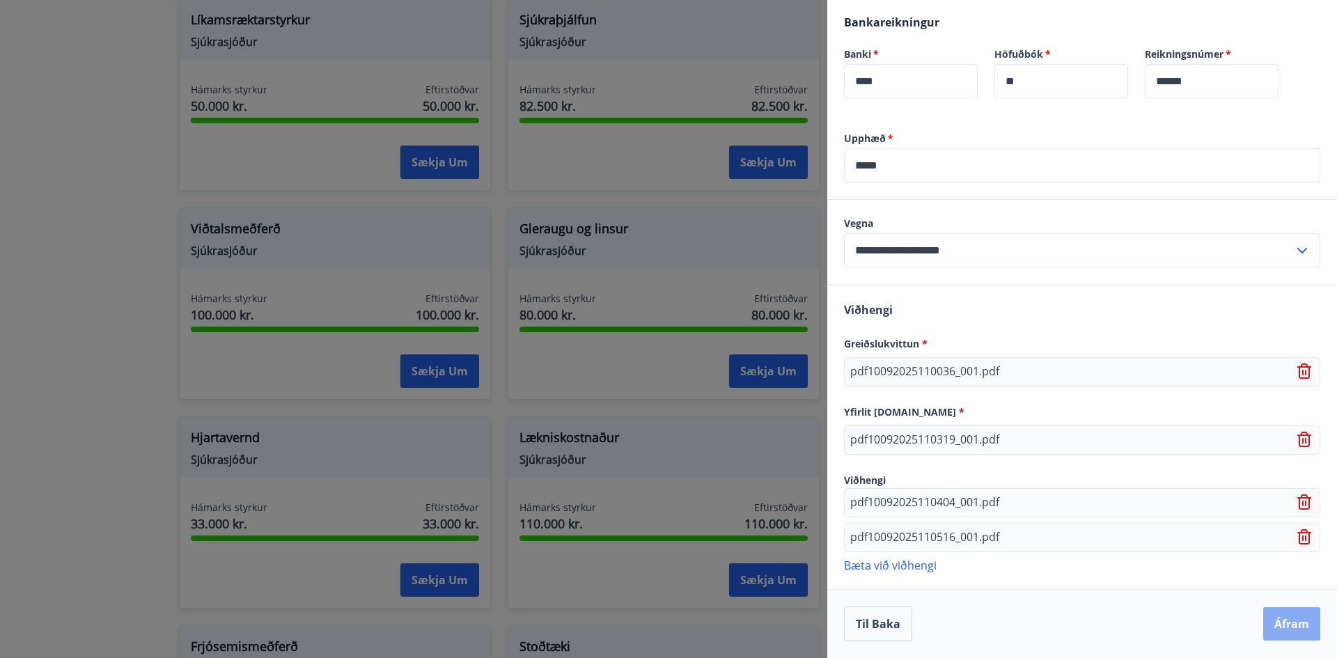
click at [1275, 622] on button "Áfram" at bounding box center [1291, 623] width 57 height 33
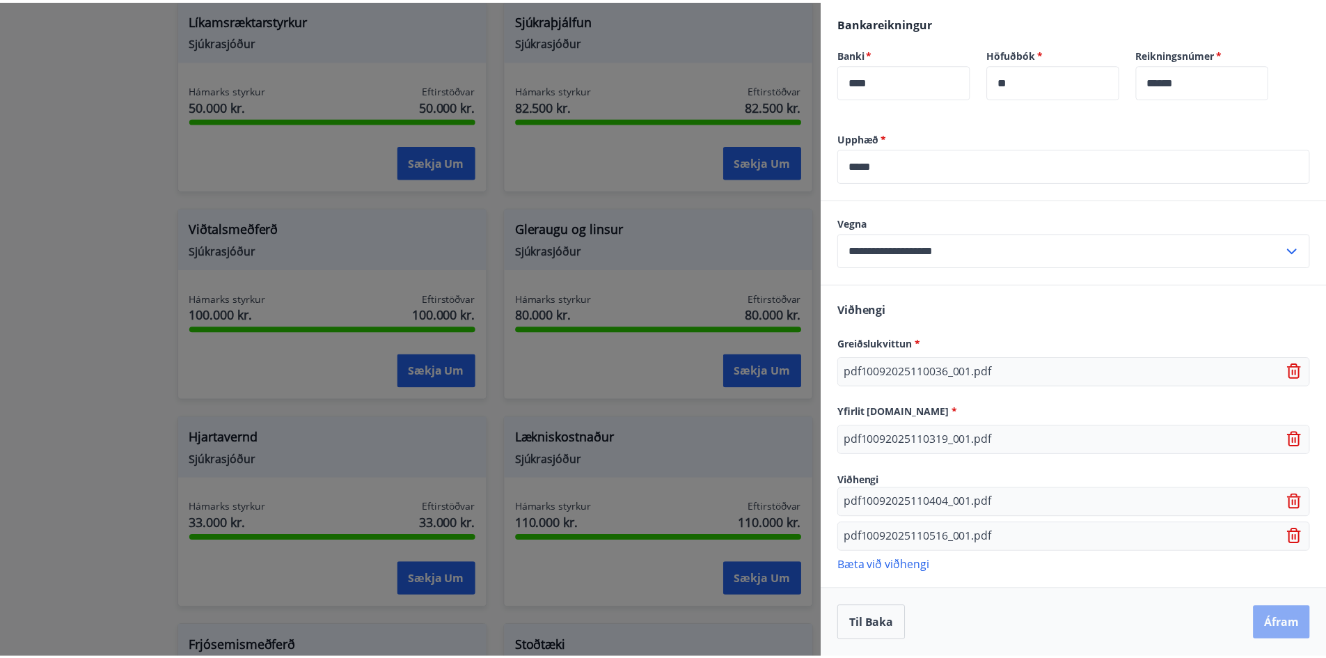
scroll to position [0, 0]
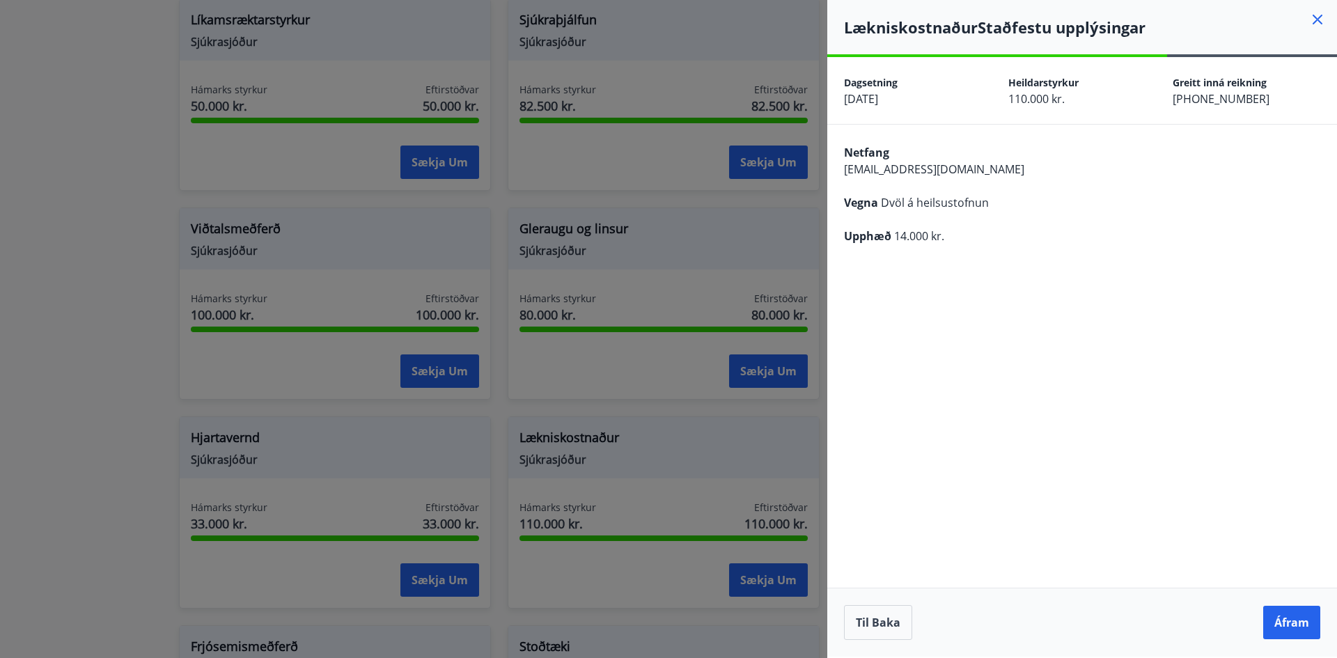
click at [1275, 622] on button "Áfram" at bounding box center [1291, 622] width 57 height 33
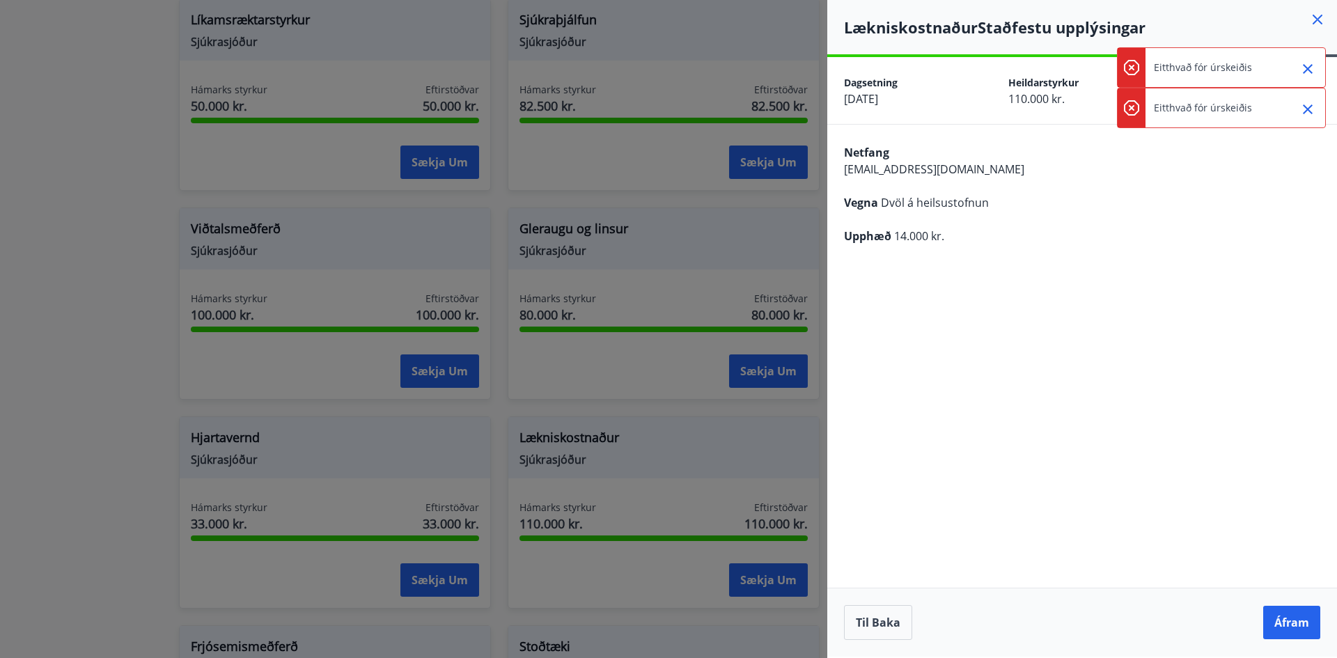
click at [1275, 622] on button "Áfram" at bounding box center [1291, 622] width 57 height 33
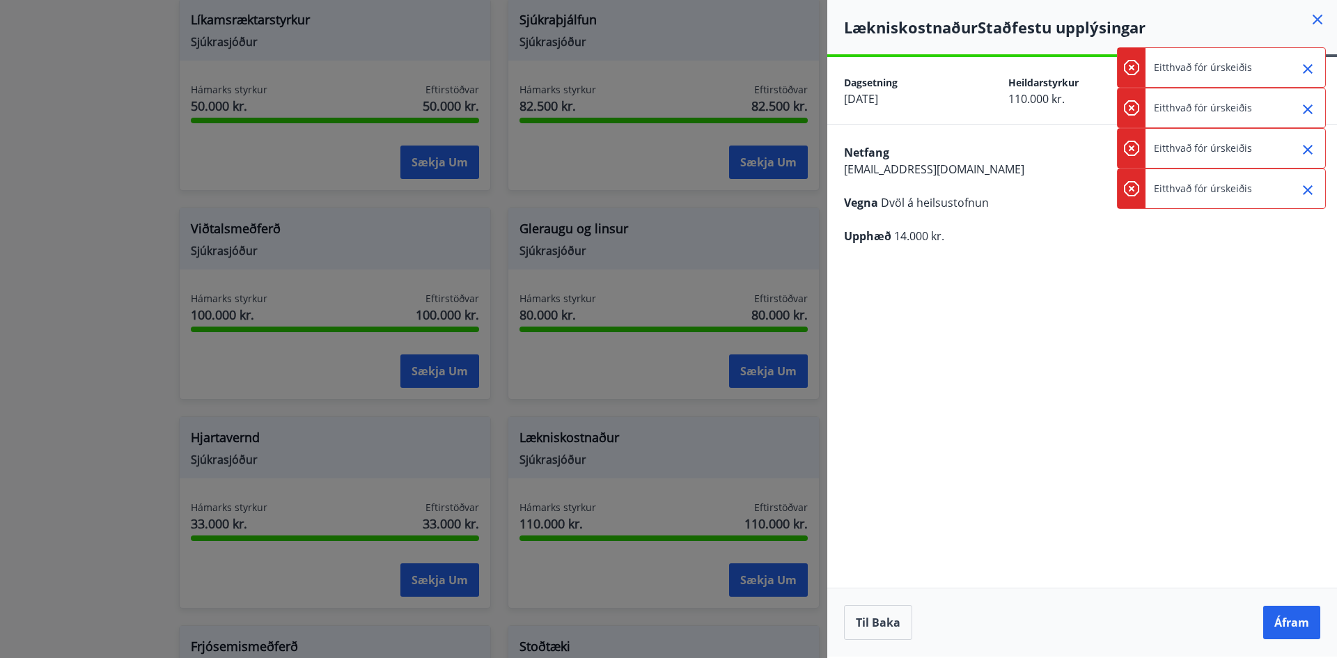
click at [1309, 73] on icon "Close" at bounding box center [1307, 69] width 17 height 17
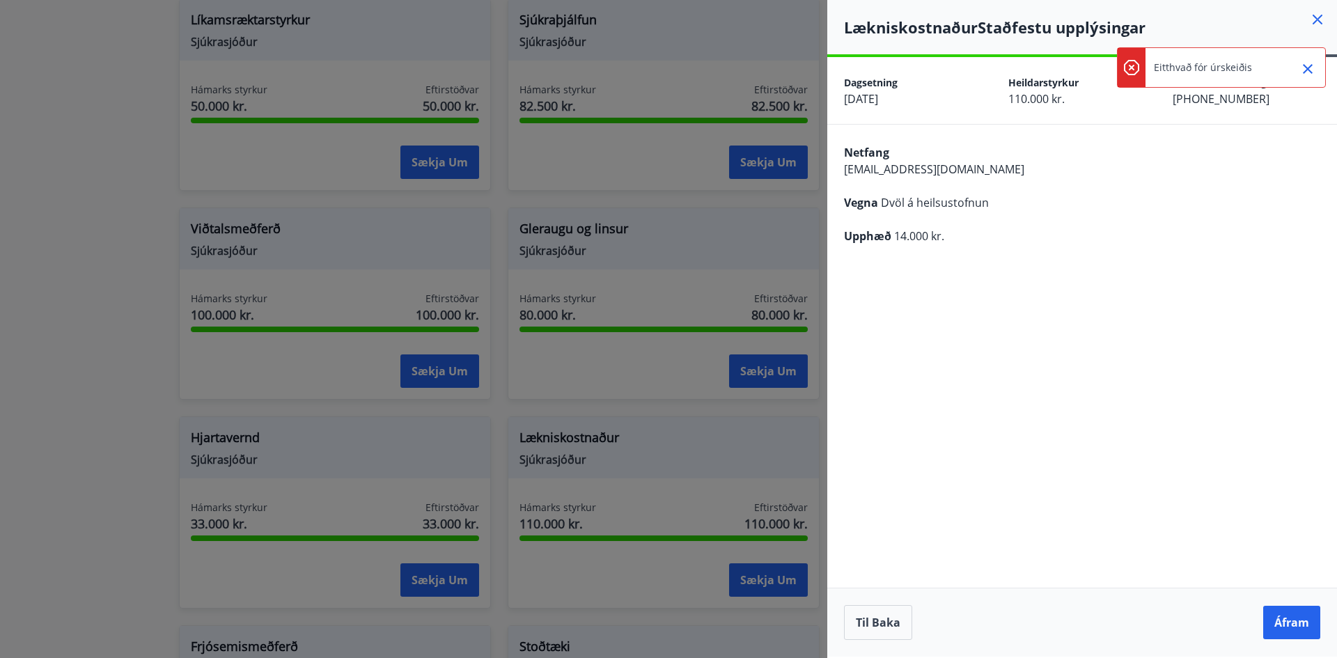
click at [1309, 73] on icon "Close" at bounding box center [1307, 69] width 17 height 17
click at [1319, 15] on icon at bounding box center [1317, 19] width 17 height 17
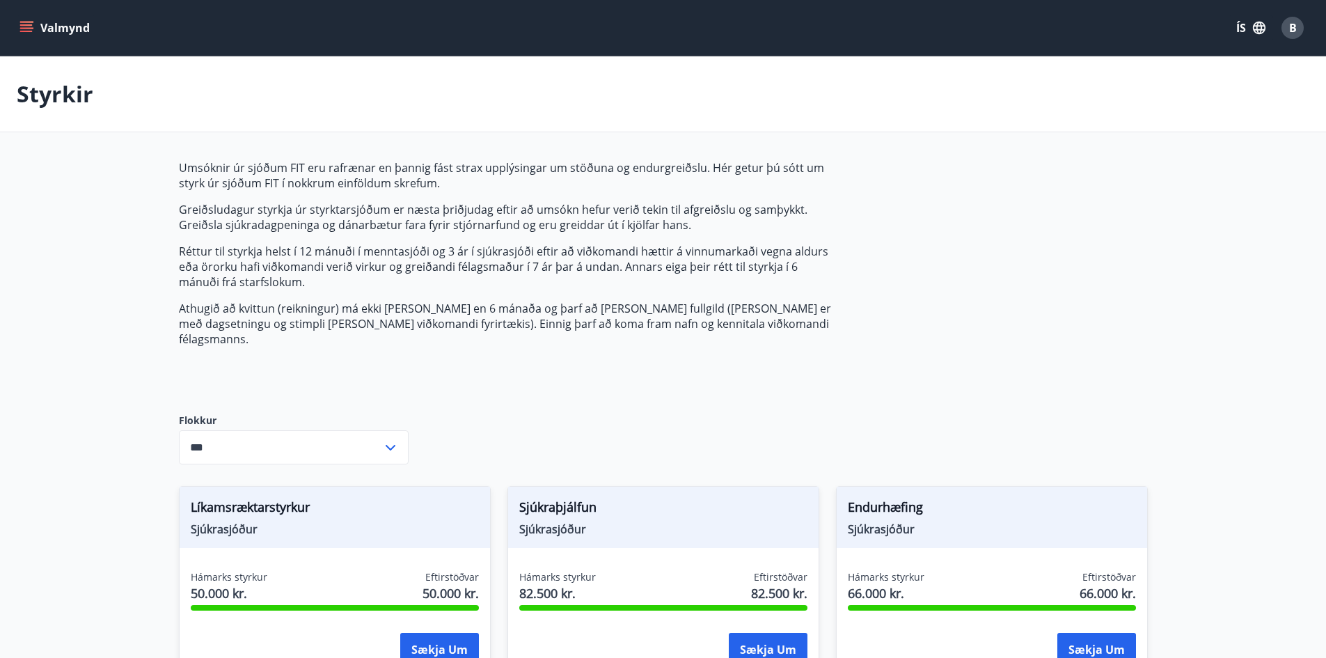
click at [1301, 29] on div "B" at bounding box center [1293, 28] width 22 height 22
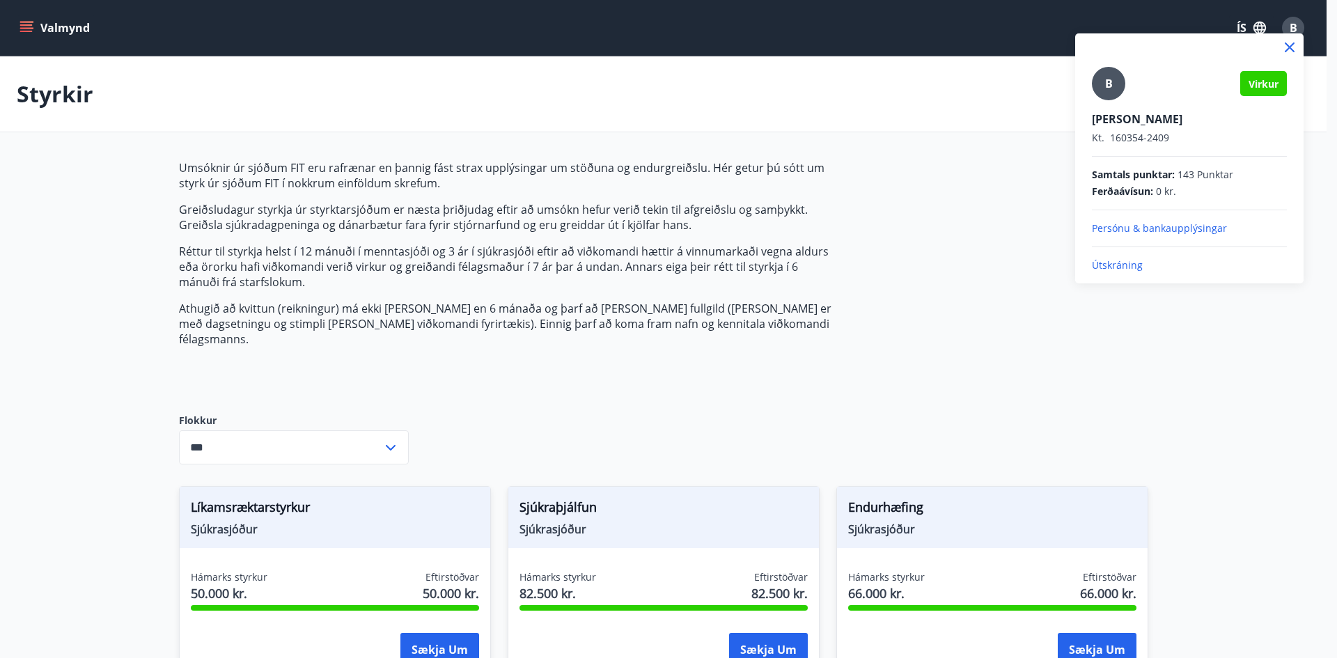
click at [1111, 262] on p "Útskráning" at bounding box center [1189, 265] width 195 height 14
